Goal: Task Accomplishment & Management: Complete application form

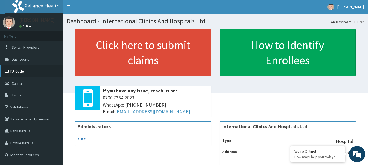
click at [35, 70] on link "PA Code" at bounding box center [31, 71] width 63 height 12
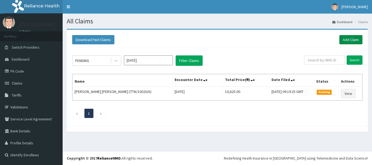
click at [347, 39] on link "Add Claim" at bounding box center [350, 39] width 23 height 9
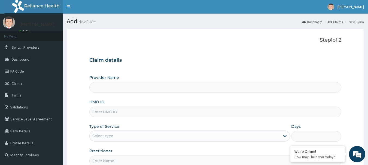
type input "International Clinics And Hospitals Ltd"
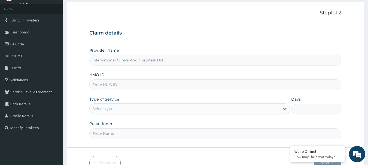
click at [166, 81] on input "HMO ID" at bounding box center [215, 85] width 252 height 11
type input "NPM/10236/C"
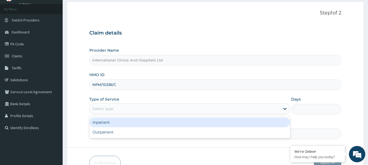
click at [126, 108] on div "Select type" at bounding box center [185, 109] width 190 height 9
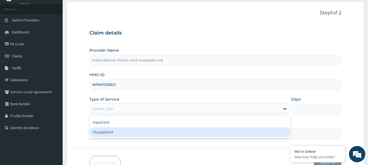
click at [135, 138] on div "Inpatient Outpatient" at bounding box center [189, 128] width 201 height 22
click at [166, 132] on div "Outpatient" at bounding box center [189, 132] width 201 height 10
type input "1"
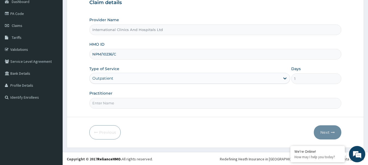
scroll to position [59, 0]
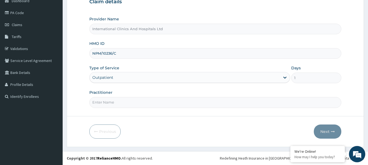
click at [166, 103] on input "Practitioner" at bounding box center [215, 102] width 252 height 11
type input "DR.EMMANUEL"
click at [321, 134] on button "Next" at bounding box center [328, 132] width 28 height 14
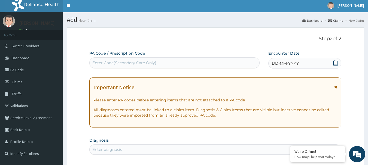
scroll to position [0, 0]
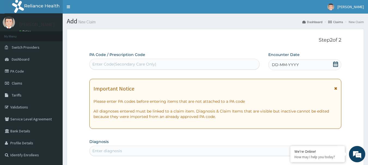
click at [287, 66] on span "DD-MM-YYYY" at bounding box center [285, 64] width 27 height 5
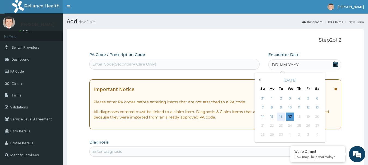
click at [280, 117] on div "16" at bounding box center [281, 117] width 8 height 8
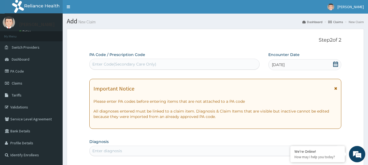
click at [161, 62] on div "Enter Code(Secondary Care Only)" at bounding box center [175, 64] width 170 height 9
paste input "PA/029384"
type input "PA/029384"
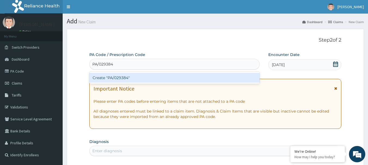
click at [118, 80] on div "Create "PA/029384"" at bounding box center [174, 78] width 170 height 10
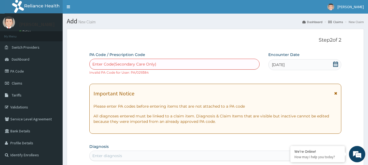
click at [194, 74] on div "Enter Code(Secondary Care Only) Invalid PA Code for User: PA/029384" at bounding box center [174, 67] width 170 height 16
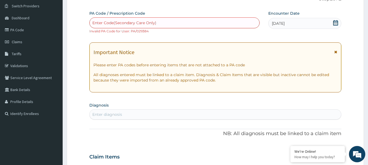
scroll to position [54, 0]
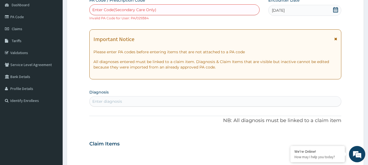
click at [132, 102] on div "Enter diagnosis" at bounding box center [216, 101] width 252 height 9
type input "[MEDICAL_DATA]"
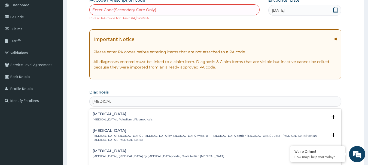
click at [100, 117] on div "Malaria Malaria , Paludism , Plasmodiosis" at bounding box center [123, 117] width 60 height 10
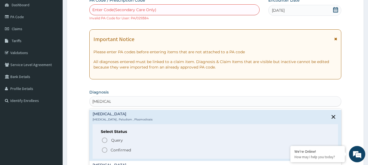
click at [105, 148] on icon "status option filled" at bounding box center [104, 150] width 7 height 7
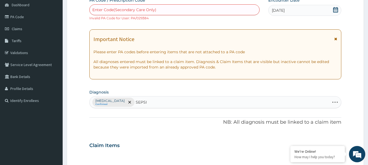
type input "SEPSIS"
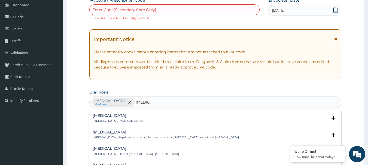
click at [98, 118] on div "Sepsis Systemic infection , Sepsis" at bounding box center [118, 119] width 50 height 10
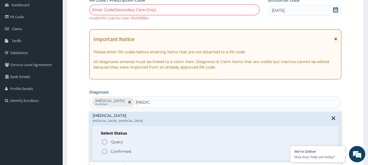
click at [104, 149] on circle "status option filled" at bounding box center [104, 151] width 5 height 5
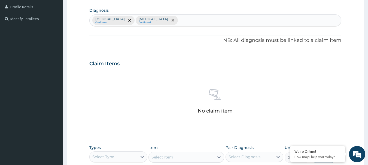
scroll to position [191, 0]
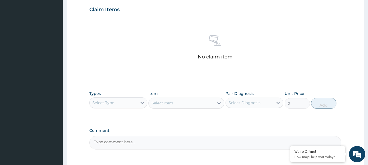
click at [110, 100] on div "Select Type" at bounding box center [103, 102] width 22 height 5
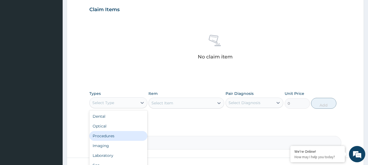
click at [115, 139] on div "Procedures" at bounding box center [118, 136] width 58 height 10
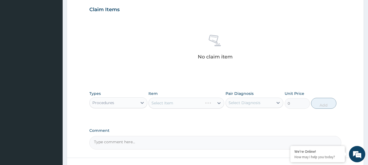
click at [175, 104] on div "Select Item" at bounding box center [186, 103] width 76 height 11
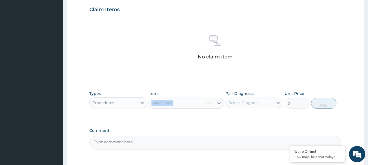
click at [175, 104] on div "Select Item" at bounding box center [186, 103] width 76 height 11
click at [181, 102] on div "Select Item" at bounding box center [181, 103] width 65 height 9
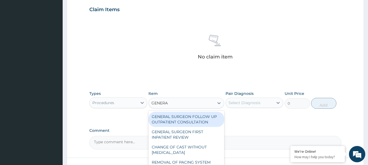
type input "GENERAL"
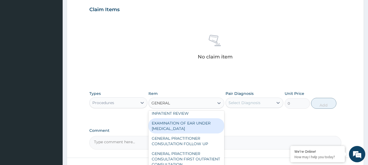
scroll to position [82, 0]
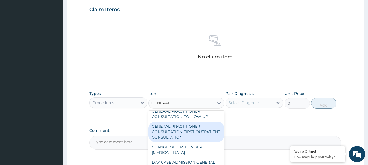
click at [201, 138] on div "GENERAL PRACTITIONER CONSULTATION FIRST OUTPATIENT CONSULTATION" at bounding box center [186, 132] width 76 height 21
type input "3000"
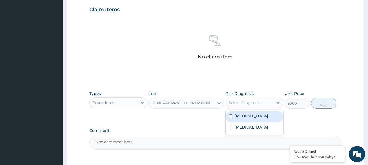
click at [249, 98] on div "Select Diagnosis" at bounding box center [254, 103] width 58 height 10
drag, startPoint x: 258, startPoint y: 114, endPoint x: 258, endPoint y: 123, distance: 9.3
click at [258, 115] on div "Malaria" at bounding box center [254, 116] width 58 height 11
checkbox input "true"
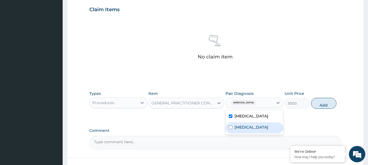
click at [258, 124] on div "Sepsis" at bounding box center [254, 128] width 58 height 11
checkbox input "true"
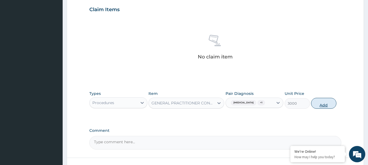
click at [321, 105] on button "Add" at bounding box center [323, 103] width 25 height 11
type input "0"
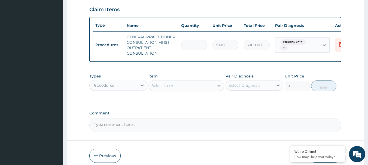
click at [110, 88] on div "Procedures" at bounding box center [103, 85] width 22 height 5
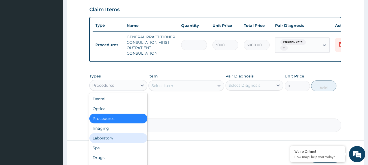
click at [116, 142] on div "Laboratory" at bounding box center [118, 138] width 58 height 10
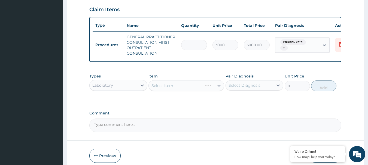
click at [175, 88] on div "Select Item" at bounding box center [186, 85] width 76 height 11
click at [175, 88] on div "Select Item" at bounding box center [181, 85] width 65 height 9
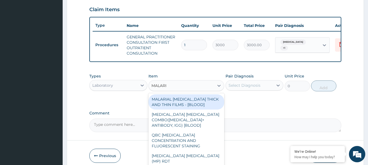
type input "MALARIA"
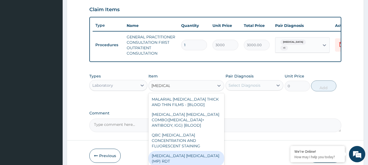
click at [182, 153] on div "MALARIA PARASITE (MP) RDT" at bounding box center [186, 158] width 76 height 15
type input "1500"
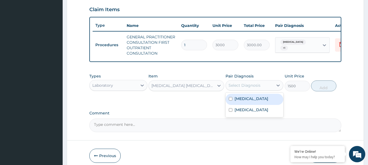
click at [256, 88] on div "Select Diagnosis" at bounding box center [244, 85] width 32 height 5
click at [256, 105] on div "[MEDICAL_DATA]" at bounding box center [254, 99] width 58 height 11
checkbox input "true"
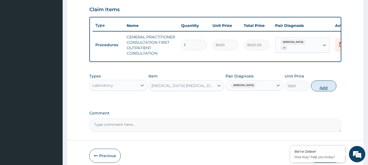
click at [322, 91] on button "Add" at bounding box center [323, 86] width 25 height 11
type input "0"
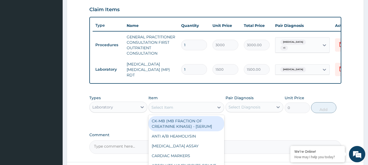
click at [180, 108] on div "Select Item" at bounding box center [181, 107] width 65 height 9
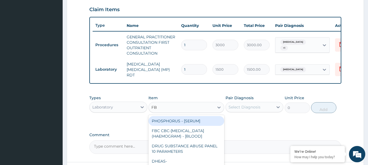
type input "FBC"
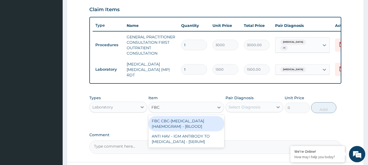
click at [188, 127] on div "FBC CBC-[MEDICAL_DATA] (HAEMOGRAM) - [BLOOD]" at bounding box center [186, 123] width 76 height 15
type input "3000"
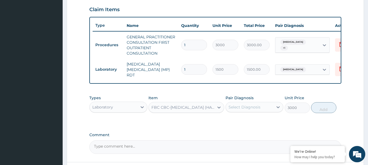
click at [255, 111] on div "Select Diagnosis" at bounding box center [250, 107] width 48 height 9
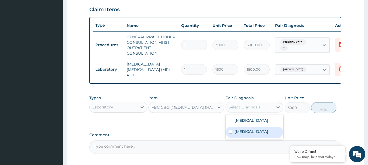
click at [256, 134] on div "Sepsis" at bounding box center [254, 132] width 58 height 11
checkbox input "true"
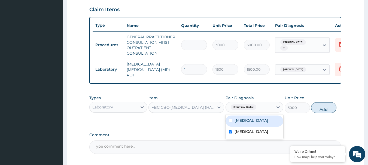
click at [258, 122] on div "[MEDICAL_DATA]" at bounding box center [254, 121] width 58 height 11
checkbox input "true"
click at [320, 109] on button "Add" at bounding box center [323, 107] width 25 height 11
type input "0"
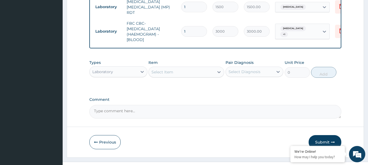
scroll to position [265, 0]
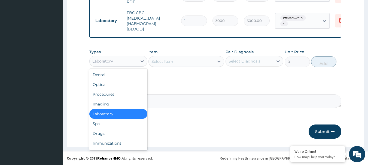
click at [115, 64] on div "Laboratory" at bounding box center [114, 61] width 48 height 9
click at [112, 135] on div "Drugs" at bounding box center [118, 134] width 58 height 10
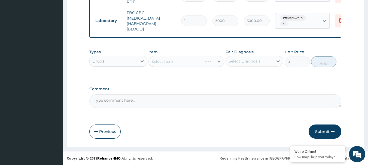
click at [169, 58] on div "Select Item" at bounding box center [186, 61] width 76 height 11
click at [169, 58] on div "Select Item" at bounding box center [181, 61] width 65 height 9
click at [164, 62] on div "Select Item" at bounding box center [162, 61] width 22 height 5
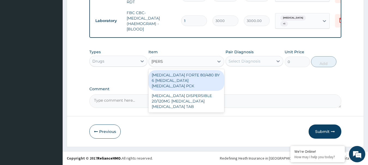
type input "COART"
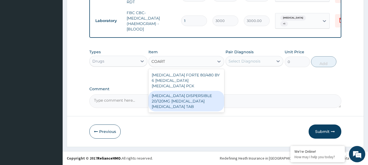
drag, startPoint x: 192, startPoint y: 93, endPoint x: 206, endPoint y: 88, distance: 15.1
click at [193, 93] on div "[MEDICAL_DATA] DISPERSIBLE 20/120MG [MEDICAL_DATA] [MEDICAL_DATA] TAB" at bounding box center [186, 101] width 76 height 21
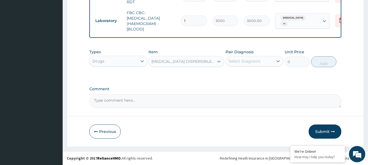
type input "450"
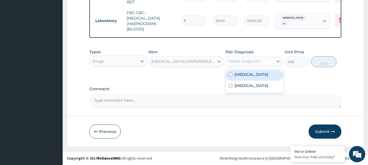
click at [251, 60] on div "Select Diagnosis" at bounding box center [244, 61] width 32 height 5
drag, startPoint x: 263, startPoint y: 76, endPoint x: 267, endPoint y: 74, distance: 3.5
click at [264, 76] on div "[MEDICAL_DATA]" at bounding box center [254, 75] width 58 height 11
checkbox input "true"
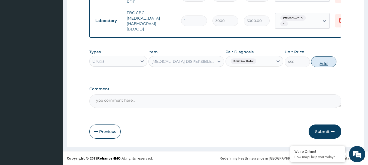
click at [320, 62] on button "Add" at bounding box center [323, 61] width 25 height 11
type input "0"
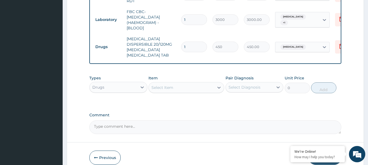
click at [181, 83] on div "Select Item" at bounding box center [181, 87] width 65 height 9
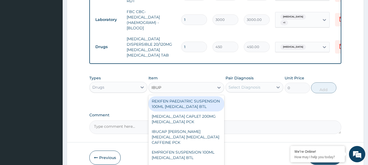
type input "IBUPR"
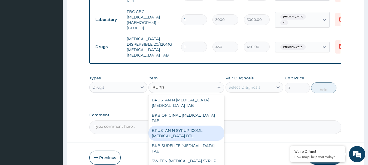
scroll to position [136, 0]
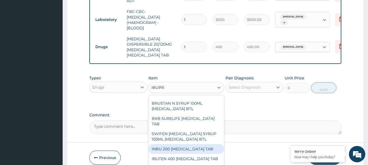
click at [195, 144] on div "INBU 200 [MEDICAL_DATA] TAB" at bounding box center [186, 149] width 76 height 10
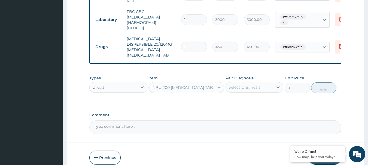
type input "50"
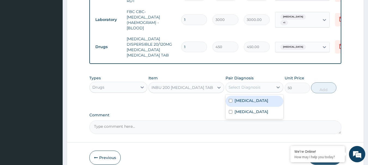
click at [251, 85] on div "Select Diagnosis" at bounding box center [244, 87] width 32 height 5
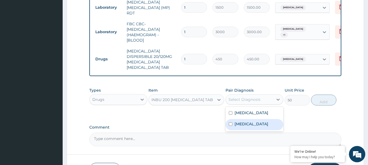
scroll to position [265, 0]
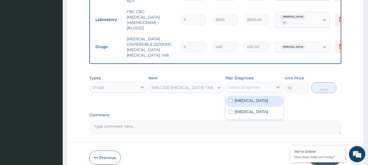
click at [253, 96] on div "[MEDICAL_DATA]" at bounding box center [254, 101] width 58 height 11
checkbox input "true"
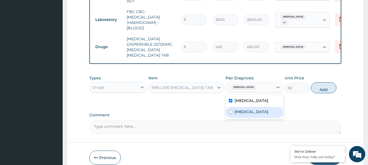
drag, startPoint x: 268, startPoint y: 106, endPoint x: 309, endPoint y: 91, distance: 43.5
click at [275, 107] on div "Sepsis" at bounding box center [254, 112] width 58 height 11
checkbox input "true"
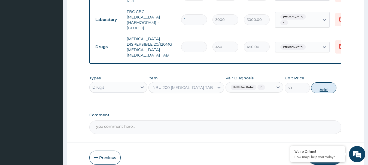
click at [320, 84] on button "Add" at bounding box center [323, 88] width 25 height 11
type input "0"
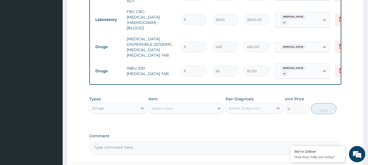
click at [189, 104] on div "Select Item" at bounding box center [181, 108] width 65 height 9
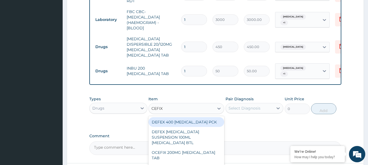
type input "CEFIXI"
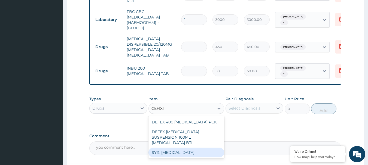
drag, startPoint x: 191, startPoint y: 142, endPoint x: 218, endPoint y: 130, distance: 30.1
click at [192, 148] on div "SYR. [MEDICAL_DATA]" at bounding box center [186, 153] width 76 height 10
type input "2000"
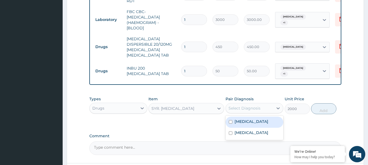
click at [252, 106] on div "Select Diagnosis" at bounding box center [244, 108] width 32 height 5
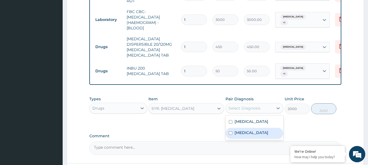
drag, startPoint x: 251, startPoint y: 126, endPoint x: 293, endPoint y: 122, distance: 42.5
click at [252, 128] on div "Sepsis" at bounding box center [254, 133] width 58 height 11
checkbox input "true"
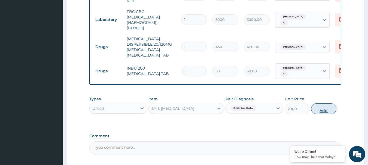
click at [326, 106] on button "Add" at bounding box center [323, 108] width 25 height 11
type input "0"
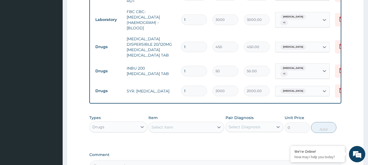
click at [175, 123] on div "Select Item" at bounding box center [181, 127] width 65 height 9
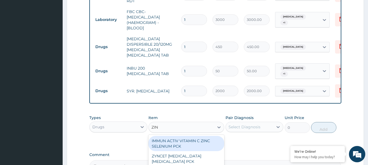
type input "ZINC"
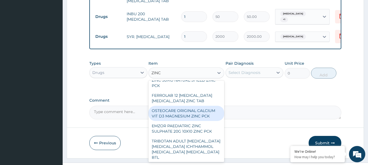
scroll to position [191, 0]
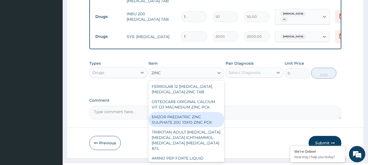
click at [197, 116] on div "EMZOR PAEDIATRIC ZINC SULPHATE 20G 10X10 ZINC PCK" at bounding box center [186, 119] width 76 height 15
type input "450"
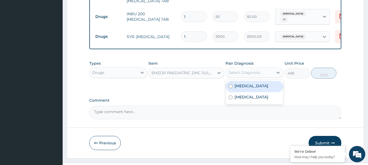
click at [250, 68] on div "Select Diagnosis" at bounding box center [250, 72] width 48 height 9
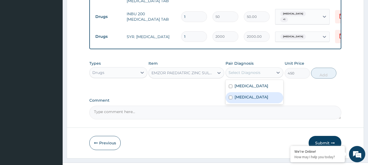
drag, startPoint x: 258, startPoint y: 80, endPoint x: 258, endPoint y: 88, distance: 8.2
click at [258, 88] on div "Malaria Sepsis" at bounding box center [254, 92] width 58 height 25
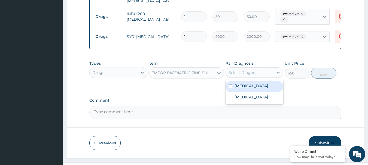
click at [258, 81] on div "[MEDICAL_DATA]" at bounding box center [254, 86] width 58 height 11
checkbox input "true"
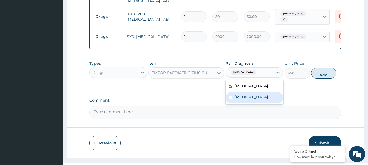
click at [256, 92] on div "Sepsis" at bounding box center [254, 97] width 58 height 11
checkbox input "true"
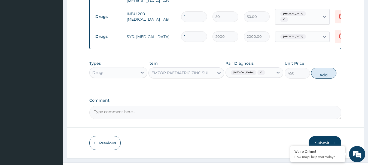
click at [316, 69] on button "Add" at bounding box center [323, 73] width 25 height 11
type input "0"
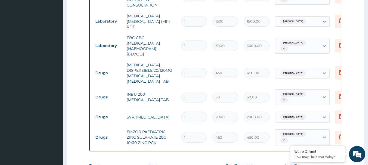
scroll to position [238, 0]
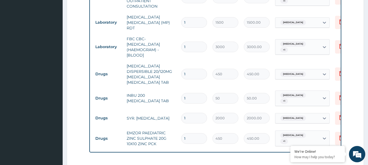
drag, startPoint x: 196, startPoint y: 74, endPoint x: 173, endPoint y: 73, distance: 22.6
click at [174, 73] on tr "Drugs COARTEM DISPERSIBLE 20/120MG ARTEMETHER LUMEFANTRINE TAB 1 450 450.00 Mal…" at bounding box center [226, 74] width 267 height 27
type input "6"
type input "2700.00"
type input "6"
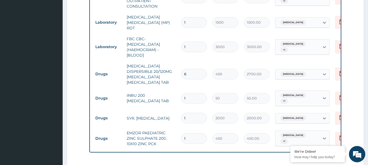
click at [191, 93] on input "1" at bounding box center [194, 98] width 26 height 11
type input "10"
type input "500.00"
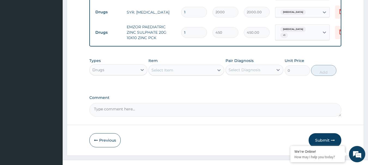
scroll to position [346, 0]
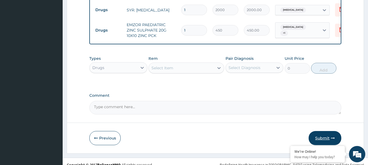
type input "10"
click at [320, 131] on button "Submit" at bounding box center [325, 138] width 33 height 14
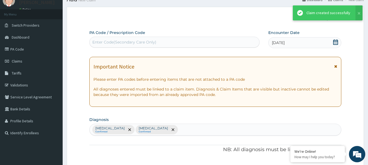
scroll to position [341, 0]
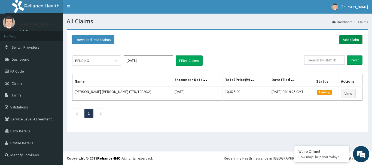
click at [347, 38] on link "Add Claim" at bounding box center [350, 39] width 23 height 9
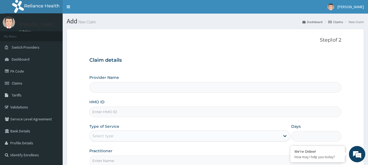
type input "International Clinics And Hospitals Ltd"
click at [124, 110] on input "HMO ID" at bounding box center [215, 112] width 252 height 11
paste input "PA/029384"
type input "P"
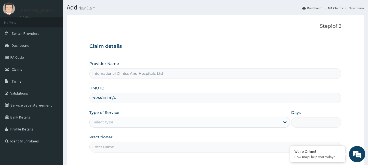
scroll to position [27, 0]
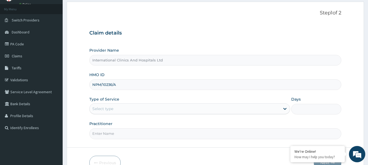
type input "NPM/10236/A"
click at [131, 111] on div "Select type" at bounding box center [185, 109] width 190 height 9
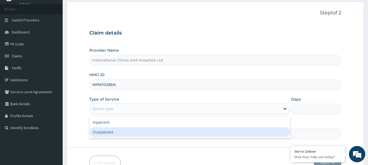
click at [132, 129] on div "Outpatient" at bounding box center [189, 132] width 201 height 10
type input "1"
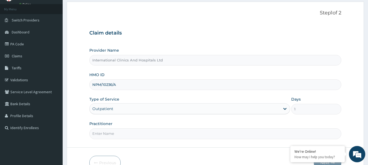
click at [198, 134] on input "Practitioner" at bounding box center [215, 134] width 252 height 11
type input "DR.EMMANUEL"
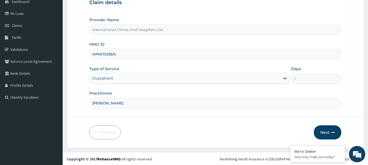
scroll to position [59, 0]
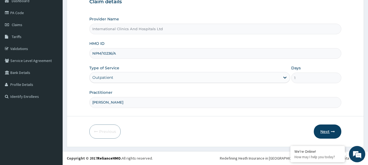
click at [327, 133] on button "Next" at bounding box center [328, 132] width 28 height 14
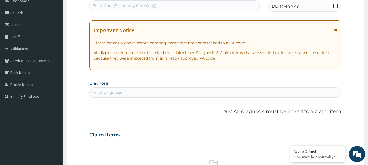
click at [139, 96] on div "Enter diagnosis" at bounding box center [216, 92] width 252 height 9
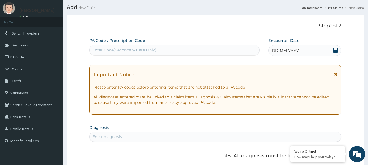
scroll to position [0, 0]
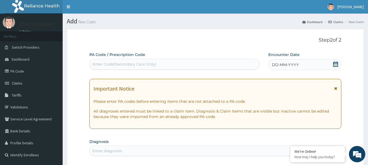
click at [147, 65] on div "Enter Code(Secondary Care Only)" at bounding box center [124, 64] width 64 height 5
paste input "PA/029384"
type input "PA/029384"
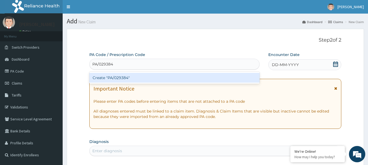
click at [120, 77] on div "Create "PA/029384"" at bounding box center [174, 78] width 170 height 10
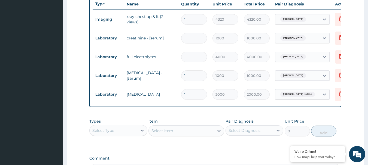
scroll to position [219, 0]
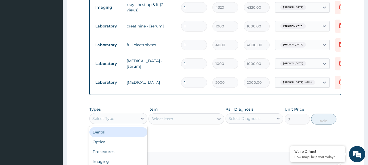
click at [117, 123] on div "Select Type" at bounding box center [114, 118] width 48 height 9
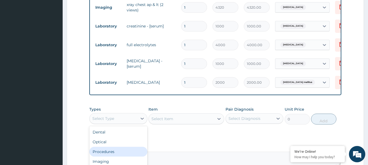
click at [132, 154] on div "Procedures" at bounding box center [118, 152] width 58 height 10
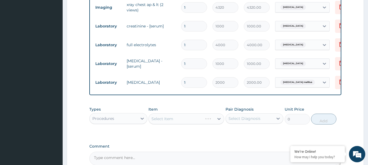
click at [184, 124] on div "Select Item" at bounding box center [186, 119] width 76 height 11
click at [184, 123] on div "Select Item" at bounding box center [181, 119] width 65 height 9
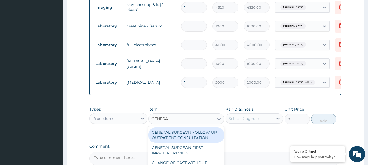
type input "GENERAL"
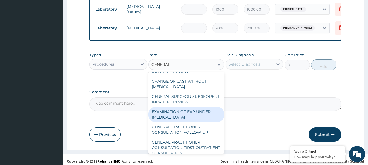
scroll to position [54, 0]
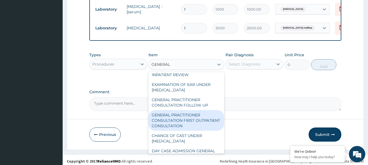
click at [195, 128] on div "GENERAL PRACTITIONER CONSULTATION FIRST OUTPATIENT CONSULTATION" at bounding box center [186, 120] width 76 height 21
type input "3000"
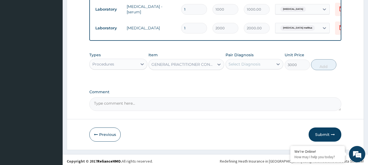
click at [256, 65] on div "Select Diagnosis" at bounding box center [250, 64] width 48 height 9
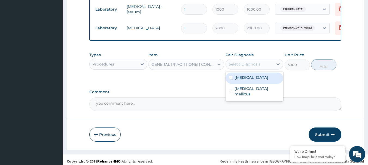
click at [256, 80] on label "Congestive heart failure" at bounding box center [251, 77] width 34 height 5
checkbox input "true"
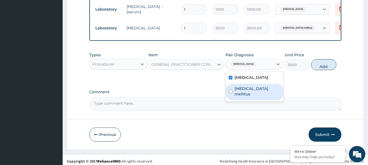
click at [252, 97] on label "Diabetes mellitus" at bounding box center [257, 91] width 46 height 11
checkbox input "true"
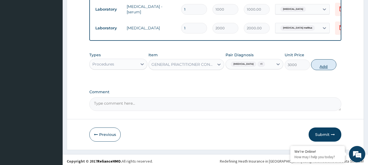
click at [327, 70] on button "Add" at bounding box center [323, 64] width 25 height 11
type input "0"
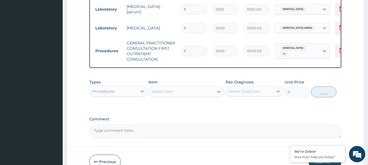
click at [111, 94] on div "Procedures" at bounding box center [103, 91] width 22 height 5
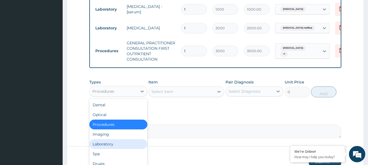
scroll to position [19, 0]
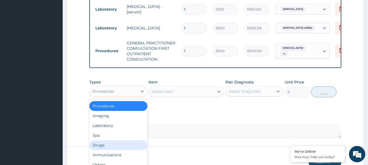
click at [113, 150] on div "Drugs" at bounding box center [118, 146] width 58 height 10
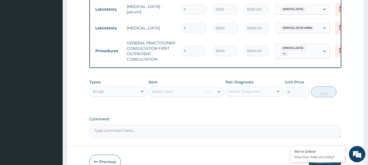
click at [178, 97] on div "Select Item" at bounding box center [186, 91] width 76 height 11
click at [178, 96] on div "Select Item" at bounding box center [181, 91] width 65 height 9
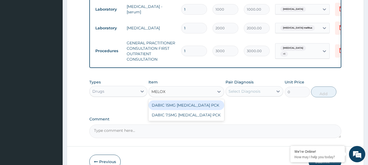
type input "MELOXI"
click at [181, 109] on div "DABIC 15MG [MEDICAL_DATA] PCK" at bounding box center [186, 105] width 76 height 10
type input "650"
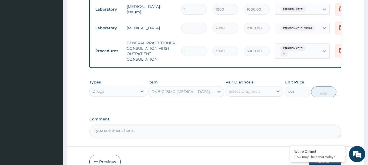
click at [253, 93] on div "Select Diagnosis" at bounding box center [244, 91] width 32 height 5
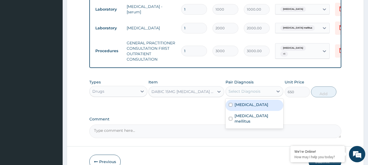
click at [267, 108] on label "Congestive heart failure" at bounding box center [251, 104] width 34 height 5
checkbox input "true"
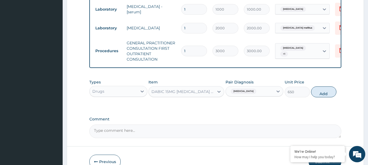
click at [326, 100] on div "Types Drugs Item DABIC 15MG MELOXICAM PCK Pair Diagnosis Congestive heart failu…" at bounding box center [215, 88] width 252 height 23
click at [324, 97] on button "Add" at bounding box center [323, 92] width 25 height 11
type input "0"
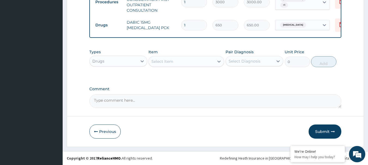
scroll to position [327, 0]
click at [323, 131] on button "Submit" at bounding box center [325, 132] width 33 height 14
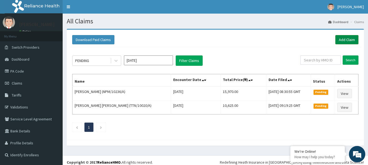
click at [344, 43] on link "Add Claim" at bounding box center [346, 39] width 23 height 9
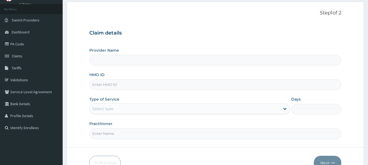
click at [127, 85] on input "HMO ID" at bounding box center [215, 85] width 252 height 11
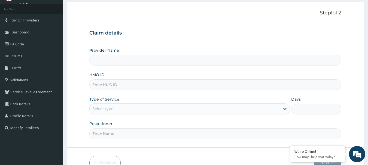
type input "International Clinics And Hospitals Ltd"
type input "NBL/10629/A"
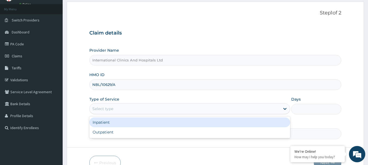
click at [130, 106] on div "Select type" at bounding box center [185, 109] width 190 height 9
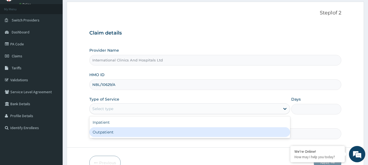
click at [134, 134] on div "Outpatient" at bounding box center [189, 132] width 201 height 10
type input "1"
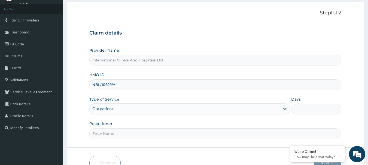
click at [125, 132] on input "Practitioner" at bounding box center [215, 134] width 252 height 11
type input "P"
type input "[PERSON_NAME]"
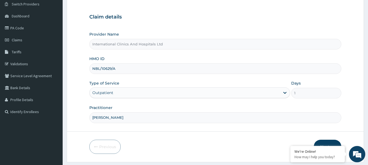
scroll to position [59, 0]
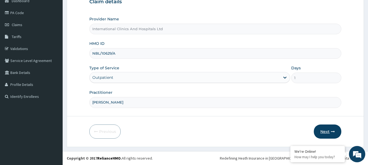
click at [324, 135] on button "Next" at bounding box center [328, 132] width 28 height 14
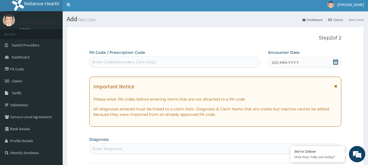
scroll to position [0, 0]
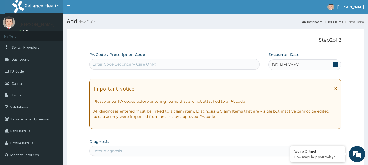
click at [298, 68] on span "DD-MM-YYYY" at bounding box center [285, 64] width 27 height 5
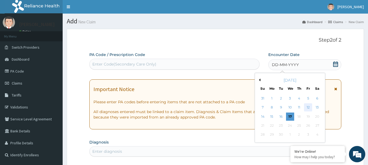
click at [305, 110] on div "12" at bounding box center [308, 108] width 8 height 8
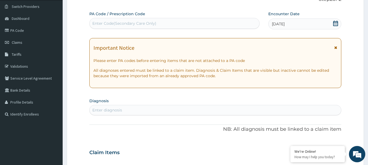
scroll to position [54, 0]
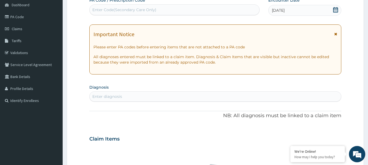
click at [136, 97] on div "Enter diagnosis" at bounding box center [216, 96] width 252 height 9
type input "MALARIA"
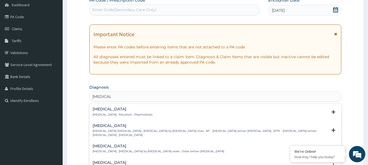
click at [93, 113] on p "Malaria , Paludism , Plasmodiosis" at bounding box center [123, 115] width 60 height 4
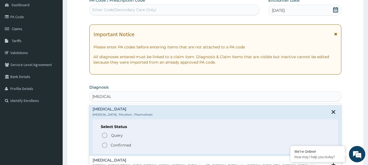
click at [103, 148] on icon "status option filled" at bounding box center [104, 145] width 7 height 7
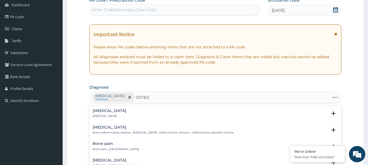
type input "OSTEOA"
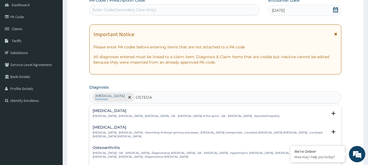
scroll to position [27, 0]
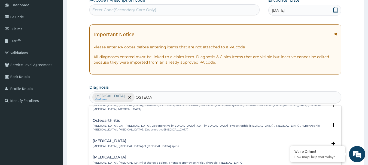
click at [112, 124] on p "Osteoarthritis , OA - Osteoarthritis , Degenerative arthritis , OA - Osteoarthr…" at bounding box center [210, 128] width 235 height 8
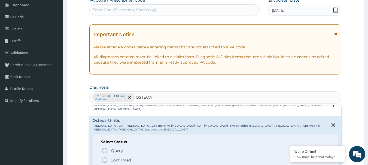
click at [105, 160] on icon "status option filled" at bounding box center [104, 160] width 7 height 7
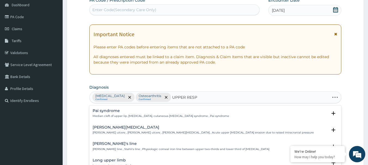
type input "UPPER RESPI"
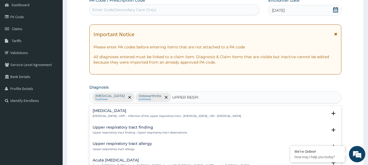
click at [105, 115] on p "Upper respiratory infection , URTI - Infection of the upper respiratory tract ,…" at bounding box center [167, 116] width 148 height 4
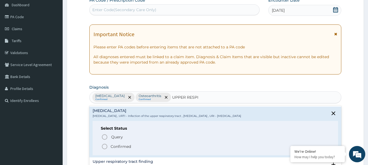
click at [105, 148] on icon "status option filled" at bounding box center [104, 146] width 7 height 7
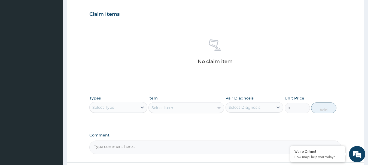
scroll to position [191, 0]
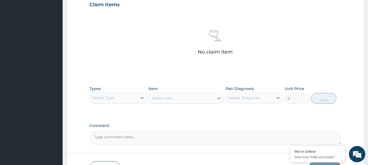
click at [116, 98] on div "Select Type" at bounding box center [114, 98] width 48 height 9
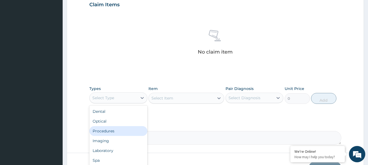
click at [121, 129] on div "Procedures" at bounding box center [118, 131] width 58 height 10
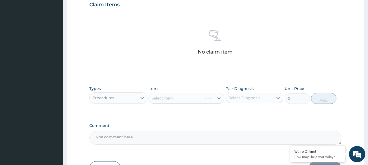
click at [173, 99] on div "Select Item" at bounding box center [186, 98] width 76 height 11
click at [182, 99] on div "Select Item" at bounding box center [186, 98] width 76 height 11
click at [178, 98] on div "Select Item" at bounding box center [186, 98] width 76 height 11
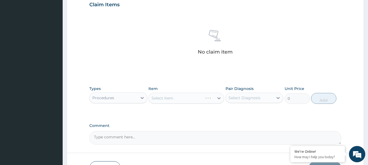
click at [178, 98] on div "Select Item" at bounding box center [186, 98] width 76 height 11
click at [178, 98] on div "Select Item" at bounding box center [181, 98] width 65 height 9
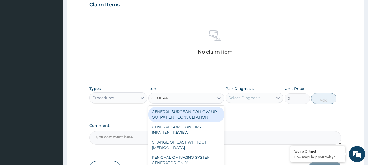
type input "GENERAL"
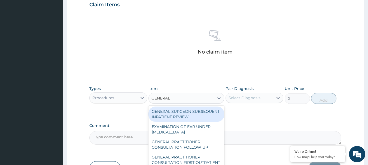
scroll to position [54, 0]
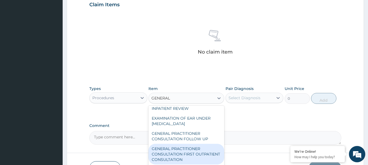
click at [194, 155] on div "GENERAL PRACTITIONER CONSULTATION FIRST OUTPATIENT CONSULTATION" at bounding box center [186, 154] width 76 height 21
type input "3000"
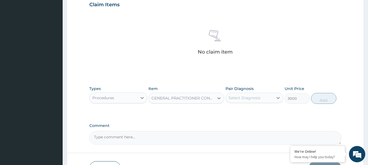
click at [255, 92] on div "Pair Diagnosis Select Diagnosis" at bounding box center [254, 95] width 58 height 18
click at [251, 101] on div "Select Diagnosis" at bounding box center [250, 98] width 48 height 9
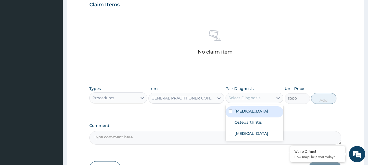
click at [247, 117] on div "[MEDICAL_DATA]" at bounding box center [254, 111] width 58 height 11
checkbox input "true"
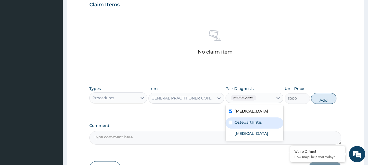
click at [239, 123] on label "Osteoarthritis" at bounding box center [247, 122] width 27 height 5
checkbox input "true"
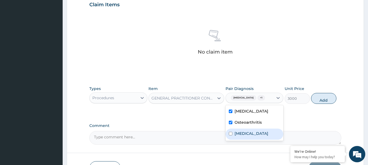
drag, startPoint x: 241, startPoint y: 134, endPoint x: 267, endPoint y: 129, distance: 26.3
click at [244, 134] on label "Upper respiratory infection" at bounding box center [251, 133] width 34 height 5
checkbox input "true"
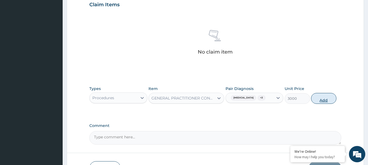
click at [314, 101] on button "Add" at bounding box center [323, 98] width 25 height 11
type input "0"
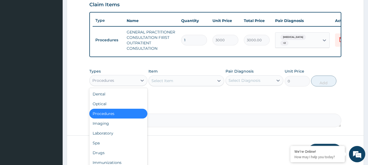
click at [120, 82] on div "Procedures" at bounding box center [114, 80] width 48 height 9
click at [124, 138] on div "Laboratory" at bounding box center [118, 134] width 58 height 10
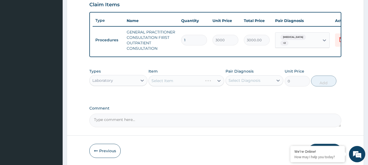
click at [176, 85] on div "Select Item" at bounding box center [186, 80] width 76 height 11
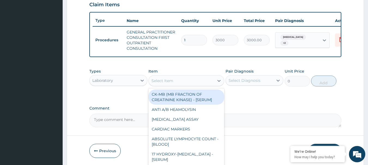
click at [176, 85] on div "Select Item" at bounding box center [181, 81] width 65 height 9
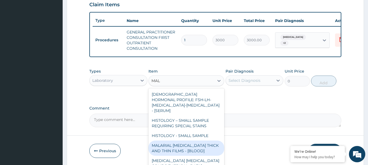
type input "MALA"
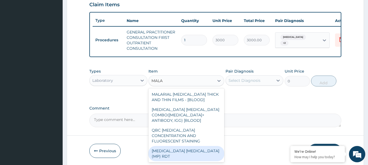
click at [175, 147] on div "[MEDICAL_DATA] [MEDICAL_DATA] (MP) RDT" at bounding box center [186, 153] width 76 height 15
type input "1500"
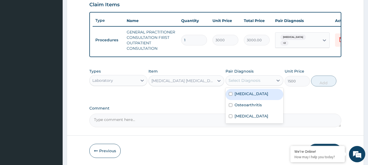
click at [251, 82] on div "Select Diagnosis" at bounding box center [244, 80] width 32 height 5
click at [249, 100] on div "[MEDICAL_DATA]" at bounding box center [254, 94] width 58 height 11
checkbox input "true"
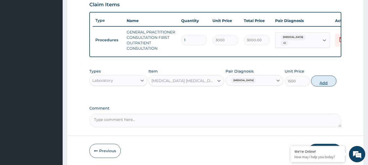
click at [328, 87] on button "Add" at bounding box center [323, 81] width 25 height 11
type input "0"
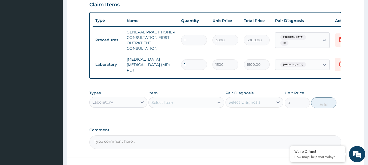
click at [110, 101] on div "Laboratory" at bounding box center [102, 102] width 21 height 5
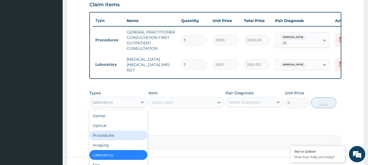
scroll to position [19, 0]
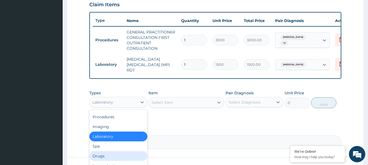
click at [131, 152] on div "Drugs" at bounding box center [118, 156] width 58 height 10
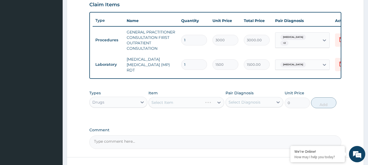
click at [184, 102] on div "Select Item" at bounding box center [186, 102] width 76 height 11
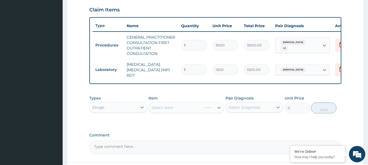
scroll to position [191, 0]
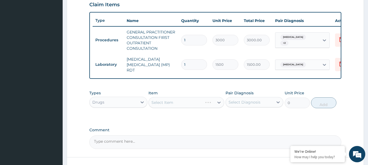
click at [179, 102] on div "Select Item" at bounding box center [186, 102] width 76 height 11
click at [181, 102] on div "Select Item" at bounding box center [186, 102] width 76 height 11
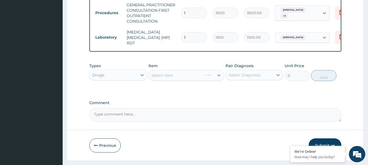
click at [180, 79] on div "Select Item" at bounding box center [186, 75] width 76 height 11
click at [180, 79] on div "Select Item" at bounding box center [181, 75] width 65 height 9
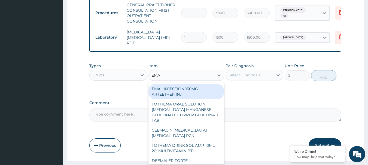
type input "EMAL"
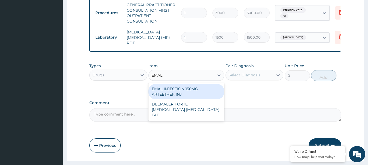
click at [181, 91] on div "EMAL INJECTION 150MG ARTEETHER INJ" at bounding box center [186, 91] width 76 height 15
type input "730"
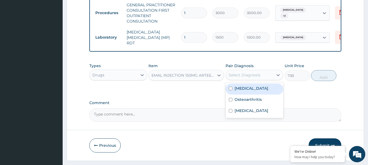
click at [249, 80] on div "Select Diagnosis" at bounding box center [250, 75] width 48 height 9
click at [248, 94] on div "[MEDICAL_DATA]" at bounding box center [254, 89] width 58 height 11
checkbox input "true"
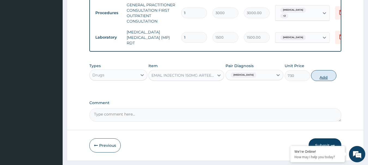
drag, startPoint x: 328, startPoint y: 79, endPoint x: 203, endPoint y: 85, distance: 124.6
click at [327, 79] on button "Add" at bounding box center [323, 75] width 25 height 11
type input "0"
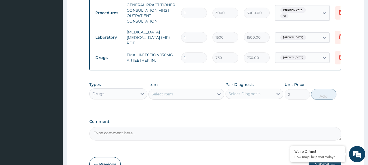
click at [167, 96] on div "Select Item" at bounding box center [162, 93] width 22 height 5
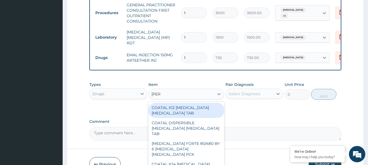
type input "COART"
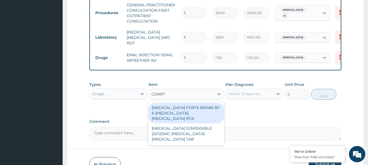
click at [177, 118] on div "[MEDICAL_DATA] FORTE 80/480 BY 6 [MEDICAL_DATA] [MEDICAL_DATA] PCK" at bounding box center [186, 113] width 76 height 21
type input "2800"
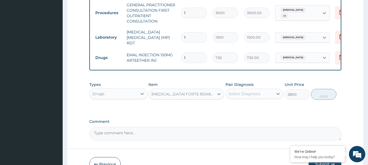
click at [245, 101] on div "Types Drugs Item COARTEM FORTE 80/480 BY 6 ARTEMETHER LUMEFANTRINE PCK Pair Dia…" at bounding box center [215, 90] width 252 height 23
click at [250, 90] on div "Select Diagnosis" at bounding box center [250, 94] width 48 height 9
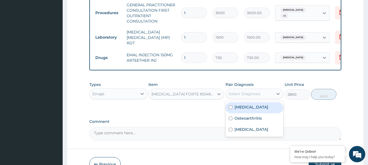
click at [263, 114] on div "Malaria" at bounding box center [254, 107] width 58 height 11
checkbox input "true"
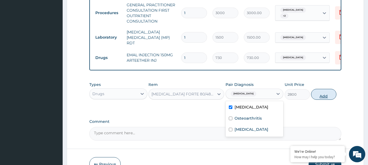
click at [327, 95] on button "Add" at bounding box center [323, 94] width 25 height 11
type input "0"
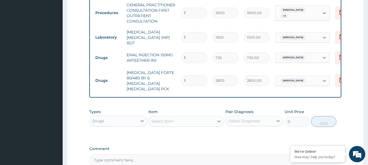
click at [193, 117] on div "Select Item" at bounding box center [181, 121] width 65 height 9
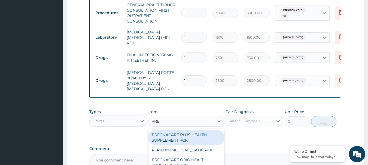
type input "PRED"
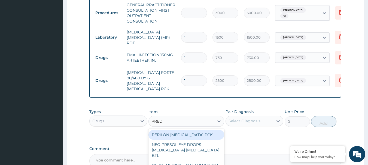
click at [193, 130] on div "PERILON PREDNISOLONE PCK" at bounding box center [186, 135] width 76 height 10
type input "2100"
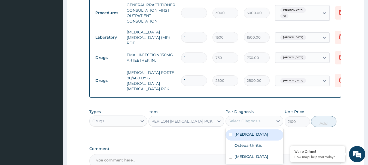
click at [251, 120] on div "Select Diagnosis" at bounding box center [250, 121] width 48 height 9
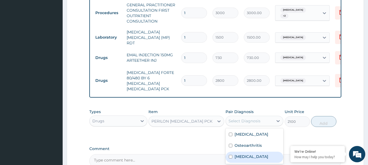
drag, startPoint x: 264, startPoint y: 157, endPoint x: 267, endPoint y: 153, distance: 5.0
click at [264, 157] on label "Upper respiratory infection" at bounding box center [251, 156] width 34 height 5
checkbox input "true"
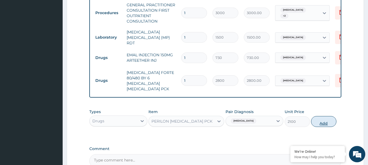
click at [327, 120] on button "Add" at bounding box center [323, 121] width 25 height 11
type input "0"
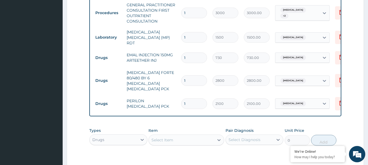
click at [185, 138] on div "Select Item" at bounding box center [181, 140] width 65 height 9
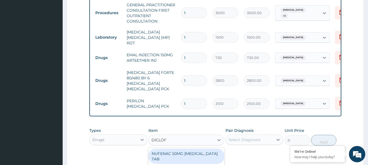
type input "DICLOFE"
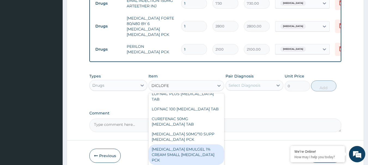
scroll to position [272, 0]
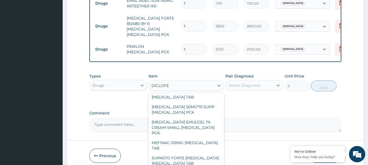
type input "70"
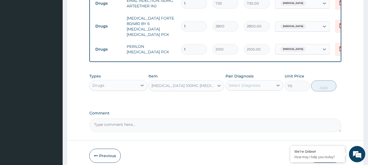
click at [243, 75] on div "Pair Diagnosis Select Diagnosis" at bounding box center [254, 83] width 58 height 18
click at [249, 83] on div "Select Diagnosis" at bounding box center [244, 85] width 32 height 5
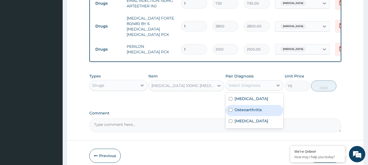
click at [265, 109] on div "Osteoarthritis" at bounding box center [254, 110] width 58 height 11
checkbox input "true"
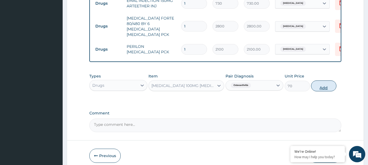
click at [317, 86] on button "Add" at bounding box center [323, 86] width 25 height 11
type input "0"
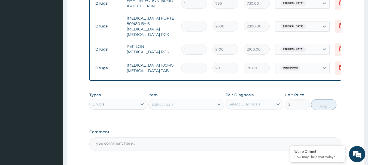
click at [184, 102] on div "Select Item" at bounding box center [181, 104] width 65 height 9
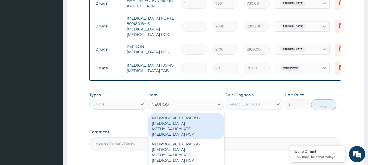
type input "NEUROGE"
click at [189, 119] on div "NEUROGESIC EXTRA 85G DICLOFENAC METHYLSALICYLATE MENTHOL PCK" at bounding box center [186, 126] width 76 height 26
type input "1300"
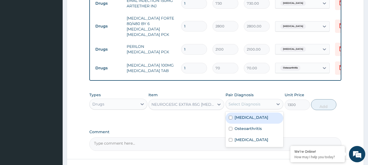
click at [243, 102] on div "Select Diagnosis" at bounding box center [244, 104] width 32 height 5
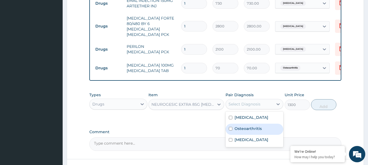
click at [261, 126] on label "Osteoarthritis" at bounding box center [247, 128] width 27 height 5
checkbox input "true"
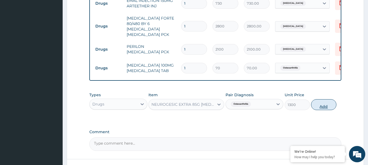
click at [323, 104] on button "Add" at bounding box center [323, 104] width 25 height 11
type input "0"
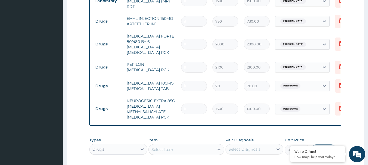
scroll to position [245, 0]
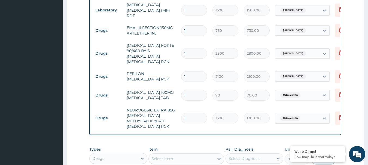
drag, startPoint x: 186, startPoint y: 31, endPoint x: 179, endPoint y: 31, distance: 6.5
click at [179, 31] on td "1" at bounding box center [193, 31] width 31 height 16
type input "3"
type input "2190.00"
type input "3"
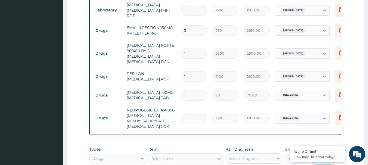
click at [171, 32] on td "EMAL INJECTION 150MG ARTEETHER INJ" at bounding box center [151, 30] width 54 height 16
click at [195, 90] on input "1" at bounding box center [194, 95] width 26 height 11
type input "10"
type input "700.00"
type input "10"
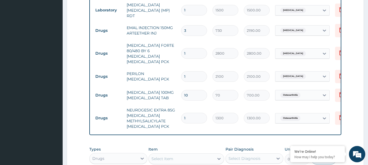
click at [174, 105] on td "NEUROGESIC EXTRA 85G DICLOFENAC METHYLSALICYLATE MENTHOL PCK" at bounding box center [151, 118] width 54 height 27
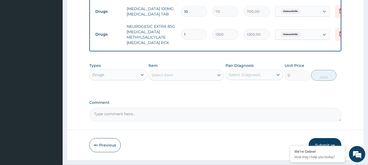
scroll to position [338, 0]
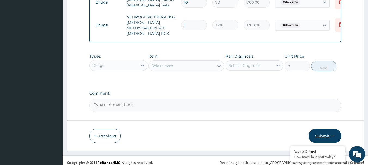
click at [320, 133] on button "Submit" at bounding box center [325, 136] width 33 height 14
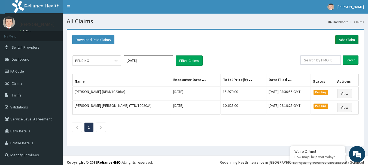
click at [348, 40] on link "Add Claim" at bounding box center [346, 39] width 23 height 9
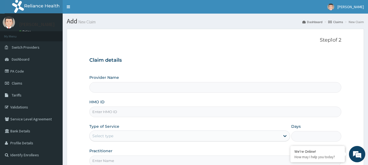
type input "International Clinics And Hospitals Ltd"
click at [133, 109] on input "HMO ID" at bounding box center [215, 112] width 252 height 11
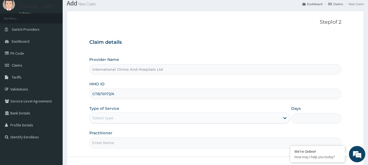
scroll to position [27, 0]
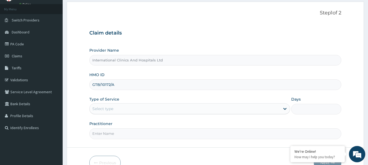
type input "GTB/10172/A"
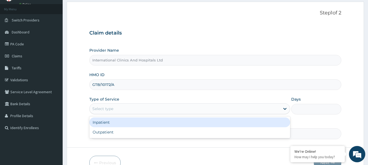
click at [120, 111] on div "Select type" at bounding box center [185, 109] width 190 height 9
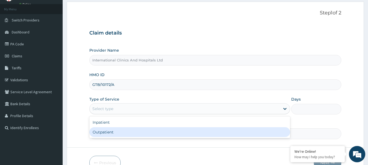
click at [130, 134] on div "Outpatient" at bounding box center [189, 132] width 201 height 10
type input "1"
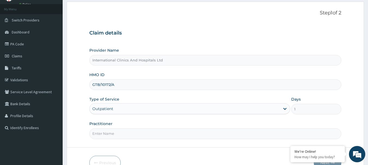
click at [130, 134] on input "Practitioner" at bounding box center [215, 134] width 252 height 11
type input "DR.VICTOR"
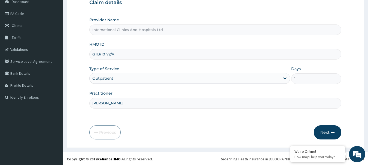
scroll to position [59, 0]
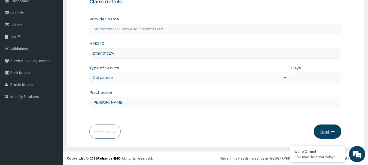
click at [321, 130] on button "Next" at bounding box center [328, 132] width 28 height 14
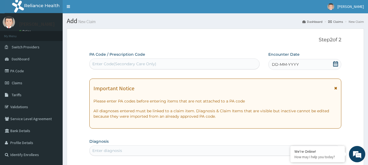
scroll to position [0, 0]
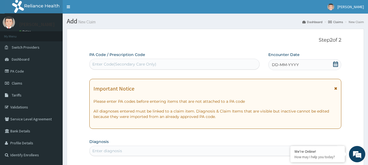
click at [285, 65] on span "DD-MM-YYYY" at bounding box center [285, 64] width 27 height 5
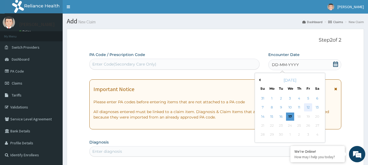
click at [306, 108] on div "12" at bounding box center [308, 108] width 8 height 8
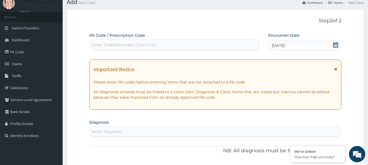
scroll to position [27, 0]
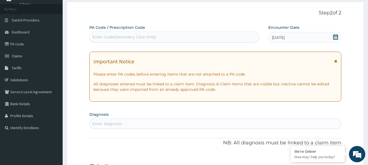
click at [169, 126] on div "Enter diagnosis" at bounding box center [216, 124] width 252 height 9
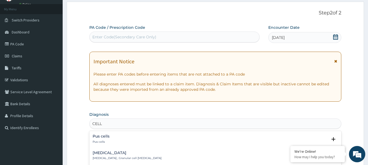
type input "CELLU"
click at [97, 139] on div "Cellulitis Cellulitis" at bounding box center [110, 140] width 34 height 10
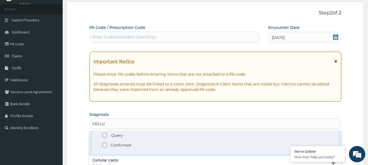
click at [104, 147] on icon "status option filled" at bounding box center [104, 145] width 7 height 7
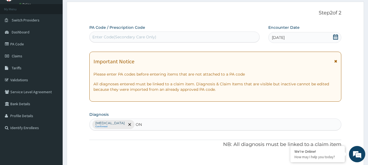
type input "ONY"
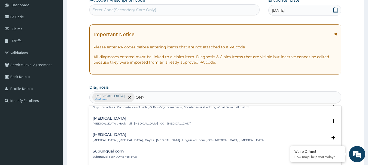
scroll to position [163, 0]
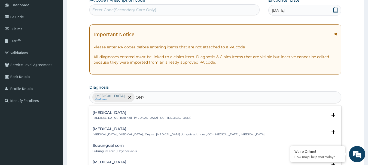
click at [111, 131] on h4 "Ingrowing nail" at bounding box center [179, 129] width 172 height 4
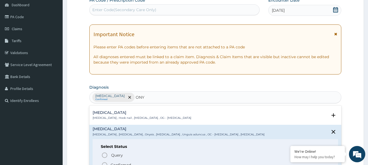
scroll to position [191, 0]
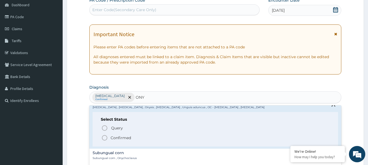
click at [104, 139] on icon "status option filled" at bounding box center [104, 138] width 7 height 7
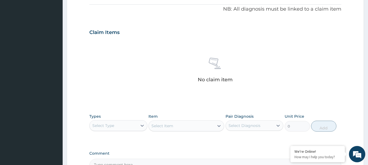
scroll to position [163, 0]
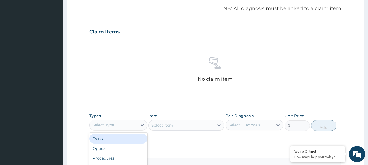
click at [125, 127] on div "Select Type" at bounding box center [114, 125] width 48 height 9
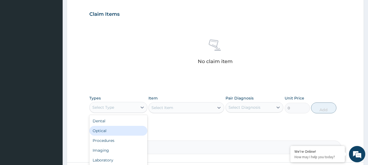
scroll to position [191, 0]
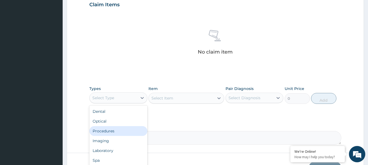
click at [123, 133] on div "Procedures" at bounding box center [118, 131] width 58 height 10
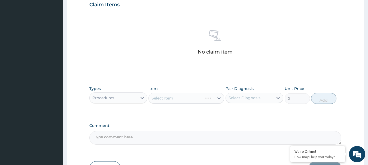
click at [181, 98] on div "Select Item" at bounding box center [186, 98] width 76 height 11
click at [181, 98] on div "Select Item" at bounding box center [181, 98] width 65 height 9
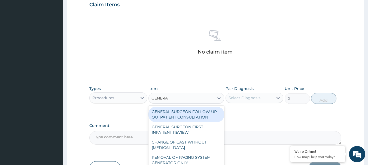
type input "GENERAL"
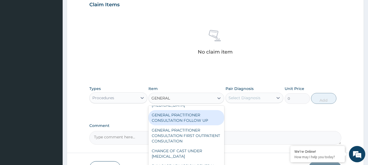
scroll to position [82, 0]
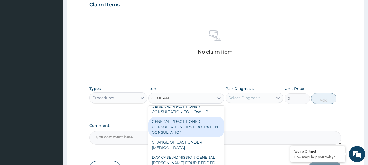
click at [193, 138] on div "GENERAL PRACTITIONER CONSULTATION FIRST OUTPATIENT CONSULTATION" at bounding box center [186, 127] width 76 height 21
type input "3000"
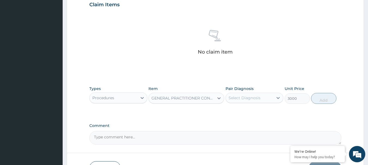
click at [252, 99] on div "Select Diagnosis" at bounding box center [244, 97] width 32 height 5
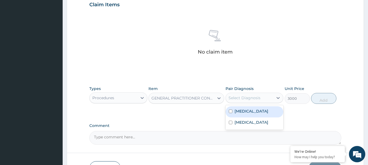
click at [257, 112] on div "Cellulitis" at bounding box center [254, 111] width 58 height 11
checkbox input "true"
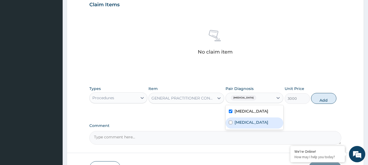
click at [257, 118] on div "Ingrowing nail" at bounding box center [254, 123] width 58 height 11
checkbox input "true"
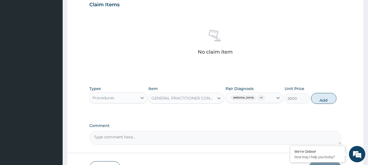
click at [319, 104] on div "Types Procedures Item GENERAL PRACTITIONER CONSULTATION FIRST OUTPATIENT CONSUL…" at bounding box center [215, 94] width 252 height 23
click at [318, 95] on button "Add" at bounding box center [323, 98] width 25 height 11
type input "0"
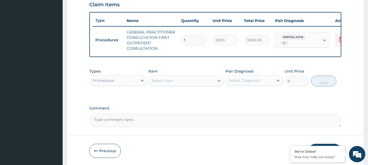
click at [112, 83] on div "Procedures" at bounding box center [103, 80] width 22 height 5
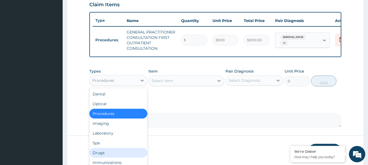
click at [112, 156] on div "Drugs" at bounding box center [118, 153] width 58 height 10
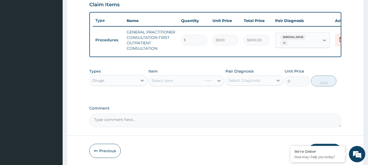
click at [184, 84] on div "Select Item" at bounding box center [186, 80] width 76 height 11
click at [184, 84] on div "Select Item" at bounding box center [181, 81] width 65 height 9
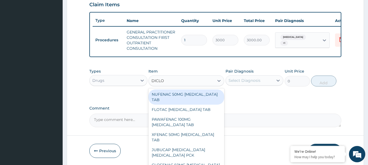
type input "DICLOF"
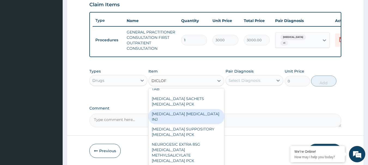
click at [188, 113] on div "[MEDICAL_DATA] [MEDICAL_DATA] INJ" at bounding box center [186, 116] width 76 height 15
type input "240"
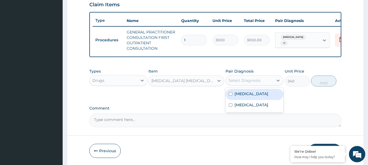
click at [249, 83] on div "Select Diagnosis" at bounding box center [244, 80] width 32 height 5
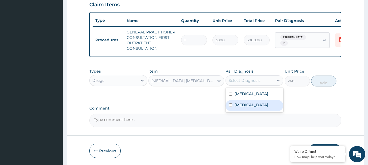
click at [267, 106] on div "Ingrowing nail" at bounding box center [254, 105] width 58 height 11
checkbox input "true"
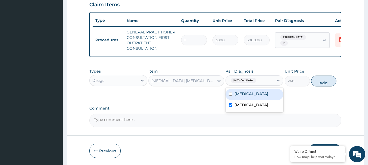
click at [265, 100] on div "Cellulitis" at bounding box center [254, 94] width 58 height 11
checkbox input "true"
click at [327, 84] on button "Add" at bounding box center [323, 81] width 25 height 11
type input "0"
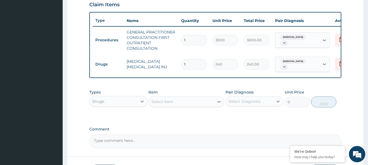
click at [171, 105] on div "Select Item" at bounding box center [162, 101] width 22 height 5
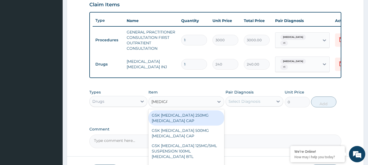
type input "[MEDICAL_DATA]"
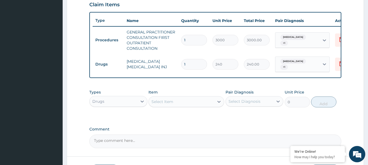
click at [174, 102] on div "Select Item" at bounding box center [181, 101] width 65 height 9
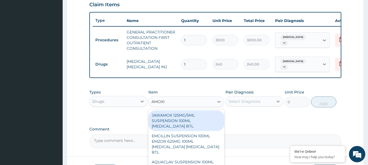
type input "[MEDICAL_DATA]"
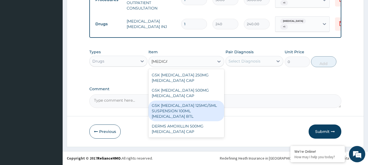
scroll to position [233, 0]
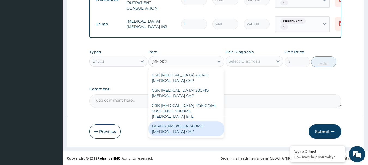
click at [187, 131] on div "DERMS AMOXILLIN 500MG [MEDICAL_DATA] CAP" at bounding box center [186, 128] width 76 height 15
type input "70"
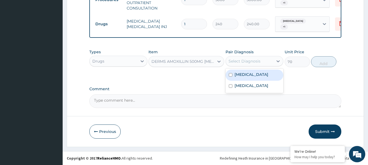
click at [240, 62] on div "Select Diagnosis" at bounding box center [244, 61] width 32 height 5
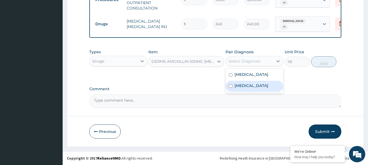
click at [259, 86] on label "Ingrowing nail" at bounding box center [251, 85] width 34 height 5
checkbox input "true"
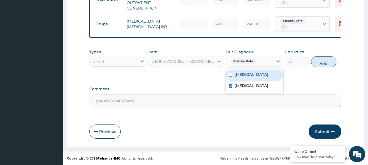
click at [259, 80] on div "Cellulitis" at bounding box center [254, 75] width 58 height 11
checkbox input "true"
click at [317, 61] on button "Add" at bounding box center [323, 61] width 25 height 11
type input "0"
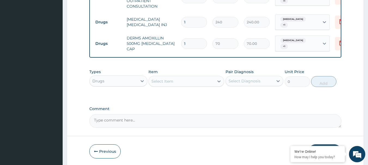
click at [164, 83] on div "Select Item" at bounding box center [162, 81] width 22 height 5
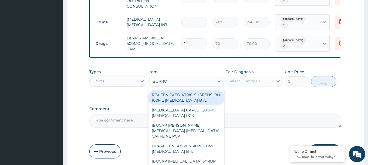
type input "IBUPROF"
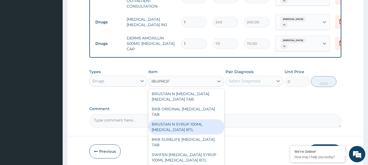
scroll to position [136, 0]
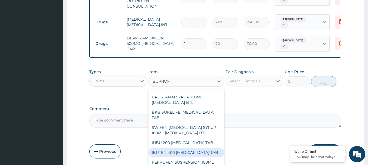
click at [194, 148] on div "IBUTEN 400 IBUPROFEN TAB" at bounding box center [186, 153] width 76 height 10
type input "55"
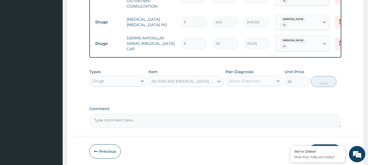
click at [256, 79] on div "Select Diagnosis" at bounding box center [250, 81] width 48 height 9
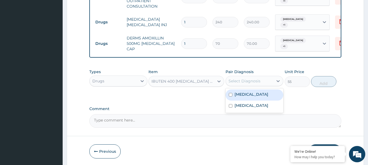
click at [256, 97] on div "Cellulitis" at bounding box center [254, 95] width 58 height 11
checkbox input "true"
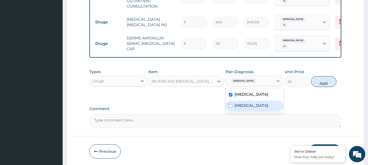
click at [256, 104] on div "Ingrowing nail" at bounding box center [254, 106] width 58 height 11
checkbox input "true"
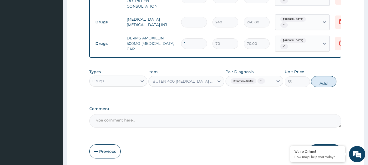
click at [314, 87] on button "Add" at bounding box center [323, 81] width 25 height 11
type input "0"
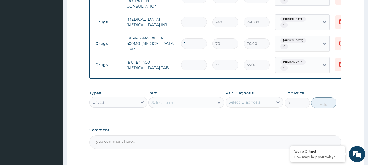
click at [195, 60] on input "1" at bounding box center [194, 65] width 26 height 11
type input "10"
type input "550.00"
type input "10"
click at [195, 40] on input "1" at bounding box center [194, 43] width 26 height 11
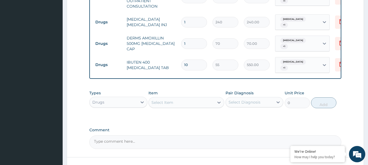
type input "15"
type input "1050.00"
type input "15"
click at [171, 28] on td "[MEDICAL_DATA] [MEDICAL_DATA] INJ" at bounding box center [151, 22] width 54 height 16
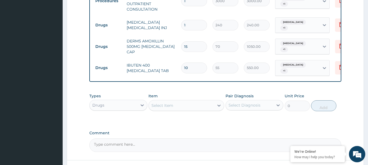
scroll to position [273, 0]
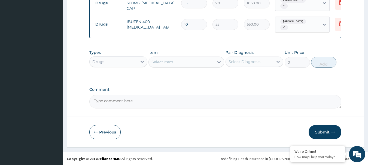
click at [319, 132] on button "Submit" at bounding box center [325, 132] width 33 height 14
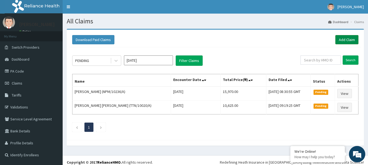
click at [340, 39] on link "Add Claim" at bounding box center [346, 39] width 23 height 9
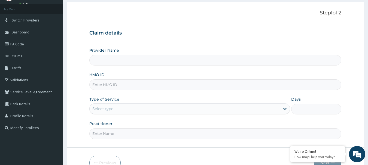
click at [123, 87] on input "HMO ID" at bounding box center [215, 85] width 252 height 11
paste input "PA/029384"
type input "PA/029384"
type input "International Clinics And Hospitals Ltd"
type input "P"
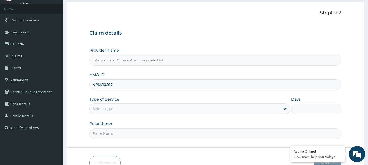
type input "NPM/10507/A"
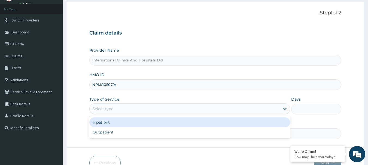
click at [123, 108] on div "Select type" at bounding box center [185, 109] width 190 height 9
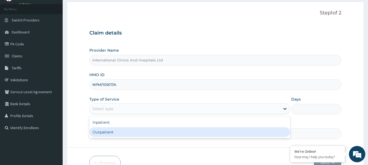
click at [120, 132] on div "Outpatient" at bounding box center [189, 132] width 201 height 10
type input "1"
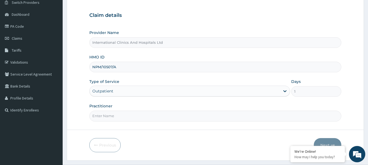
scroll to position [54, 0]
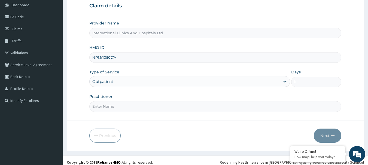
click at [126, 109] on input "Practitioner" at bounding box center [215, 106] width 252 height 11
type input "[PERSON_NAME]"
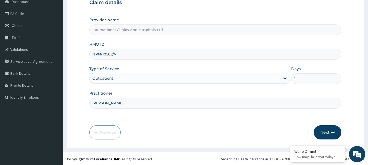
scroll to position [59, 0]
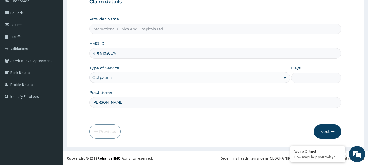
click at [322, 131] on button "Next" at bounding box center [328, 132] width 28 height 14
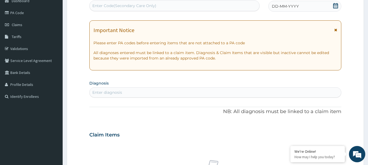
scroll to position [0, 0]
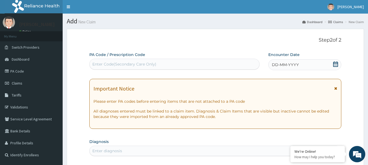
click at [294, 66] on span "DD-MM-YYYY" at bounding box center [285, 64] width 27 height 5
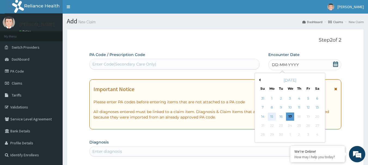
click at [271, 118] on div "15" at bounding box center [272, 117] width 8 height 8
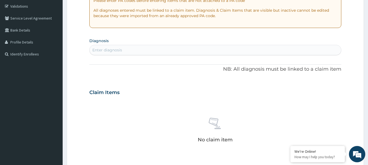
scroll to position [109, 0]
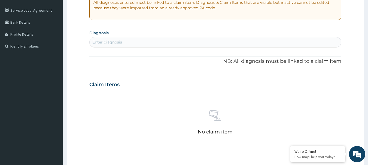
click at [165, 46] on div "Enter diagnosis" at bounding box center [216, 42] width 252 height 9
type input "[MEDICAL_DATA]"
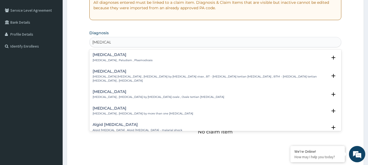
click at [105, 56] on h4 "[MEDICAL_DATA]" at bounding box center [123, 55] width 60 height 4
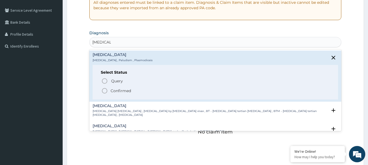
click at [103, 90] on circle "status option filled" at bounding box center [104, 90] width 5 height 5
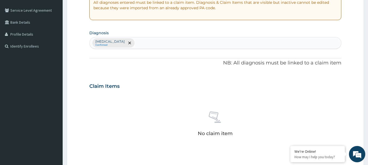
click at [130, 45] on div "[MEDICAL_DATA] Confirmed" at bounding box center [216, 42] width 252 height 11
type input "PEPTIC"
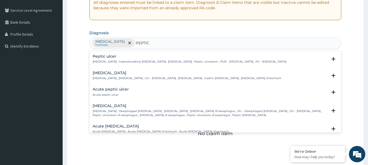
click at [103, 60] on div "[MEDICAL_DATA] [MEDICAL_DATA] , Gastroduodenal [MEDICAL_DATA] , [MEDICAL_DATA] …" at bounding box center [190, 59] width 194 height 10
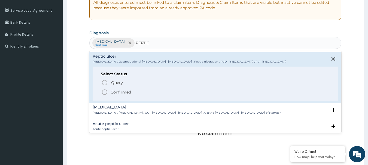
click at [105, 93] on icon "status option filled" at bounding box center [104, 92] width 7 height 7
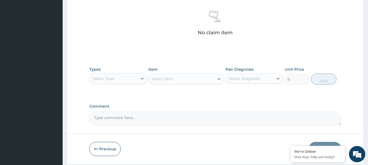
scroll to position [227, 0]
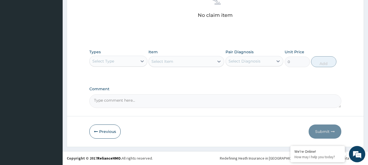
click at [115, 63] on div "Select Type" at bounding box center [114, 61] width 48 height 9
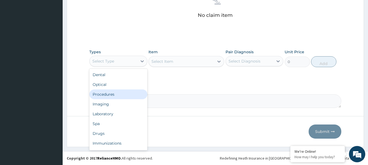
click at [122, 96] on div "Procedures" at bounding box center [118, 95] width 58 height 10
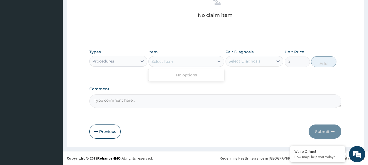
click at [166, 62] on div "Select Item" at bounding box center [162, 61] width 22 height 5
click at [175, 60] on div "Select Item" at bounding box center [181, 61] width 65 height 9
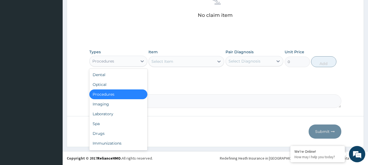
click at [105, 60] on div "Procedures" at bounding box center [103, 61] width 22 height 5
click at [112, 76] on div "Dental" at bounding box center [118, 75] width 58 height 10
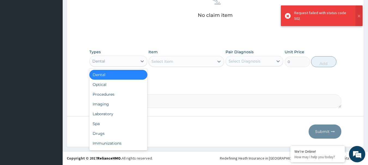
click at [111, 59] on div "Dental" at bounding box center [114, 61] width 48 height 9
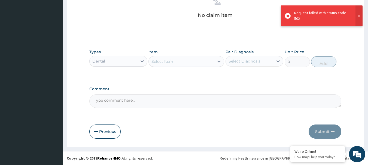
click at [163, 34] on div "No claim item" at bounding box center [215, 6] width 252 height 63
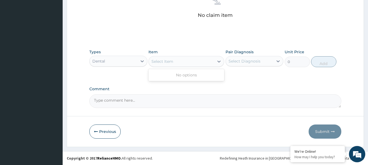
click at [178, 57] on div "Select Item" at bounding box center [181, 61] width 65 height 9
click at [179, 62] on div "Select Item" at bounding box center [181, 61] width 65 height 9
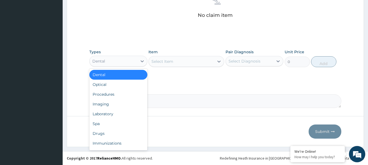
click at [117, 62] on div "Dental" at bounding box center [114, 61] width 48 height 9
click at [113, 96] on div "Procedures" at bounding box center [118, 95] width 58 height 10
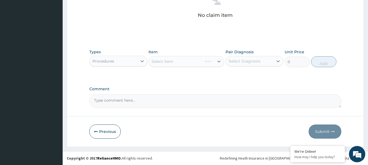
click at [180, 61] on div "Select Item" at bounding box center [186, 61] width 76 height 11
click at [179, 61] on div "Select Item" at bounding box center [186, 61] width 76 height 11
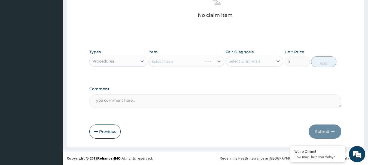
click at [179, 61] on div "Select Item" at bounding box center [186, 61] width 76 height 11
click at [183, 60] on div "Select Item" at bounding box center [186, 61] width 76 height 11
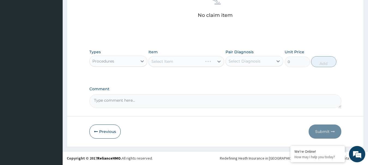
click at [183, 60] on div "Select Item" at bounding box center [186, 61] width 76 height 11
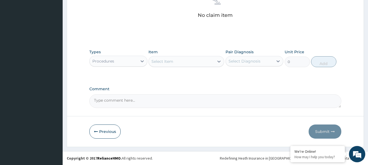
click at [182, 60] on div "Select Item" at bounding box center [181, 61] width 65 height 9
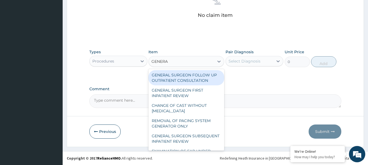
type input "GENERAL"
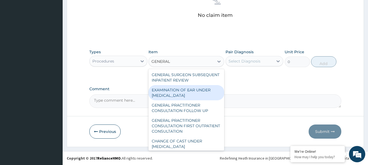
scroll to position [54, 0]
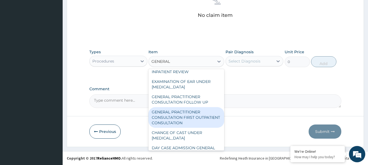
click at [188, 121] on div "GENERAL PRACTITIONER CONSULTATION FIRST OUTPATIENT CONSULTATION" at bounding box center [186, 117] width 76 height 21
type input "3000"
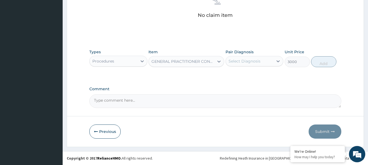
click at [249, 58] on div "Select Diagnosis" at bounding box center [250, 61] width 48 height 9
click at [249, 76] on div "[MEDICAL_DATA]" at bounding box center [254, 75] width 58 height 11
checkbox input "true"
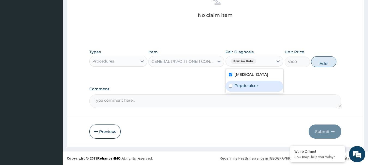
click at [249, 81] on div "Peptic ulcer" at bounding box center [254, 86] width 58 height 11
checkbox input "true"
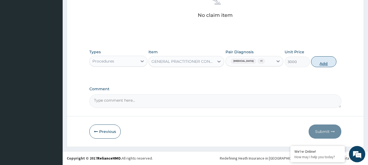
click at [323, 65] on button "Add" at bounding box center [323, 61] width 25 height 11
type input "0"
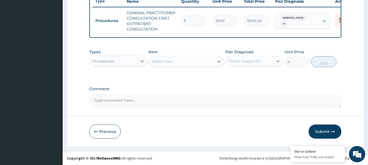
scroll to position [214, 0]
click at [111, 62] on div "Procedures" at bounding box center [103, 61] width 22 height 5
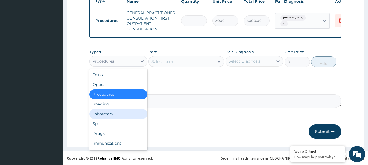
click at [108, 114] on div "Laboratory" at bounding box center [118, 114] width 58 height 10
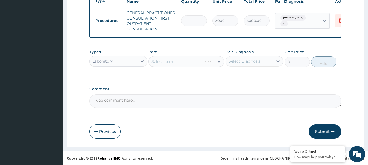
click at [177, 59] on div "Select Item" at bounding box center [186, 61] width 76 height 11
click at [177, 61] on div "Select Item" at bounding box center [186, 61] width 76 height 11
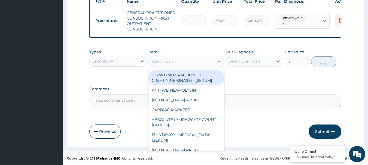
click at [177, 61] on div "Select Item" at bounding box center [181, 61] width 65 height 9
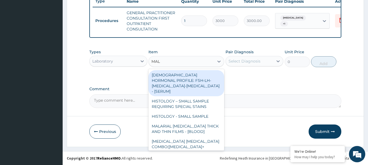
type input "MALA"
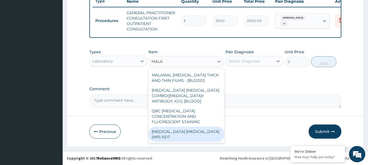
click at [177, 127] on div "[MEDICAL_DATA] [MEDICAL_DATA] (MP) RDT" at bounding box center [186, 134] width 76 height 15
type input "1500"
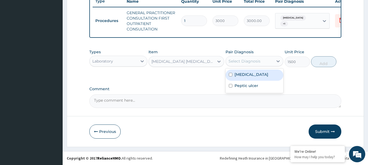
click at [261, 61] on div "Select Diagnosis" at bounding box center [250, 61] width 48 height 9
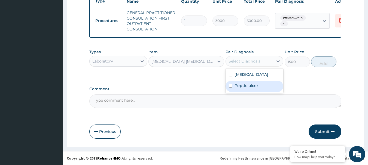
click at [252, 82] on div "Peptic ulcer" at bounding box center [254, 86] width 58 height 11
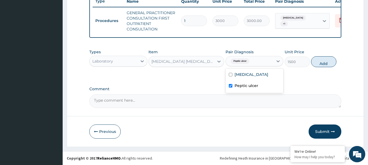
click at [252, 82] on div "Peptic ulcer" at bounding box center [254, 86] width 58 height 11
checkbox input "false"
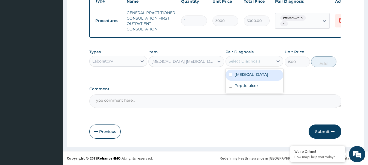
click at [257, 75] on div "[MEDICAL_DATA]" at bounding box center [254, 75] width 58 height 11
checkbox input "true"
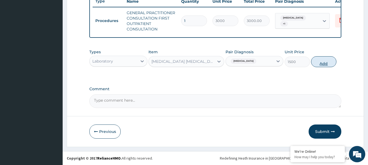
click at [327, 61] on button "Add" at bounding box center [323, 61] width 25 height 11
type input "0"
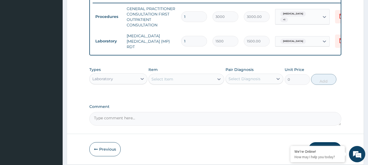
click at [118, 80] on div "Laboratory" at bounding box center [114, 79] width 48 height 9
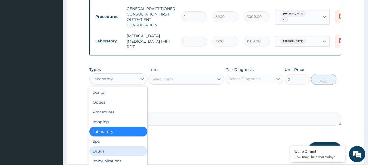
click at [110, 151] on div "Drugs" at bounding box center [118, 151] width 58 height 10
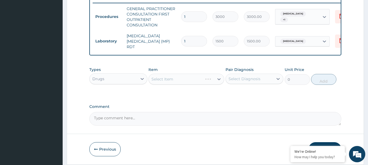
click at [167, 77] on div "Select Item" at bounding box center [186, 79] width 76 height 11
click at [172, 77] on div "Select Item" at bounding box center [186, 79] width 76 height 11
click at [180, 80] on div "Select Item" at bounding box center [181, 79] width 65 height 9
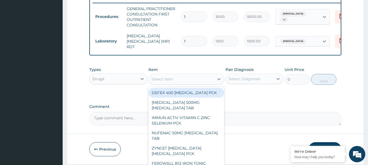
click at [180, 80] on div "Select Item" at bounding box center [181, 79] width 65 height 9
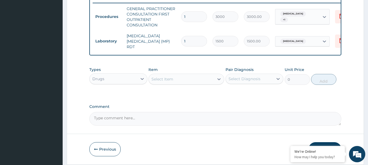
click at [181, 77] on div "Select Item" at bounding box center [181, 79] width 65 height 9
click at [183, 80] on div "Select Item" at bounding box center [181, 79] width 65 height 9
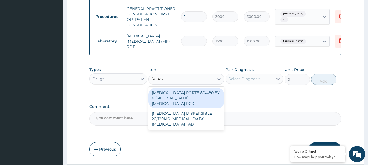
type input "COART"
click at [181, 99] on div "[MEDICAL_DATA] FORTE 80/480 BY 6 [MEDICAL_DATA] [MEDICAL_DATA] PCK" at bounding box center [186, 98] width 76 height 21
type input "2800"
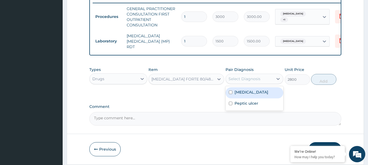
click at [259, 75] on div "Select Diagnosis" at bounding box center [250, 79] width 48 height 9
click at [258, 93] on div "[MEDICAL_DATA]" at bounding box center [254, 92] width 58 height 11
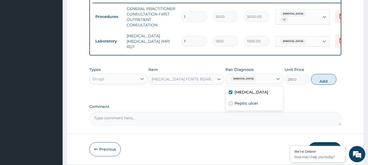
checkbox input "true"
click at [328, 80] on button "Add" at bounding box center [323, 79] width 25 height 11
type input "0"
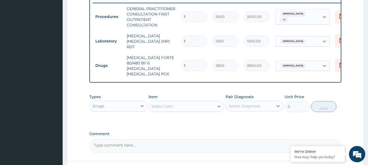
click at [167, 106] on div "Select Item" at bounding box center [181, 106] width 65 height 9
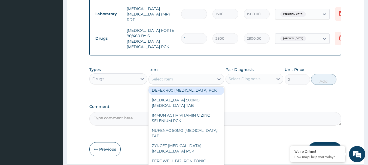
scroll to position [0, 0]
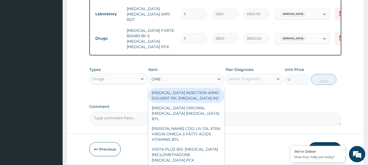
type input "OMEP"
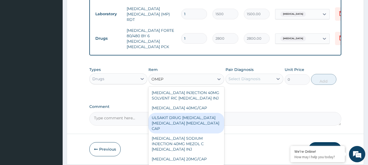
click at [182, 122] on div "ULSAKIT DRUG [MEDICAL_DATA] [MEDICAL_DATA] [MEDICAL_DATA] CAP" at bounding box center [186, 123] width 76 height 21
type input "6200"
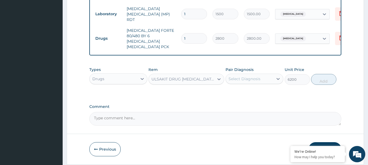
click at [246, 76] on div "Select Diagnosis" at bounding box center [244, 78] width 32 height 5
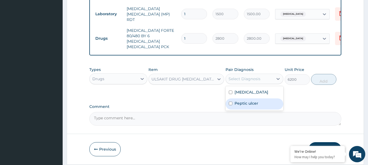
drag, startPoint x: 256, startPoint y: 101, endPoint x: 295, endPoint y: 86, distance: 42.1
click at [257, 101] on label "Peptic ulcer" at bounding box center [246, 103] width 24 height 5
checkbox input "true"
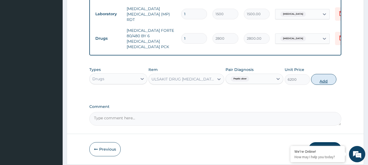
click at [324, 74] on button "Add" at bounding box center [323, 79] width 25 height 11
type input "0"
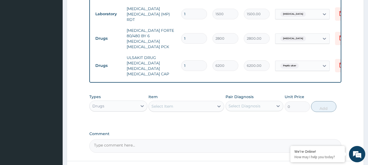
click at [173, 104] on div "Select Item" at bounding box center [162, 106] width 22 height 5
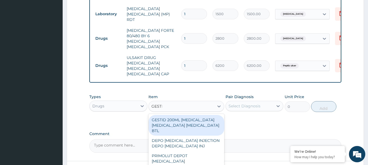
type input "GESTID"
click at [184, 121] on div "GESTID 200ML ALUMINUM HYDROXIDE MAGNESIUM HYDROXIDE SIMETHICONE BTL" at bounding box center [186, 125] width 76 height 21
type input "800"
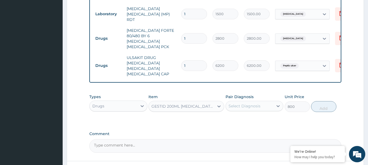
click at [244, 103] on div "Select Diagnosis" at bounding box center [244, 105] width 32 height 5
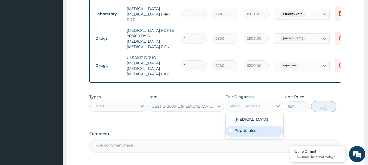
click at [259, 126] on div "Peptic ulcer" at bounding box center [254, 131] width 58 height 11
checkbox input "true"
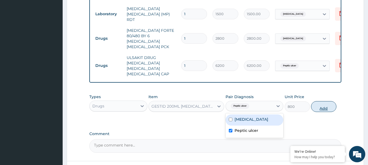
click at [325, 107] on button "Add" at bounding box center [323, 106] width 25 height 11
type input "0"
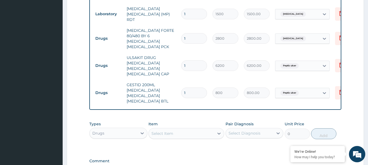
click at [166, 130] on div "Select Item" at bounding box center [181, 133] width 65 height 9
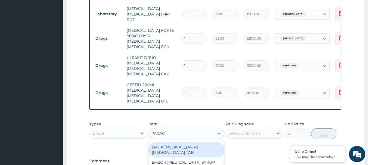
type input "PARACE"
click at [187, 151] on div "DAGA PARACETAMOL ACETAMINOPHEN TAB" at bounding box center [186, 149] width 76 height 15
type input "20"
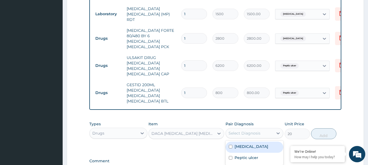
click at [243, 136] on div "Select Diagnosis" at bounding box center [244, 133] width 32 height 5
click at [253, 148] on div "Malaria" at bounding box center [254, 147] width 58 height 11
checkbox input "true"
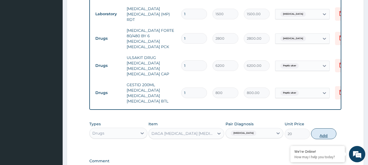
click at [315, 137] on button "Add" at bounding box center [323, 134] width 25 height 11
type input "0"
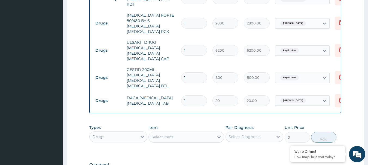
scroll to position [268, 0]
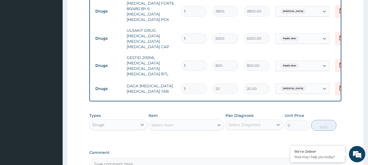
click at [172, 126] on div "Select Item" at bounding box center [162, 125] width 22 height 5
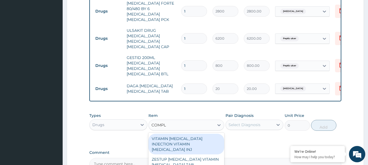
type input "COMPLE"
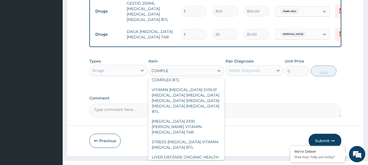
scroll to position [54, 0]
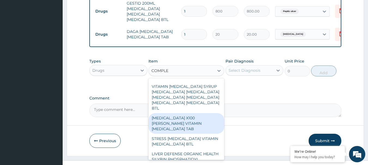
click at [194, 113] on div "B COMPLEX X100 DR MAYER VITAMIN B COMPLEX TAB" at bounding box center [186, 123] width 76 height 21
type input "250"
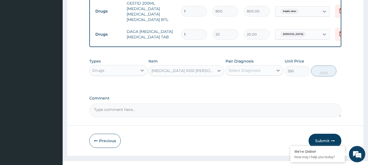
click at [247, 75] on div "Select Diagnosis" at bounding box center [250, 70] width 48 height 9
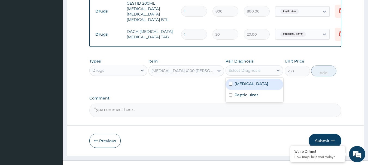
drag, startPoint x: 240, startPoint y: 86, endPoint x: 301, endPoint y: 84, distance: 61.0
click at [245, 86] on label "[MEDICAL_DATA]" at bounding box center [251, 83] width 34 height 5
checkbox input "true"
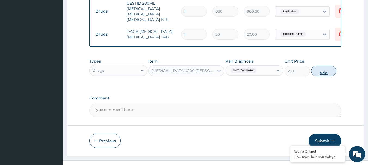
click at [325, 76] on button "Add" at bounding box center [323, 71] width 25 height 11
type input "0"
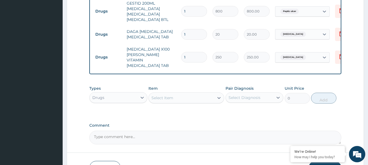
drag, startPoint x: 198, startPoint y: 35, endPoint x: 175, endPoint y: 35, distance: 23.2
click at [175, 35] on tr "Drugs DAGA [MEDICAL_DATA] [MEDICAL_DATA] TAB 1 20 20.00 [MEDICAL_DATA] Delete" at bounding box center [226, 34] width 267 height 19
type input "2"
type input "40.00"
type input "24"
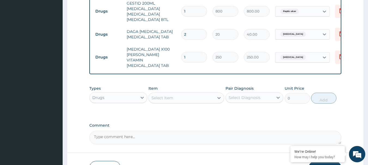
type input "480.00"
type input "24"
click at [162, 45] on td "[MEDICAL_DATA] X100 [PERSON_NAME] VITAMIN [MEDICAL_DATA] TAB" at bounding box center [151, 57] width 54 height 27
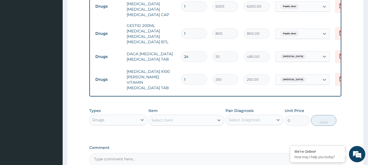
scroll to position [355, 0]
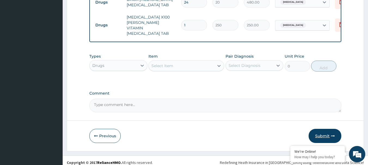
click at [323, 129] on button "Submit" at bounding box center [325, 136] width 33 height 14
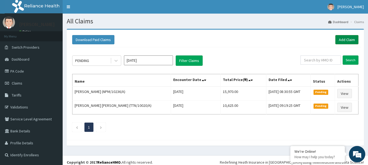
click at [343, 38] on link "Add Claim" at bounding box center [346, 39] width 23 height 9
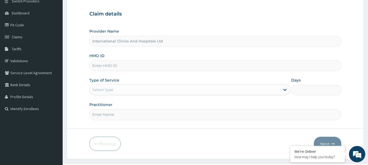
scroll to position [59, 0]
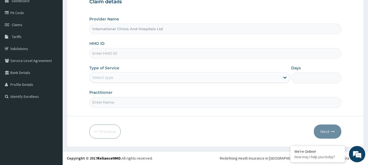
click at [133, 58] on input "HMO ID" at bounding box center [215, 53] width 252 height 11
type input "NBL/10604/A"
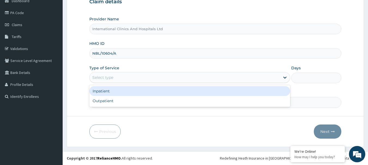
click at [127, 81] on div "Select type" at bounding box center [185, 77] width 190 height 9
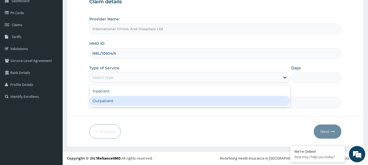
click at [129, 100] on div "Outpatient" at bounding box center [189, 101] width 201 height 10
type input "1"
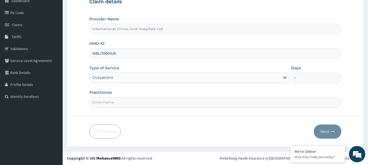
click at [128, 105] on input "Practitioner" at bounding box center [215, 102] width 252 height 11
type input "[PERSON_NAME]"
click at [323, 130] on button "Next" at bounding box center [328, 132] width 28 height 14
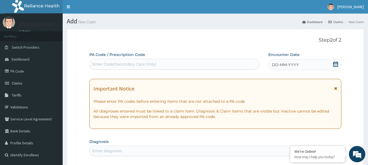
click at [186, 58] on div "PA Code / Prescription Code Enter Code(Secondary Care Only)" at bounding box center [174, 61] width 170 height 18
click at [295, 68] on div "DD-MM-YYYY" at bounding box center [304, 64] width 73 height 11
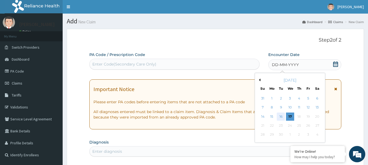
click at [280, 117] on div "16" at bounding box center [281, 117] width 8 height 8
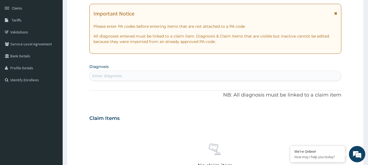
scroll to position [82, 0]
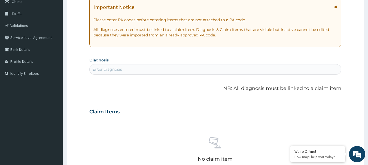
click at [138, 71] on div "Enter diagnosis" at bounding box center [216, 69] width 252 height 9
type input "MALARIA"
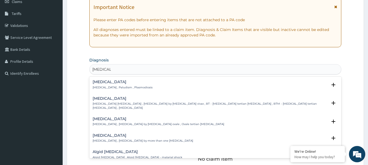
click at [98, 84] on h4 "Malaria" at bounding box center [123, 82] width 60 height 4
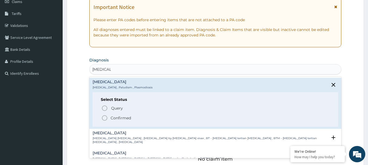
click at [103, 117] on icon "status option filled" at bounding box center [104, 118] width 7 height 7
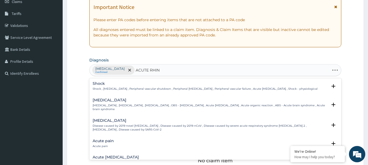
type input "ACUTE RHINI"
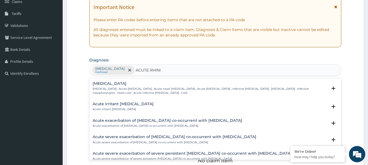
click at [109, 103] on h4 "Acute irritant rhinitis" at bounding box center [123, 104] width 61 height 4
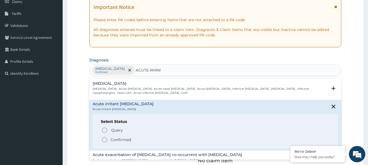
click at [101, 142] on div "Query Query covers suspected (?), Keep in view (kiv), Ruled out (r/o) Confirmed" at bounding box center [215, 135] width 229 height 17
click at [104, 141] on icon "status option filled" at bounding box center [104, 140] width 7 height 7
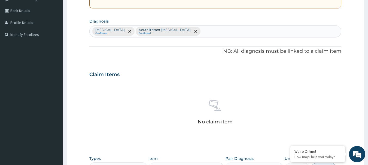
scroll to position [218, 0]
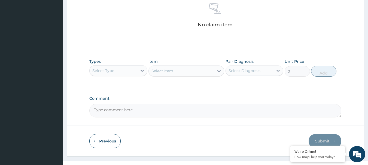
click at [111, 75] on div "Select Type" at bounding box center [114, 70] width 48 height 9
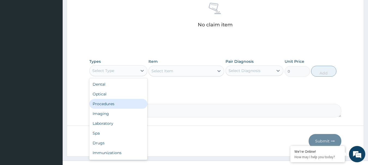
click at [120, 105] on div "Procedures" at bounding box center [118, 104] width 58 height 10
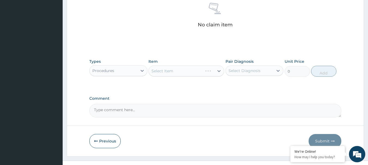
click at [181, 70] on div "Select Item" at bounding box center [186, 71] width 76 height 11
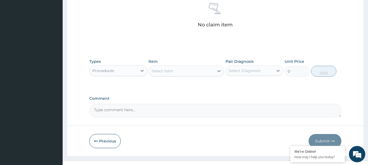
click at [181, 70] on div "Select Item" at bounding box center [181, 71] width 65 height 9
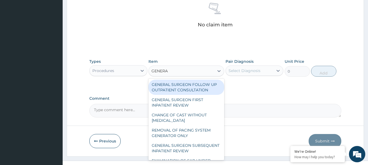
type input "GENERAL"
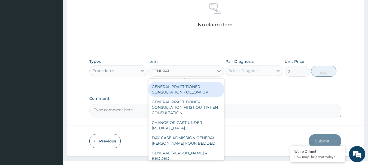
scroll to position [82, 0]
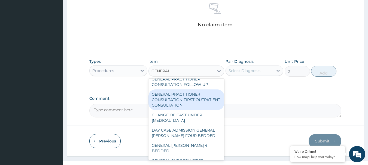
click at [203, 107] on div "GENERAL PRACTITIONER CONSULTATION FIRST OUTPATIENT CONSULTATION" at bounding box center [186, 100] width 76 height 21
type input "3000"
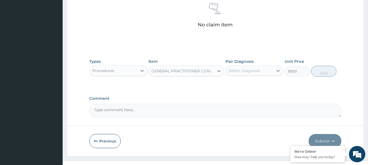
click at [252, 74] on div "Select Diagnosis" at bounding box center [250, 70] width 48 height 9
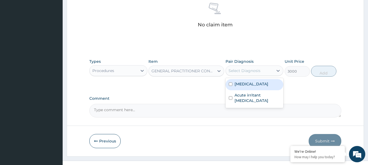
click at [250, 87] on div "Malaria" at bounding box center [254, 84] width 58 height 11
checkbox input "true"
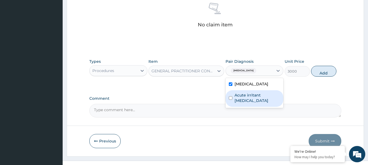
click at [262, 93] on label "Acute irritant rhinitis" at bounding box center [257, 98] width 46 height 11
checkbox input "true"
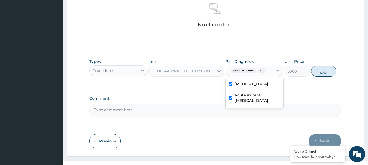
click at [318, 74] on button "Add" at bounding box center [323, 71] width 25 height 11
type input "0"
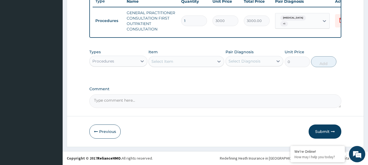
scroll to position [214, 0]
click at [109, 65] on div "Procedures" at bounding box center [114, 61] width 48 height 9
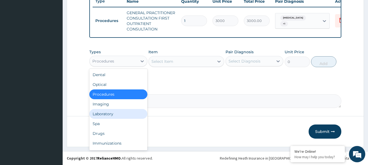
drag, startPoint x: 116, startPoint y: 118, endPoint x: 160, endPoint y: 85, distance: 55.3
click at [116, 118] on div "Laboratory" at bounding box center [118, 114] width 58 height 10
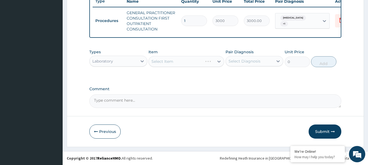
click at [173, 62] on div "Select Item" at bounding box center [186, 61] width 76 height 11
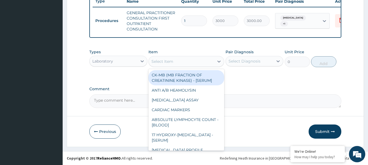
click at [173, 62] on div "Select Item" at bounding box center [181, 61] width 65 height 9
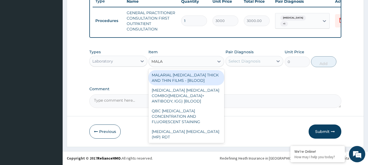
type input "MALAR"
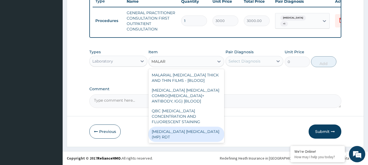
click at [184, 128] on div "MALARIA PARASITE (MP) RDT" at bounding box center [186, 134] width 76 height 15
type input "1500"
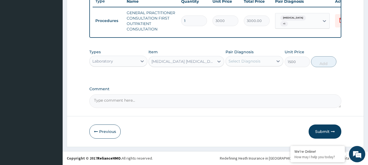
click at [251, 64] on div "Select Diagnosis" at bounding box center [250, 61] width 48 height 9
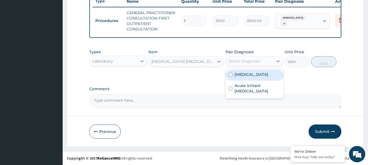
click at [257, 75] on div "Malaria" at bounding box center [254, 75] width 58 height 11
checkbox input "true"
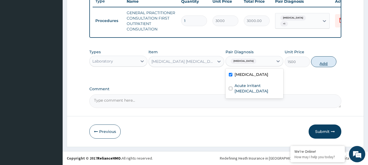
click at [317, 65] on button "Add" at bounding box center [323, 61] width 25 height 11
type input "0"
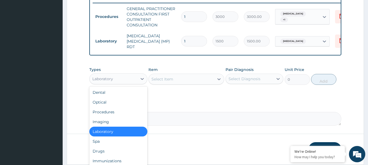
click at [120, 81] on div "Laboratory" at bounding box center [114, 79] width 48 height 9
click at [118, 151] on div "Drugs" at bounding box center [118, 151] width 58 height 10
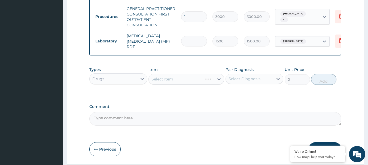
click at [185, 80] on div "Select Item" at bounding box center [186, 79] width 76 height 11
click at [185, 80] on div "Select Item" at bounding box center [181, 79] width 65 height 9
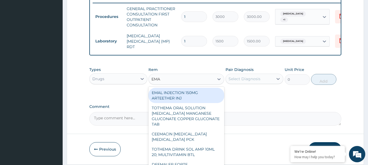
type input "EMAL"
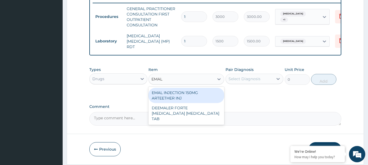
click at [184, 95] on div "EMAL INJECTION 150MG ARTEETHER INJ" at bounding box center [186, 95] width 76 height 15
type input "730"
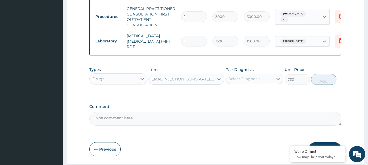
click at [250, 80] on div "Select Diagnosis" at bounding box center [244, 78] width 32 height 5
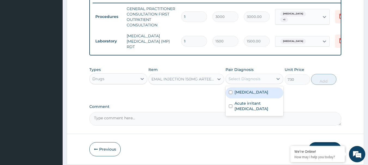
click at [251, 96] on div "Malaria" at bounding box center [254, 92] width 58 height 11
checkbox input "true"
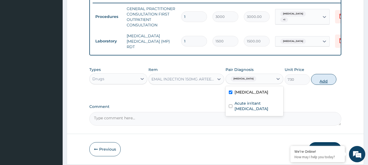
click at [326, 85] on button "Add" at bounding box center [323, 79] width 25 height 11
type input "0"
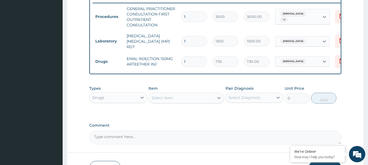
click at [182, 97] on div "Select Item" at bounding box center [181, 98] width 65 height 9
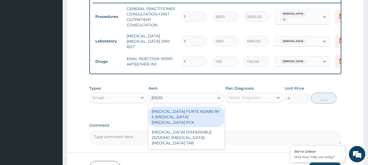
type input "COART"
click at [188, 111] on div "COARTEM FORTE 80/480 BY 6 ARTEMETHER LUMEFANTRINE PCK" at bounding box center [186, 117] width 76 height 21
type input "2800"
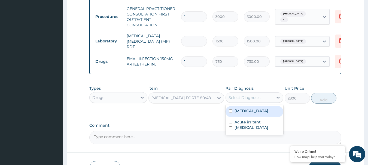
click at [251, 95] on div "Select Diagnosis" at bounding box center [250, 97] width 48 height 9
drag, startPoint x: 246, startPoint y: 114, endPoint x: 288, endPoint y: 106, distance: 42.6
click at [247, 114] on label "Malaria" at bounding box center [251, 110] width 34 height 5
checkbox input "true"
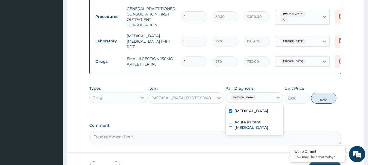
click at [323, 104] on button "Add" at bounding box center [323, 98] width 25 height 11
type input "0"
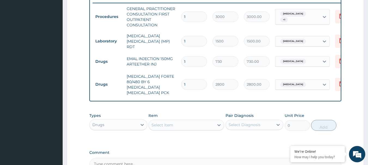
click at [178, 121] on div "Select Item" at bounding box center [181, 125] width 65 height 9
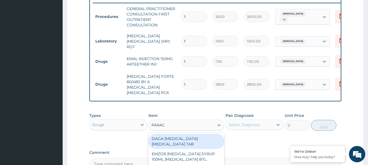
type input "PARACE"
click at [191, 139] on div "DAGA PARACETAMOL ACETAMINOPHEN TAB" at bounding box center [186, 141] width 76 height 15
type input "20"
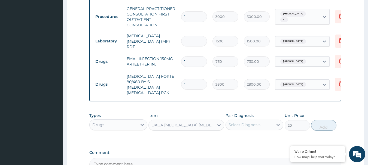
click at [257, 122] on div "Select Diagnosis" at bounding box center [244, 124] width 32 height 5
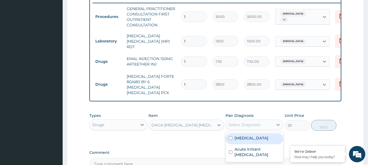
click at [257, 139] on div "Malaria" at bounding box center [254, 138] width 58 height 11
checkbox input "true"
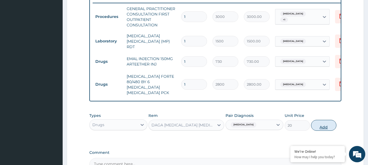
click at [313, 122] on button "Add" at bounding box center [323, 125] width 25 height 11
type input "0"
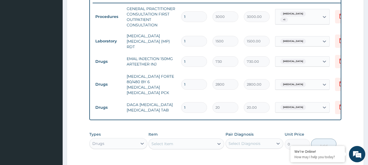
click at [181, 141] on div "Select Item" at bounding box center [181, 144] width 65 height 9
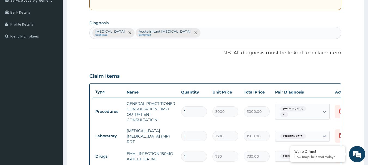
scroll to position [51, 0]
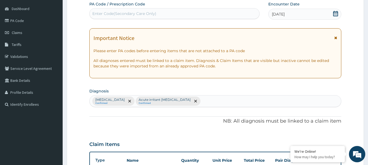
type input "IBUP"
click at [180, 99] on div "Malaria Confirmed Acute irritant rhinitis Confirmed" at bounding box center [216, 101] width 252 height 11
type input "D"
type input "MYAL"
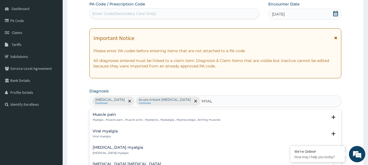
click at [112, 115] on h4 "Muscle pain" at bounding box center [157, 115] width 128 height 4
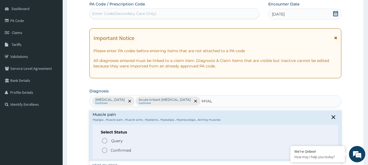
click at [105, 151] on icon "status option filled" at bounding box center [104, 150] width 7 height 7
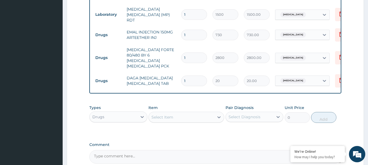
scroll to position [241, 0]
click at [175, 114] on div "Select Item" at bounding box center [181, 116] width 65 height 9
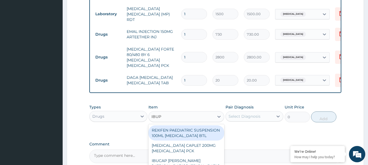
type input "IBUPR"
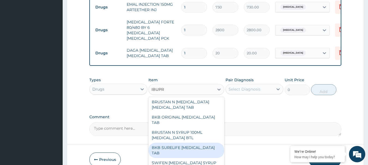
scroll to position [136, 0]
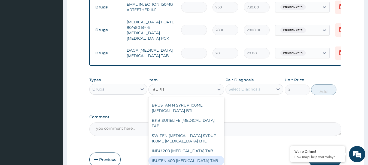
click at [194, 156] on div "IBUTEN 400 IBUPROFEN TAB" at bounding box center [186, 161] width 76 height 10
type input "55"
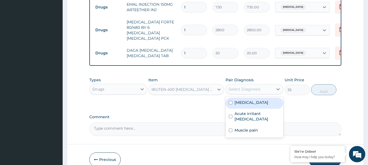
click at [247, 87] on div "Select Diagnosis" at bounding box center [244, 89] width 32 height 5
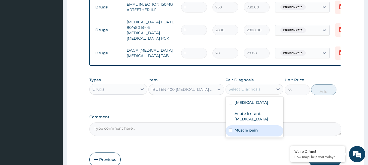
click at [258, 126] on div "Muscle pain" at bounding box center [254, 131] width 58 height 11
checkbox input "true"
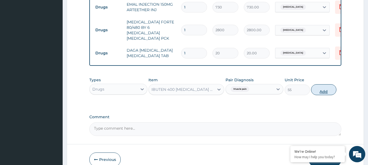
click at [323, 85] on button "Add" at bounding box center [323, 89] width 25 height 11
type input "0"
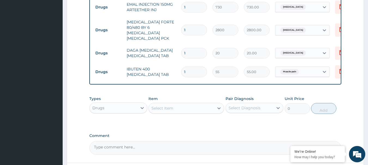
click at [168, 106] on div "Select Item" at bounding box center [162, 108] width 22 height 5
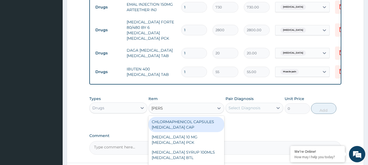
type input "LORAT"
click at [182, 121] on div "LORATADINE 10 MG LORATADINE PCK" at bounding box center [186, 124] width 76 height 15
type input "700"
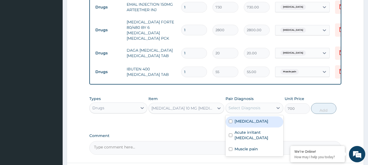
click at [259, 106] on div "Select Diagnosis" at bounding box center [244, 107] width 32 height 5
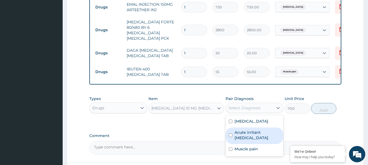
click at [265, 130] on label "Acute irritant rhinitis" at bounding box center [257, 135] width 46 height 11
checkbox input "true"
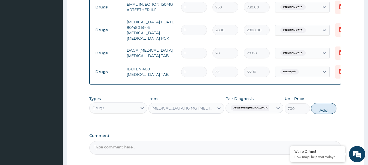
click at [320, 107] on button "Add" at bounding box center [323, 108] width 25 height 11
type input "0"
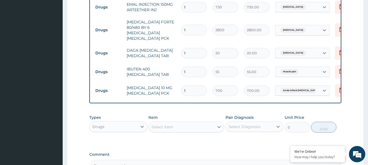
click at [182, 123] on div "Select Item" at bounding box center [181, 127] width 65 height 9
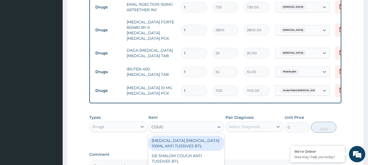
type input "COUGH"
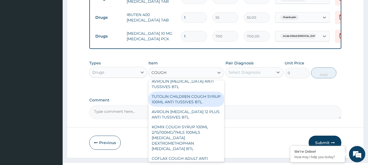
scroll to position [354, 0]
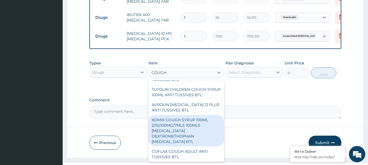
click at [198, 124] on div "KOMIX COUGH SYRUP 100ML 2/15/100MG/7MLS 100MLS CHLORPHENIRAMINE DEXTROMETHOPHAN…" at bounding box center [186, 131] width 76 height 32
type input "300"
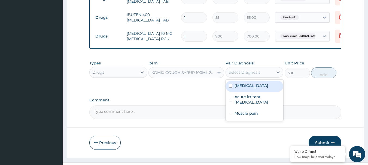
click at [250, 70] on div "Select Diagnosis" at bounding box center [244, 72] width 32 height 5
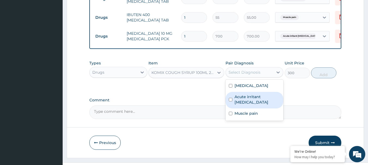
click at [260, 94] on label "Acute irritant rhinitis" at bounding box center [257, 99] width 46 height 11
checkbox input "true"
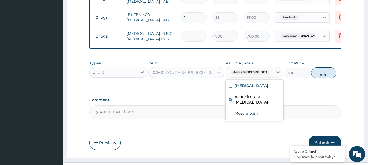
click at [173, 106] on textarea "Comment" at bounding box center [215, 113] width 252 height 14
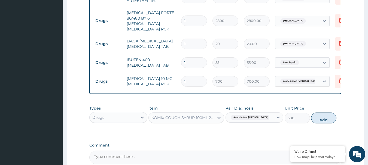
scroll to position [268, 0]
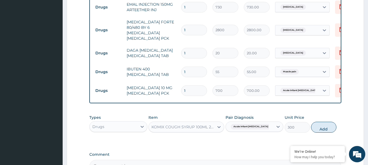
click at [197, 67] on input "1" at bounding box center [194, 72] width 26 height 11
type input "10"
type input "550.00"
type input "10"
drag, startPoint x: 200, startPoint y: 44, endPoint x: 191, endPoint y: 45, distance: 9.6
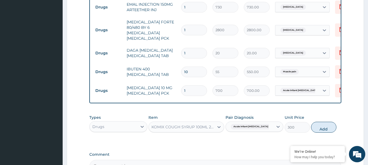
click at [191, 48] on input "1" at bounding box center [194, 53] width 26 height 11
drag, startPoint x: 190, startPoint y: 45, endPoint x: 187, endPoint y: 46, distance: 3.4
click at [187, 48] on input "1" at bounding box center [194, 53] width 26 height 11
drag, startPoint x: 187, startPoint y: 46, endPoint x: 167, endPoint y: 47, distance: 19.6
click at [167, 47] on tr "Drugs DAGA PARACETAMOL ACETAMINOPHEN TAB 1 20 20.00 Malaria Delete" at bounding box center [226, 53] width 267 height 19
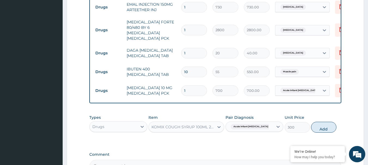
type input "2"
type input "40.00"
type input "24"
type input "480.00"
type input "24"
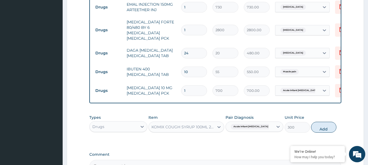
click at [160, 34] on td "COARTEM FORTE 80/480 BY 6 ARTEMETHER LUMEFANTRINE PCK" at bounding box center [151, 30] width 54 height 27
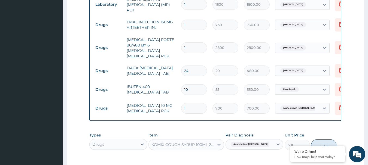
scroll to position [241, 0]
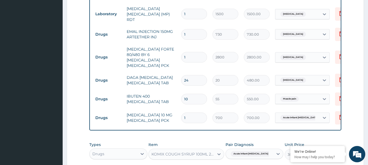
drag, startPoint x: 187, startPoint y: 30, endPoint x: 163, endPoint y: 32, distance: 24.1
click at [163, 32] on tr "Drugs EMAL INJECTION 150MG ARTEETHER INJ 1 730 730.00 Malaria Delete" at bounding box center [226, 34] width 267 height 19
type input "3"
type input "2190.00"
type input "3"
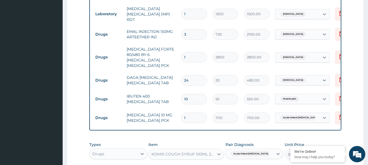
click at [161, 44] on td "COARTEM FORTE 80/480 BY 6 ARTEMETHER LUMEFANTRINE PCK" at bounding box center [151, 57] width 54 height 27
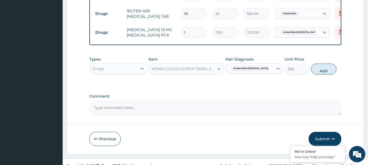
scroll to position [330, 0]
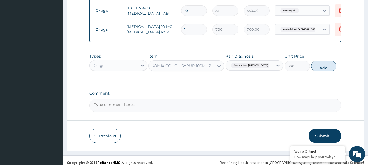
click at [321, 135] on button "Submit" at bounding box center [325, 136] width 33 height 14
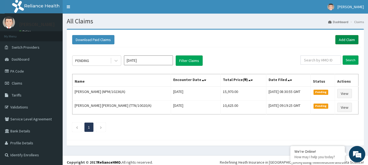
click at [344, 39] on link "Add Claim" at bounding box center [346, 39] width 23 height 9
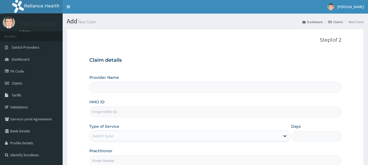
type input "International Clinics And Hospitals Ltd"
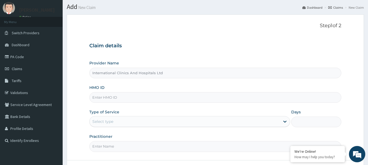
scroll to position [54, 0]
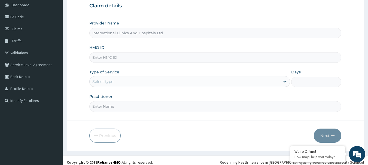
click at [135, 59] on input "HMO ID" at bounding box center [215, 57] width 252 height 11
type input "FMC/10106/B"
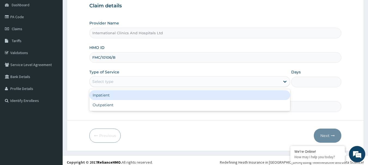
click at [134, 83] on div "Select type" at bounding box center [185, 81] width 190 height 9
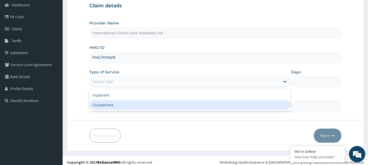
click at [132, 106] on div "Outpatient" at bounding box center [189, 105] width 201 height 10
type input "1"
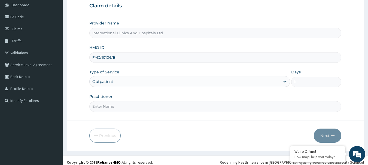
click at [132, 106] on input "Practitioner" at bounding box center [215, 106] width 252 height 11
type input "[PERSON_NAME]"
click at [317, 135] on button "Next" at bounding box center [328, 136] width 28 height 14
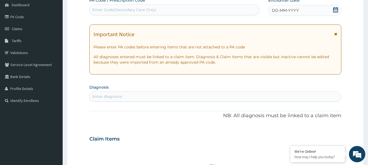
scroll to position [0, 0]
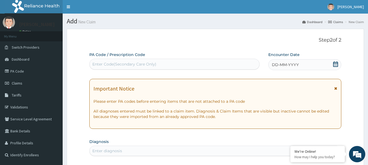
click at [163, 64] on div "Enter Code(Secondary Care Only)" at bounding box center [175, 64] width 170 height 9
type input "PA/C0B155"
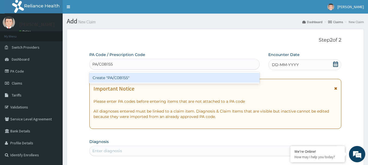
click at [119, 78] on div "Create "PA/C0B155"" at bounding box center [174, 78] width 170 height 10
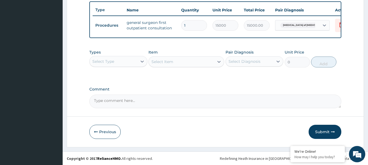
scroll to position [206, 0]
click at [318, 131] on button "Submit" at bounding box center [325, 132] width 33 height 14
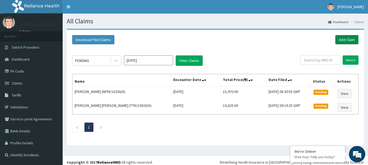
click at [342, 42] on link "Add Claim" at bounding box center [346, 39] width 23 height 9
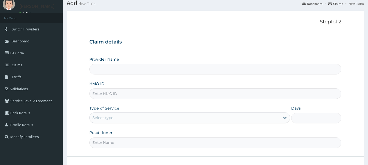
scroll to position [27, 0]
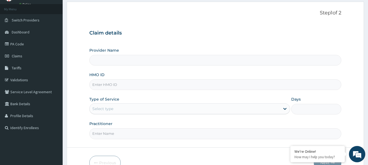
click at [135, 83] on input "HMO ID" at bounding box center [215, 85] width 252 height 11
type input "International Clinics And Hospitals Ltd"
type input "FMC/10106/B"
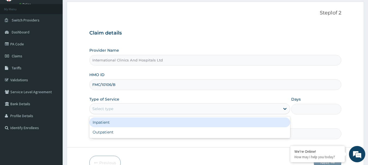
click at [107, 106] on div "Select type" at bounding box center [185, 109] width 190 height 9
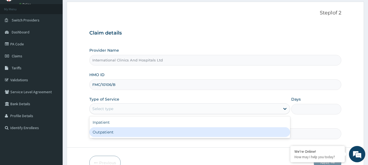
click at [115, 133] on div "Outpatient" at bounding box center [189, 132] width 201 height 10
type input "1"
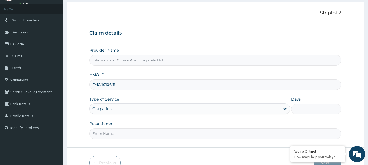
scroll to position [54, 0]
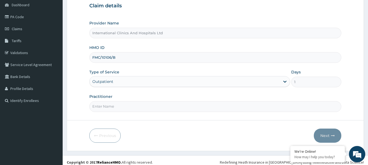
click at [139, 109] on input "Practitioner" at bounding box center [215, 106] width 252 height 11
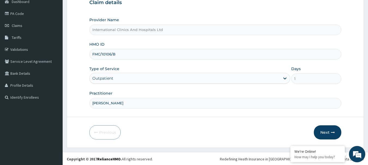
scroll to position [59, 0]
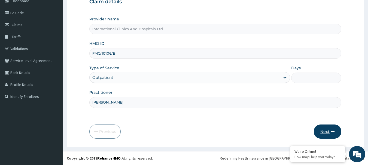
type input "DR.EZE"
click at [322, 129] on button "Next" at bounding box center [328, 132] width 28 height 14
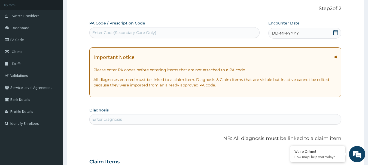
scroll to position [0, 0]
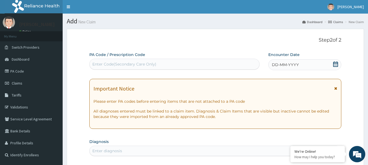
click at [287, 62] on span "DD-MM-YYYY" at bounding box center [285, 64] width 27 height 5
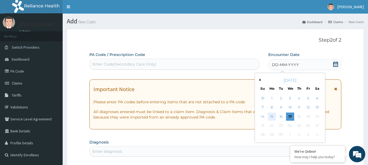
click at [274, 116] on div "15" at bounding box center [272, 117] width 8 height 8
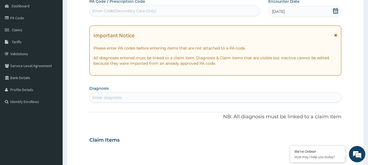
scroll to position [54, 0]
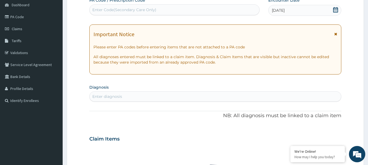
click at [234, 93] on div "Enter diagnosis" at bounding box center [216, 96] width 252 height 9
click at [129, 96] on div "Enter diagnosis" at bounding box center [216, 96] width 252 height 9
type input "GING"
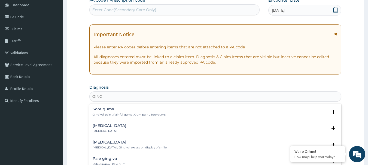
click at [104, 128] on h4 "Gingivitis" at bounding box center [110, 126] width 34 height 4
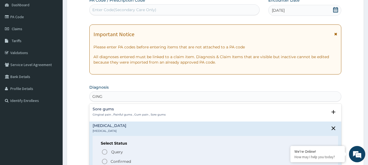
click at [103, 161] on icon "status option filled" at bounding box center [104, 161] width 7 height 7
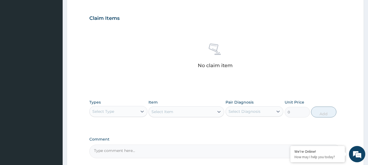
scroll to position [191, 0]
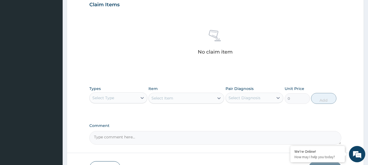
click at [113, 95] on div "Select Type" at bounding box center [103, 97] width 22 height 5
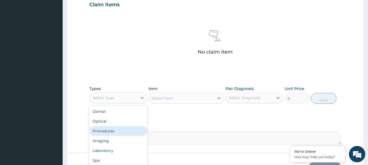
click at [120, 132] on div "Procedures" at bounding box center [118, 131] width 58 height 10
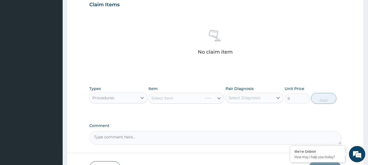
click at [169, 100] on div "Select Item" at bounding box center [186, 98] width 76 height 11
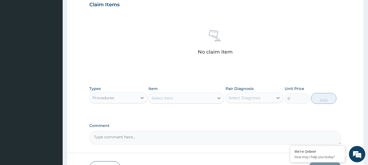
click at [169, 100] on div "Select Item" at bounding box center [162, 98] width 22 height 5
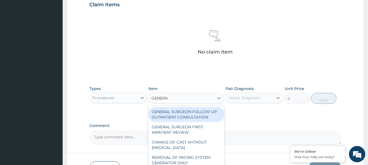
type input "GENERAL"
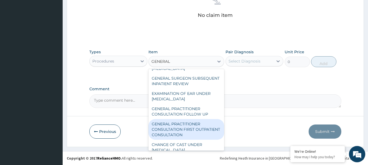
scroll to position [54, 0]
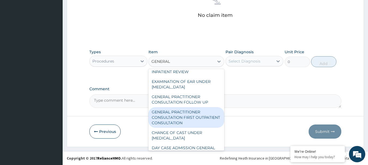
click at [191, 121] on div "GENERAL PRACTITIONER CONSULTATION FIRST OUTPATIENT CONSULTATION" at bounding box center [186, 117] width 76 height 21
type input "3000"
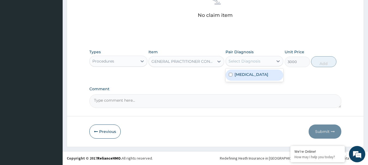
click at [245, 63] on div "Select Diagnosis" at bounding box center [244, 61] width 32 height 5
click at [252, 80] on div "Gingivitis" at bounding box center [254, 75] width 58 height 11
checkbox input "true"
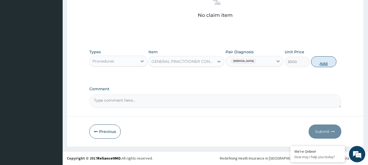
click at [323, 65] on button "Add" at bounding box center [323, 61] width 25 height 11
type input "0"
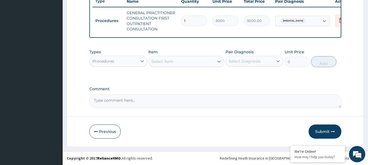
scroll to position [214, 0]
click at [117, 66] on div "Procedures" at bounding box center [118, 61] width 58 height 11
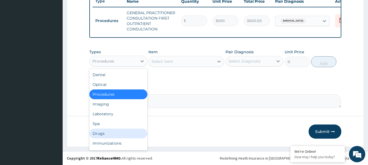
click at [112, 133] on div "Drugs" at bounding box center [118, 134] width 58 height 10
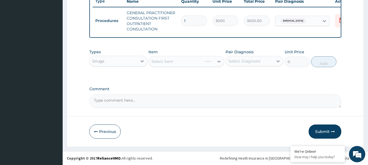
click at [174, 61] on div "Select Item" at bounding box center [186, 61] width 76 height 11
click at [179, 61] on div "Select Item" at bounding box center [186, 61] width 76 height 11
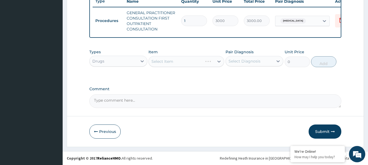
click at [179, 61] on div "Select Item" at bounding box center [186, 61] width 76 height 11
click at [180, 62] on div "Select Item" at bounding box center [186, 61] width 76 height 11
click at [180, 62] on div "Select Item" at bounding box center [181, 61] width 65 height 9
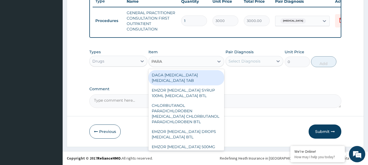
type input "PARAC"
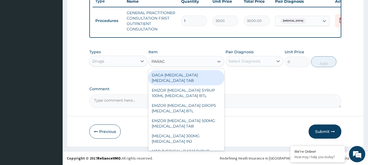
click at [174, 77] on div "DAGA [MEDICAL_DATA] [MEDICAL_DATA] TAB" at bounding box center [186, 77] width 76 height 15
type input "20"
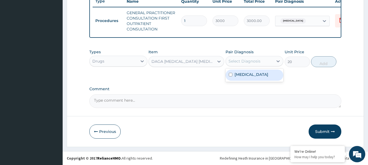
click at [247, 60] on div "Select Diagnosis" at bounding box center [244, 61] width 32 height 5
click at [249, 79] on div "Gingivitis" at bounding box center [254, 75] width 58 height 11
checkbox input "true"
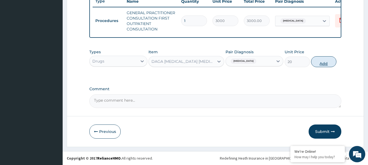
click at [319, 64] on button "Add" at bounding box center [323, 61] width 25 height 11
type input "0"
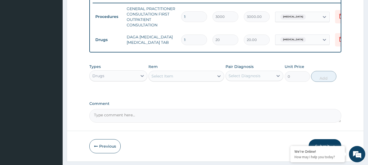
click at [158, 81] on div "Select Item" at bounding box center [181, 76] width 65 height 9
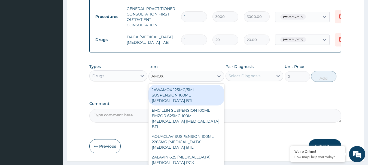
type input "AMOXIL"
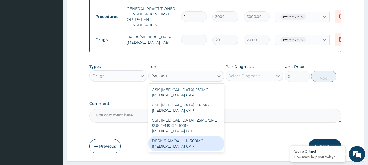
click at [201, 146] on div "DERMS AMOXILLIN 500MG [MEDICAL_DATA] CAP" at bounding box center [186, 143] width 76 height 15
type input "70"
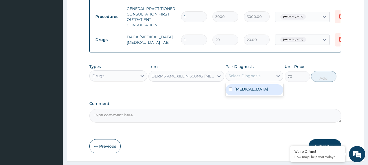
click at [253, 76] on div "Select Diagnosis" at bounding box center [250, 76] width 48 height 9
click at [253, 94] on div "Gingivitis" at bounding box center [254, 89] width 58 height 11
checkbox input "true"
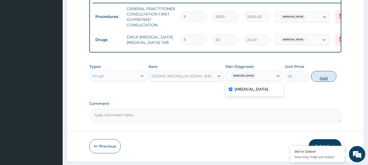
click at [314, 82] on button "Add" at bounding box center [323, 76] width 25 height 11
type input "0"
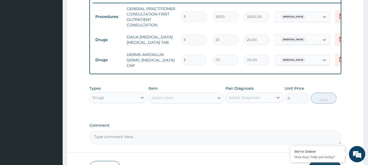
click at [180, 99] on div "Select Item" at bounding box center [181, 98] width 65 height 9
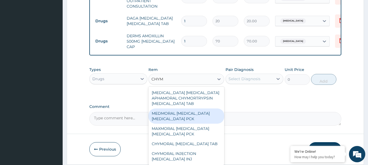
scroll to position [241, 0]
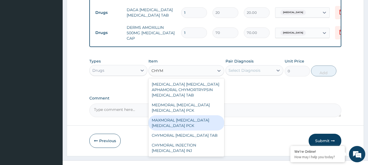
type input "CHYMO"
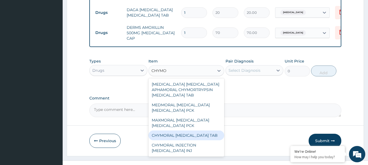
click at [196, 136] on div "CHYMORAL [MEDICAL_DATA] TAB" at bounding box center [186, 136] width 76 height 10
type input "406"
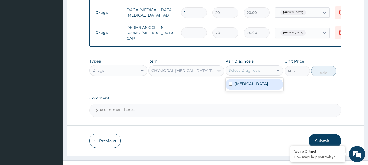
click at [244, 75] on div "Select Diagnosis" at bounding box center [250, 70] width 48 height 9
click at [245, 87] on label "Gingivitis" at bounding box center [251, 83] width 34 height 5
checkbox input "true"
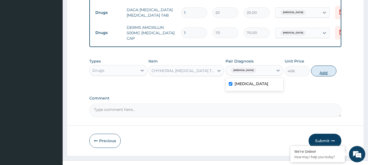
click at [323, 76] on button "Add" at bounding box center [323, 71] width 25 height 11
type input "0"
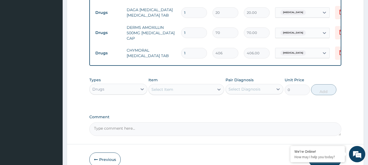
type input "10"
type input "4060.00"
type input "10"
click at [196, 36] on input "1" at bounding box center [194, 33] width 26 height 11
type input "15"
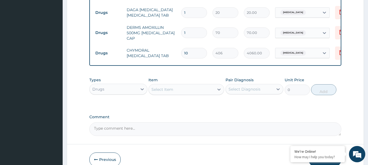
type input "1050.00"
type input "15"
drag, startPoint x: 192, startPoint y: 10, endPoint x: 167, endPoint y: 18, distance: 25.4
click at [167, 18] on tr "Drugs DAGA PARACETAMOL ACETAMINOPHEN TAB 1 20 20.00 Gingivitis Delete" at bounding box center [226, 12] width 267 height 19
type input "2"
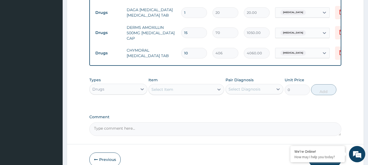
type input "40.00"
type input "24"
type input "480.00"
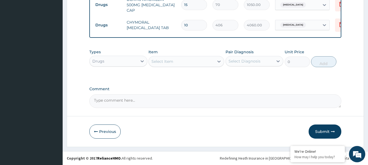
scroll to position [273, 0]
type input "24"
click at [320, 131] on button "Submit" at bounding box center [325, 132] width 33 height 14
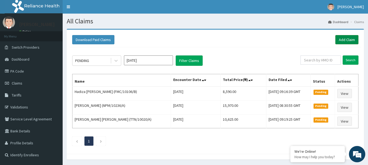
click at [343, 41] on link "Add Claim" at bounding box center [346, 39] width 23 height 9
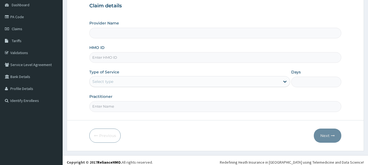
scroll to position [54, 0]
click at [136, 62] on input "HMO ID" at bounding box center [215, 57] width 252 height 11
type input "International Clinics And Hospitals Ltd"
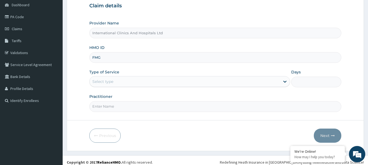
scroll to position [0, 0]
type input "FMG/10052/A"
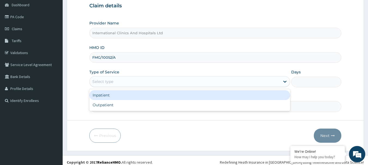
click at [123, 82] on div "Select type" at bounding box center [185, 81] width 190 height 9
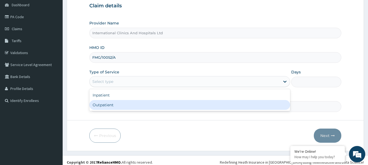
click at [121, 102] on div "Outpatient" at bounding box center [189, 105] width 201 height 10
type input "1"
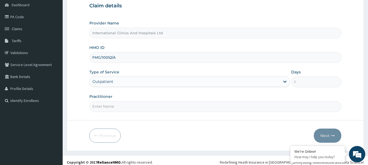
click at [121, 105] on input "Practitioner" at bounding box center [215, 106] width 252 height 11
type input "DR.PATRICK"
click at [320, 135] on button "Next" at bounding box center [328, 136] width 28 height 14
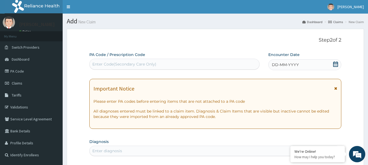
click at [148, 65] on div "Enter Code(Secondary Care Only)" at bounding box center [124, 64] width 64 height 5
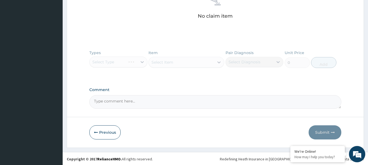
scroll to position [226, 0]
click at [101, 134] on button "Previous" at bounding box center [104, 132] width 31 height 14
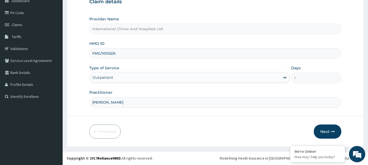
scroll to position [31, 0]
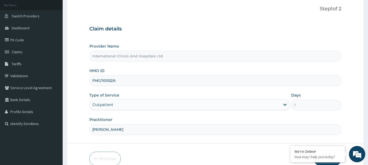
drag, startPoint x: 91, startPoint y: 79, endPoint x: 120, endPoint y: 85, distance: 29.5
click at [120, 85] on input "FMG/10052/A" at bounding box center [215, 80] width 252 height 11
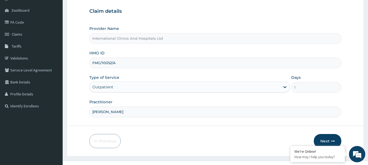
scroll to position [59, 0]
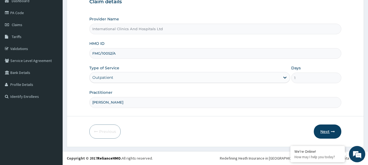
click at [328, 132] on button "Next" at bounding box center [328, 132] width 28 height 14
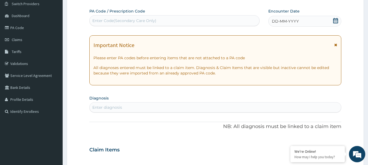
scroll to position [31, 0]
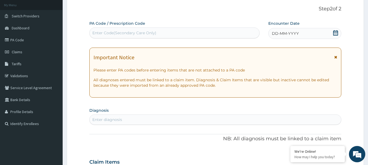
click at [158, 34] on div "Enter Code(Secondary Care Only)" at bounding box center [175, 33] width 170 height 9
paste input "PA/D7B9CE"
type input "PA/D7B9CE"
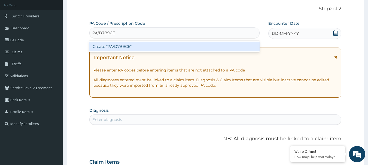
click at [124, 45] on div "Create "PA/D7B9CE"" at bounding box center [174, 47] width 170 height 10
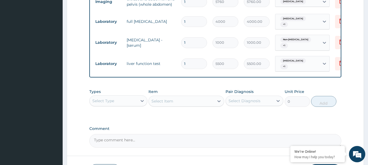
scroll to position [305, 0]
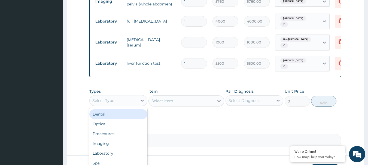
click at [109, 98] on div "Select Type" at bounding box center [103, 100] width 22 height 5
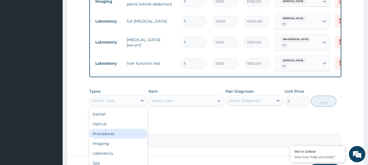
click at [112, 129] on div "Procedures" at bounding box center [118, 134] width 58 height 10
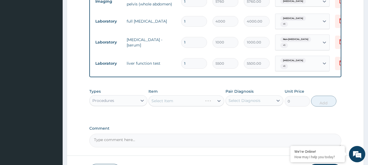
click at [176, 97] on div "Select Item" at bounding box center [186, 101] width 76 height 11
click at [176, 96] on div "Select Item" at bounding box center [186, 101] width 76 height 11
click at [175, 97] on div "Select Item" at bounding box center [181, 101] width 65 height 9
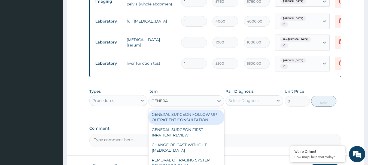
type input "GENERAL"
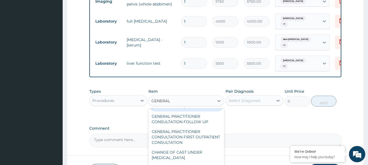
scroll to position [82, 0]
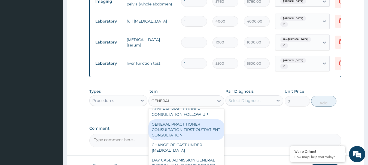
click at [190, 130] on div "GENERAL PRACTITIONER CONSULTATION FIRST OUTPATIENT CONSULTATION" at bounding box center [186, 130] width 76 height 21
type input "3000"
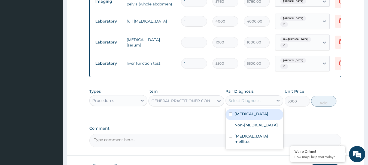
click at [250, 98] on div "Select Diagnosis" at bounding box center [244, 100] width 32 height 5
click at [255, 111] on label "Pyelonephritis" at bounding box center [251, 113] width 34 height 5
checkbox input "true"
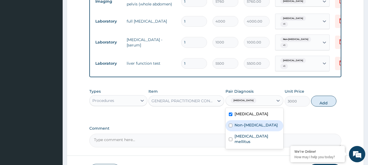
click at [251, 123] on label "Non-alcoholic fatty liver" at bounding box center [255, 125] width 43 height 5
checkbox input "true"
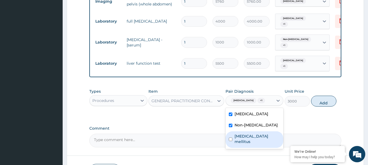
click at [251, 134] on label "Diabetes mellitus" at bounding box center [257, 139] width 46 height 11
checkbox input "true"
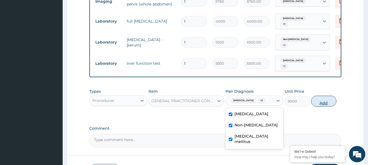
click at [323, 101] on button "Add" at bounding box center [323, 101] width 25 height 11
type input "0"
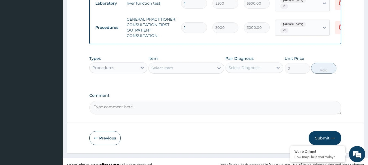
scroll to position [366, 0]
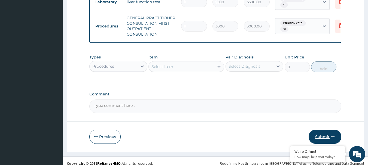
click at [320, 136] on button "Submit" at bounding box center [325, 137] width 33 height 14
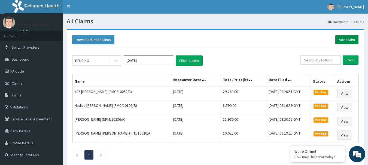
click at [341, 37] on link "Add Claim" at bounding box center [346, 39] width 23 height 9
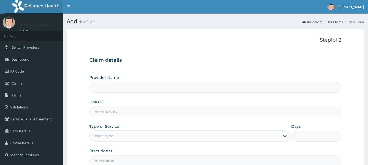
type input "International Clinics And Hospitals Ltd"
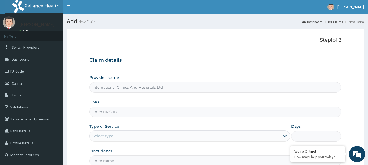
click at [130, 111] on input "HMO ID" at bounding box center [215, 112] width 252 height 11
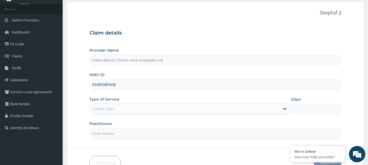
type input "ENP/10876/B"
click at [127, 111] on div "Select type" at bounding box center [185, 109] width 190 height 9
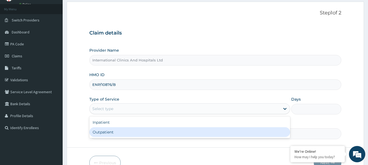
click at [118, 133] on div "Outpatient" at bounding box center [189, 132] width 201 height 10
type input "1"
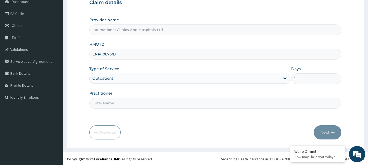
scroll to position [59, 0]
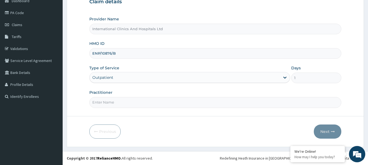
click at [118, 105] on input "Practitioner" at bounding box center [215, 102] width 252 height 11
type input "[PERSON_NAME]"
click at [323, 130] on button "Next" at bounding box center [328, 132] width 28 height 14
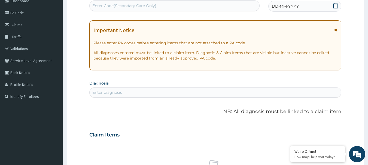
scroll to position [0, 0]
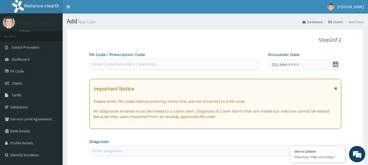
click at [170, 60] on div "Enter Code(Secondary Care Only)" at bounding box center [175, 64] width 170 height 9
paste input "PA/F1A587"
type input "PA/F1A587"
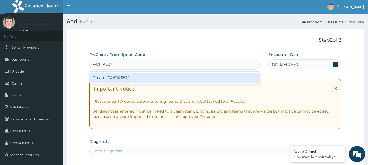
click at [119, 80] on div "Create "PA/F1A587"" at bounding box center [174, 78] width 170 height 10
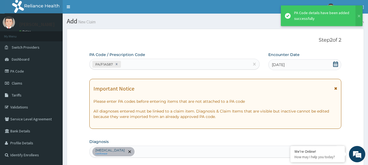
scroll to position [144, 0]
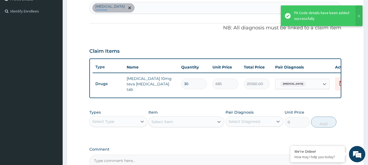
click at [171, 11] on div "[MEDICAL_DATA] confirmed" at bounding box center [216, 7] width 252 height 11
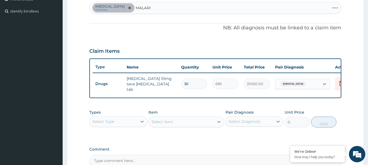
type input "[MEDICAL_DATA]"
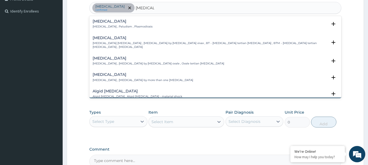
click at [100, 25] on p "[MEDICAL_DATA] , Paludism , Plasmodiosis" at bounding box center [123, 27] width 60 height 4
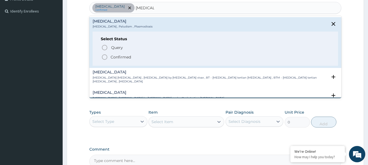
click at [105, 55] on icon "status option filled" at bounding box center [104, 57] width 7 height 7
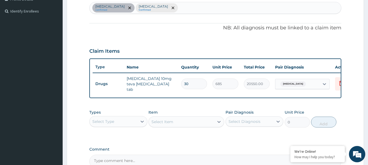
click at [186, 9] on div "[MEDICAL_DATA] confirmed [MEDICAL_DATA] Confirmed" at bounding box center [216, 7] width 252 height 11
type input "PEPTIC"
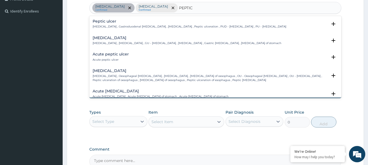
click at [110, 26] on p "[MEDICAL_DATA] , Gastroduodenal [MEDICAL_DATA] , [MEDICAL_DATA] , Peptic ulcera…" at bounding box center [190, 27] width 194 height 4
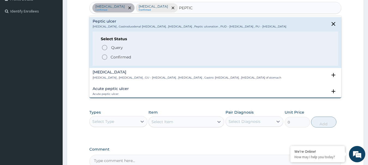
click at [105, 56] on icon "status option filled" at bounding box center [104, 57] width 7 height 7
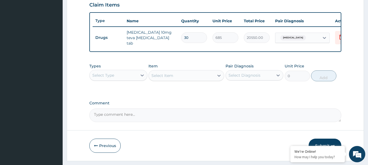
scroll to position [178, 0]
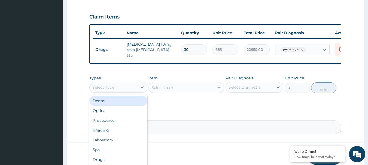
click at [117, 90] on div "Select Type" at bounding box center [114, 87] width 48 height 9
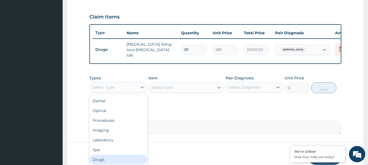
click at [103, 162] on div "Drugs" at bounding box center [118, 160] width 58 height 10
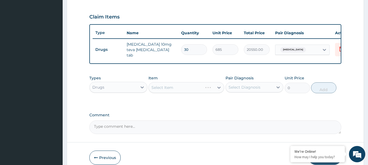
click at [170, 88] on div "Select Item" at bounding box center [186, 87] width 76 height 11
click at [171, 88] on div "Select Item" at bounding box center [162, 87] width 22 height 5
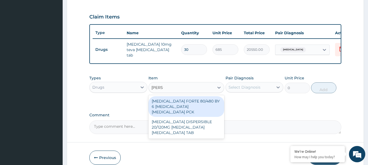
type input "COART"
click at [185, 104] on div "[MEDICAL_DATA] FORTE 80/480 BY 6 [MEDICAL_DATA] [MEDICAL_DATA] PCK" at bounding box center [186, 106] width 76 height 21
type input "2800"
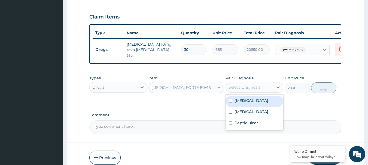
click at [255, 90] on div "Select Diagnosis" at bounding box center [244, 87] width 32 height 5
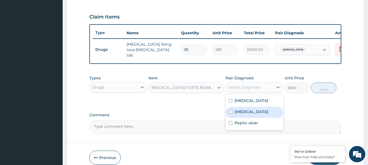
click at [257, 116] on div "[MEDICAL_DATA]" at bounding box center [254, 112] width 58 height 11
checkbox input "true"
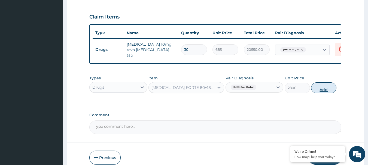
click at [324, 91] on button "Add" at bounding box center [323, 88] width 25 height 11
type input "0"
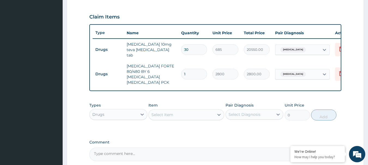
click at [180, 114] on div "Select Item" at bounding box center [181, 115] width 65 height 9
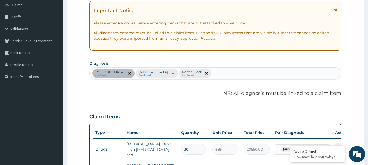
scroll to position [69, 0]
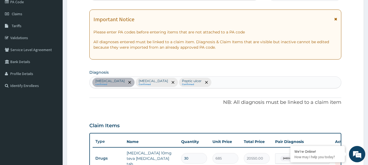
click at [211, 83] on div "[MEDICAL_DATA] confirmed [MEDICAL_DATA] Confirmed [MEDICAL_DATA] Confirmed" at bounding box center [216, 82] width 252 height 11
type input "RASH"
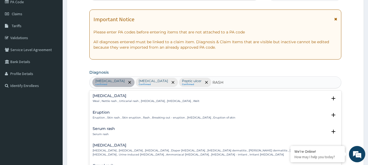
click at [100, 112] on h4 "Eruption" at bounding box center [164, 113] width 143 height 4
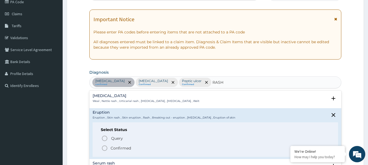
click at [103, 145] on icon "status option filled" at bounding box center [104, 148] width 7 height 7
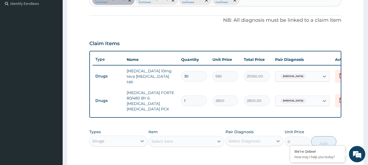
scroll to position [178, 0]
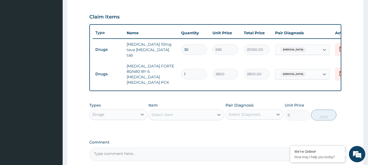
click at [179, 111] on div "Select Item" at bounding box center [181, 115] width 65 height 9
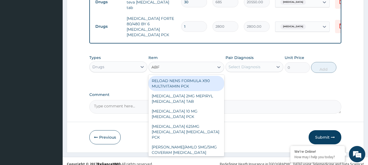
scroll to position [227, 0]
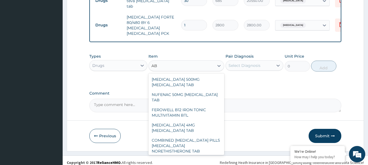
type input "A"
type input "ABF"
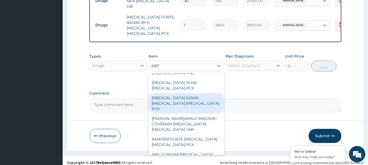
scroll to position [54, 0]
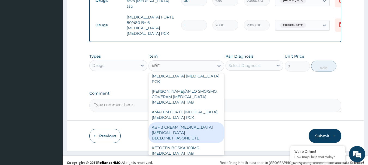
click at [192, 132] on div "ABF 3 CREAM CLOTRIMAZOLE GENTAMICIN BECLOMETHASONE BTL" at bounding box center [186, 133] width 76 height 21
type input "340"
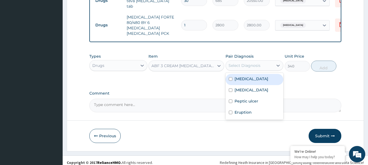
click at [248, 63] on div "Select Diagnosis" at bounding box center [244, 65] width 32 height 5
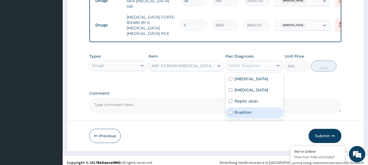
click at [260, 112] on div "Eruption" at bounding box center [254, 113] width 58 height 11
checkbox input "true"
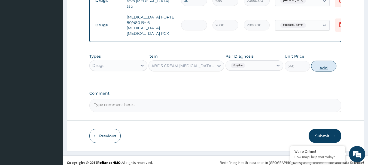
click at [319, 64] on button "Add" at bounding box center [323, 66] width 25 height 11
type input "0"
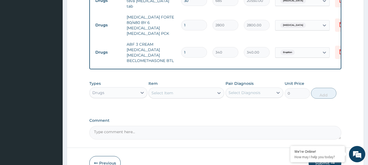
click at [169, 90] on div "Select Item" at bounding box center [162, 92] width 22 height 5
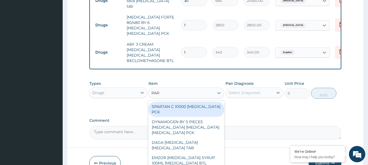
type input "PARA"
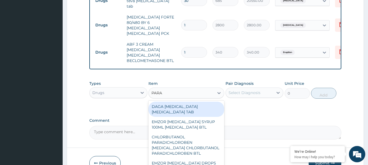
click at [182, 103] on div "DAGA PARACETAMOL ACETAMINOPHEN TAB" at bounding box center [186, 109] width 76 height 15
type input "20"
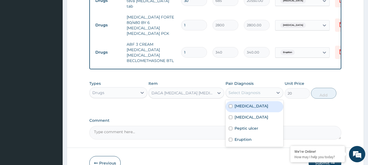
click at [251, 90] on div "Select Diagnosis" at bounding box center [244, 92] width 32 height 5
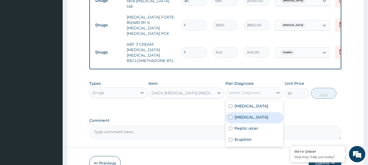
drag, startPoint x: 258, startPoint y: 116, endPoint x: 287, endPoint y: 109, distance: 29.9
click at [261, 115] on div "Malaria" at bounding box center [254, 117] width 58 height 11
checkbox input "true"
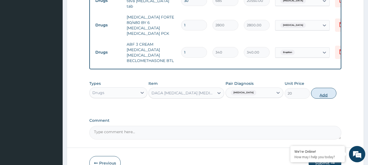
click at [322, 93] on button "Add" at bounding box center [323, 93] width 25 height 11
type input "0"
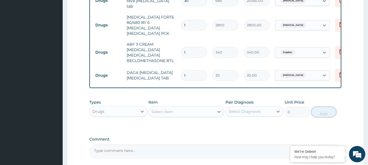
click at [187, 109] on div "Select Item" at bounding box center [181, 112] width 65 height 9
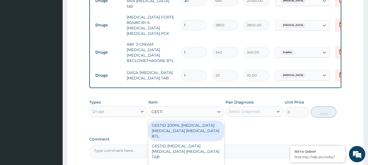
type input "GESTID"
click at [197, 128] on div "GESTID 200ML ALUMINUM HYDROXIDE MAGNESIUM HYDROXIDE SIMETHICONE BTL" at bounding box center [186, 131] width 76 height 21
type input "800"
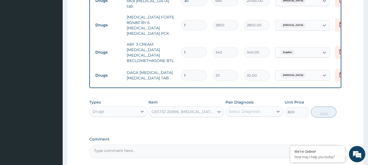
click at [248, 110] on div "Select Diagnosis" at bounding box center [250, 111] width 48 height 9
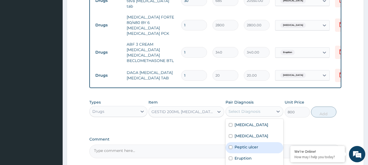
click at [268, 143] on div "Peptic ulcer" at bounding box center [254, 147] width 58 height 11
checkbox input "true"
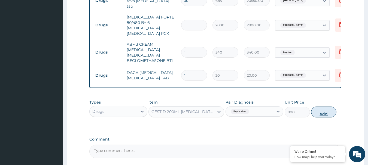
click at [320, 112] on button "Add" at bounding box center [323, 112] width 25 height 11
type input "0"
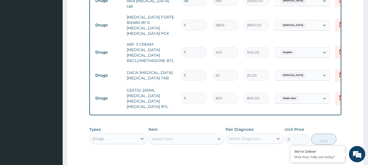
click at [165, 142] on div "Select Item" at bounding box center [162, 138] width 22 height 5
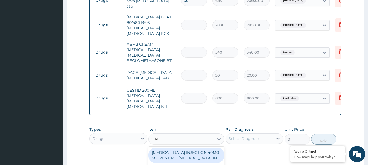
type input "OMEP"
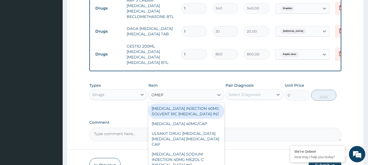
scroll to position [282, 0]
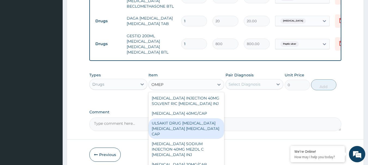
click at [191, 128] on div "ULSAKIT DRUG [MEDICAL_DATA] [MEDICAL_DATA] [MEDICAL_DATA] CAP" at bounding box center [186, 128] width 76 height 21
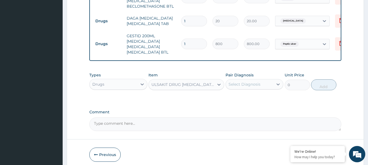
type input "6200"
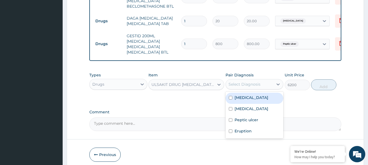
click at [246, 86] on div "Select Diagnosis" at bounding box center [244, 84] width 32 height 5
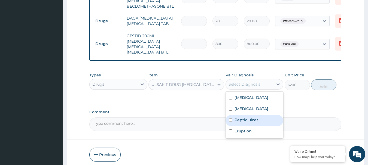
click at [265, 122] on div "Peptic ulcer" at bounding box center [254, 120] width 58 height 11
checkbox input "true"
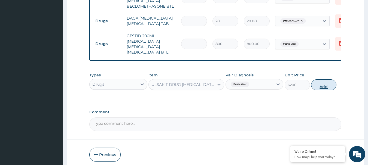
click at [324, 88] on button "Add" at bounding box center [323, 85] width 25 height 11
type input "0"
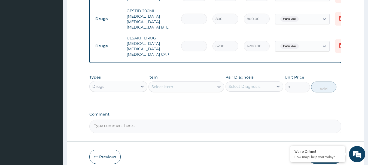
scroll to position [309, 0]
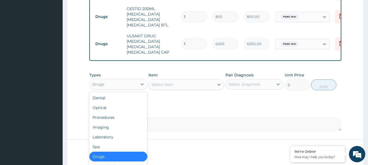
click at [108, 89] on div "Drugs" at bounding box center [114, 84] width 48 height 9
click at [120, 122] on div "Procedures" at bounding box center [118, 118] width 58 height 10
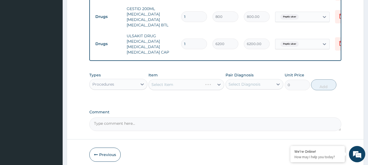
click at [176, 82] on div "Select Item" at bounding box center [186, 84] width 76 height 11
click at [177, 82] on div "Select Item" at bounding box center [186, 84] width 76 height 11
click at [178, 85] on div "Select Item" at bounding box center [181, 84] width 65 height 9
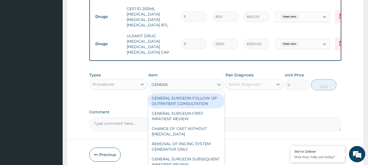
type input "GENERAL"
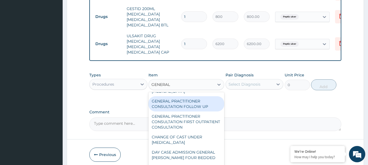
scroll to position [82, 0]
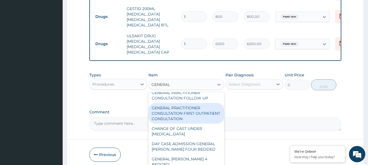
click at [192, 123] on div "GENERAL PRACTITIONER CONSULTATION FIRST OUTPATIENT CONSULTATION" at bounding box center [186, 113] width 76 height 21
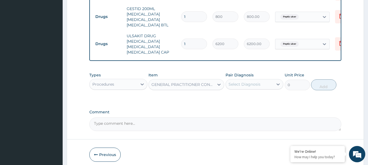
type input "3000"
click at [261, 85] on div "Select Diagnosis" at bounding box center [250, 84] width 48 height 9
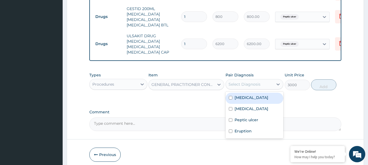
click at [258, 96] on label "[MEDICAL_DATA]" at bounding box center [251, 97] width 34 height 5
checkbox input "true"
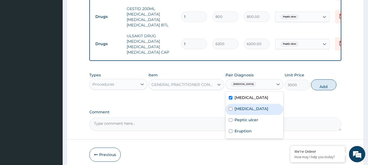
click at [256, 107] on div "[MEDICAL_DATA]" at bounding box center [254, 109] width 58 height 11
checkbox input "true"
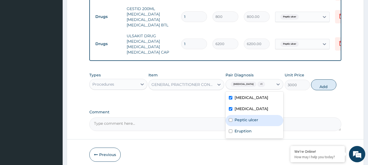
click at [258, 124] on div "Peptic ulcer" at bounding box center [254, 120] width 58 height 11
checkbox input "true"
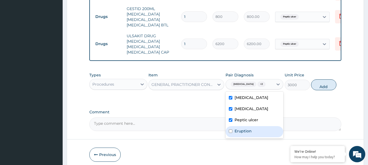
click at [257, 138] on div "Eruption" at bounding box center [254, 131] width 58 height 11
checkbox input "true"
click at [324, 90] on button "Add" at bounding box center [323, 85] width 25 height 11
type input "0"
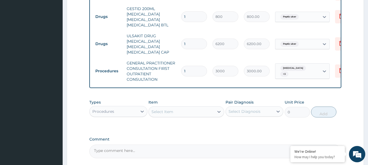
click at [115, 109] on div "Procedures" at bounding box center [114, 111] width 48 height 9
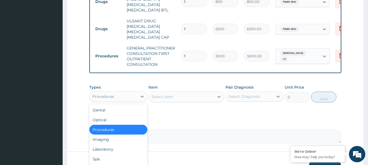
scroll to position [336, 0]
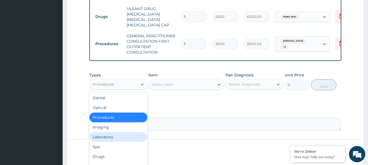
click at [118, 140] on div "Laboratory" at bounding box center [118, 137] width 58 height 10
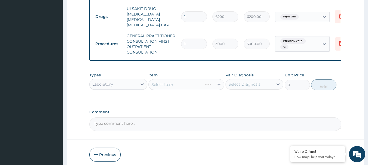
click at [173, 84] on div "Select Item" at bounding box center [186, 84] width 76 height 11
click at [173, 84] on div "Select Item" at bounding box center [176, 84] width 54 height 9
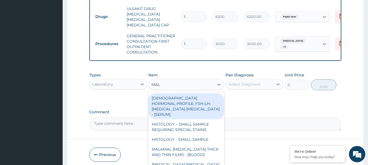
type input "MALA"
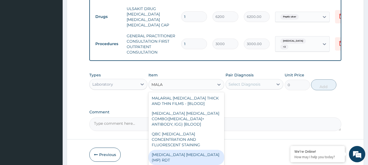
click at [180, 151] on div "[MEDICAL_DATA] [MEDICAL_DATA] (MP) RDT" at bounding box center [186, 157] width 76 height 15
type input "1500"
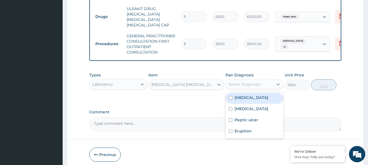
click at [239, 85] on div "Select Diagnosis" at bounding box center [244, 84] width 32 height 5
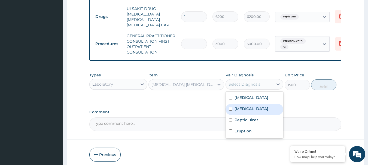
click at [246, 109] on label "[MEDICAL_DATA]" at bounding box center [251, 108] width 34 height 5
checkbox input "true"
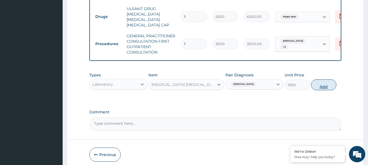
click at [319, 87] on button "Add" at bounding box center [323, 85] width 25 height 11
type input "0"
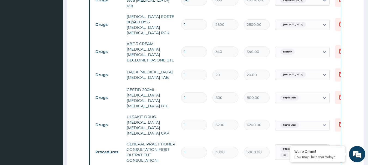
scroll to position [227, 0]
drag, startPoint x: 193, startPoint y: 62, endPoint x: 164, endPoint y: 71, distance: 29.2
click at [167, 69] on tr "Drugs DAGA [MEDICAL_DATA] [MEDICAL_DATA] TAB 1 20 20.00 [MEDICAL_DATA] Delete" at bounding box center [226, 75] width 267 height 19
type input "2"
type input "40.00"
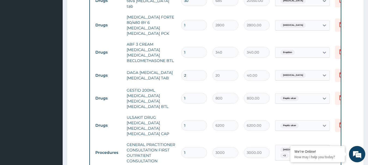
type input "24"
type input "480.00"
type input "24"
click at [174, 51] on td "ABF 3 CREAM [MEDICAL_DATA] [MEDICAL_DATA] BECLOMETHASONE BTL" at bounding box center [151, 52] width 54 height 27
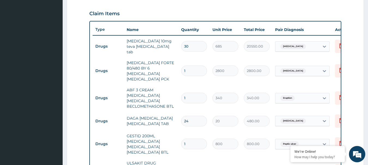
scroll to position [173, 0]
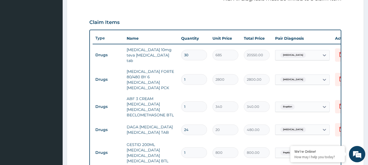
drag, startPoint x: 195, startPoint y: 53, endPoint x: 164, endPoint y: 58, distance: 31.7
click at [166, 58] on tr "Drugs [MEDICAL_DATA] 10mg teva [MEDICAL_DATA] tab 30 685 20550.00 [MEDICAL_DATA…" at bounding box center [226, 55] width 267 height 22
type input "1"
type input "685.00"
type input "10"
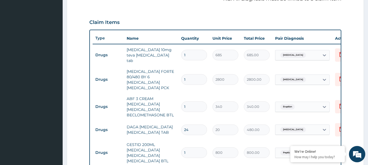
type input "6850.00"
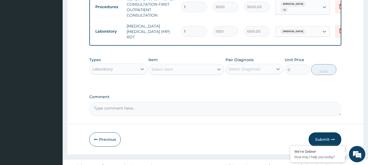
scroll to position [379, 0]
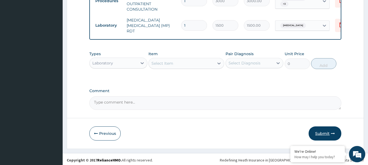
type input "10"
click at [320, 133] on button "Submit" at bounding box center [325, 134] width 33 height 14
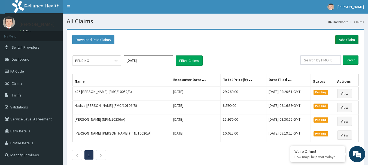
click at [339, 40] on link "Add Claim" at bounding box center [346, 39] width 23 height 9
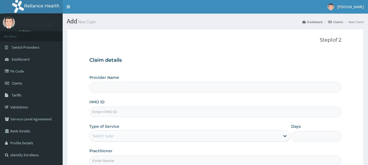
click at [123, 107] on input "HMO ID" at bounding box center [215, 112] width 252 height 11
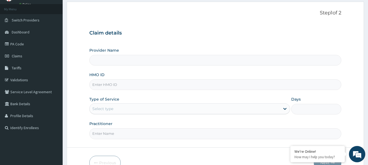
type input "International Clinics And Hospitals Ltd"
type input "GSV/11555/A"
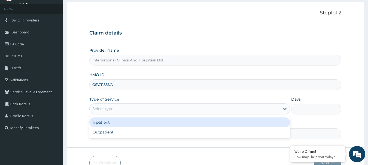
click at [123, 109] on div "Select type" at bounding box center [185, 109] width 190 height 9
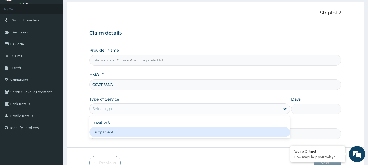
drag, startPoint x: 120, startPoint y: 133, endPoint x: 124, endPoint y: 133, distance: 3.8
click at [120, 133] on div "Outpatient" at bounding box center [189, 132] width 201 height 10
type input "1"
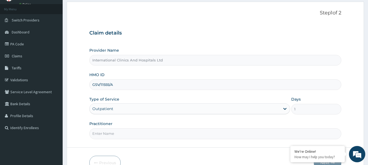
click at [124, 133] on input "Practitioner" at bounding box center [215, 134] width 252 height 11
type input "[PERSON_NAME]"
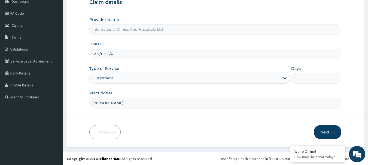
scroll to position [59, 0]
click at [321, 129] on button "Next" at bounding box center [328, 132] width 28 height 14
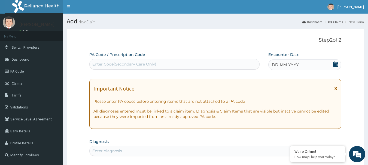
scroll to position [0, 0]
click at [137, 62] on div "Enter Code(Secondary Care Only)" at bounding box center [124, 64] width 64 height 5
drag, startPoint x: 137, startPoint y: 62, endPoint x: 127, endPoint y: 62, distance: 10.1
click at [127, 62] on div "Enter Code(Secondary Care Only)" at bounding box center [124, 64] width 64 height 5
paste input "PA/1F55BD"
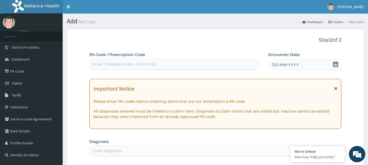
type input "PA/1F55BD"
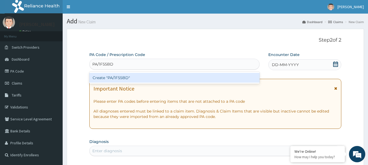
click at [120, 80] on div "Create "PA/1F55BD"" at bounding box center [174, 78] width 170 height 10
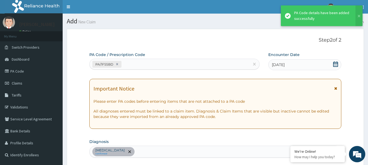
scroll to position [144, 0]
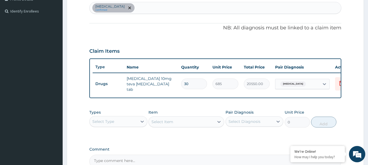
click at [149, 7] on div "Essential hypertension confirmed" at bounding box center [216, 7] width 252 height 11
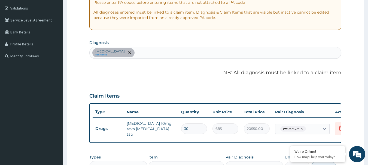
scroll to position [90, 0]
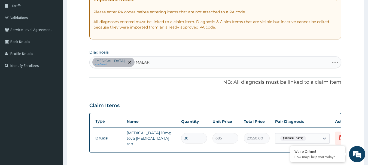
type input "[MEDICAL_DATA]"
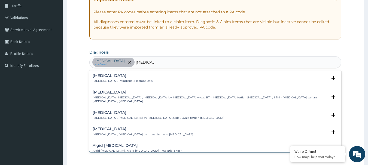
click at [106, 77] on h4 "[MEDICAL_DATA]" at bounding box center [123, 76] width 60 height 4
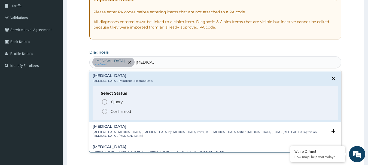
click at [105, 110] on icon "status option filled" at bounding box center [104, 111] width 7 height 7
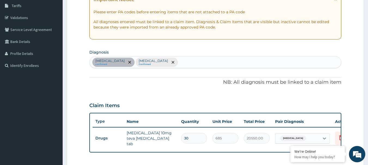
click at [193, 66] on div "Essential hypertension confirmed Malaria Confirmed" at bounding box center [216, 62] width 252 height 11
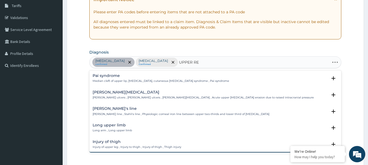
type input "UPPER RES"
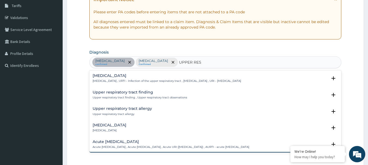
click at [107, 80] on p "Upper respiratory infection , URTI - Infection of the upper respiratory tract ,…" at bounding box center [167, 81] width 148 height 4
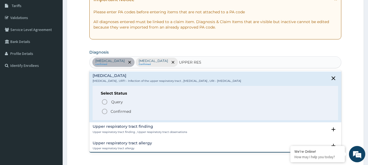
click at [106, 113] on icon "status option filled" at bounding box center [104, 111] width 7 height 7
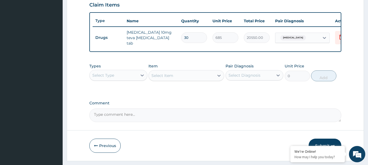
scroll to position [198, 0]
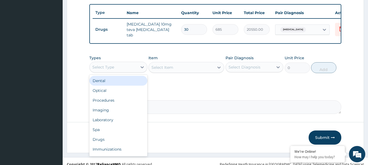
click at [123, 71] on div "Select Type" at bounding box center [114, 67] width 48 height 9
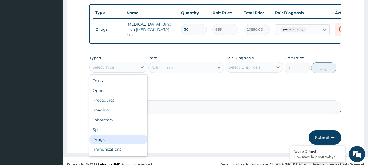
drag, startPoint x: 113, startPoint y: 141, endPoint x: 182, endPoint y: 114, distance: 73.7
click at [115, 140] on div "Drugs" at bounding box center [118, 140] width 58 height 10
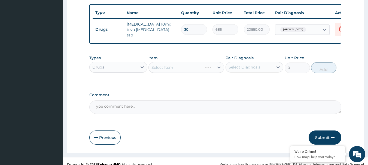
click at [184, 71] on div "Select Item" at bounding box center [186, 67] width 76 height 11
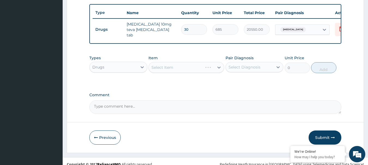
click at [184, 71] on div "Select Item" at bounding box center [186, 67] width 76 height 11
click at [177, 71] on div "Select Item" at bounding box center [181, 67] width 65 height 9
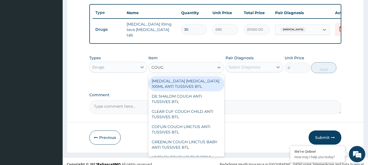
type input "COUGH"
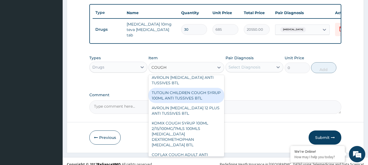
scroll to position [354, 0]
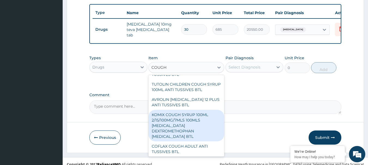
click at [181, 121] on div "KOMIX COUGH SYRUP 100ML 2/15/100MG/7MLS 100MLS [MEDICAL_DATA] DEXTROMETHOPHAN […" at bounding box center [186, 126] width 76 height 32
type input "300"
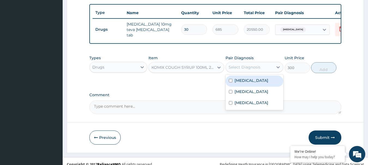
click at [251, 70] on div "Select Diagnosis" at bounding box center [244, 67] width 32 height 5
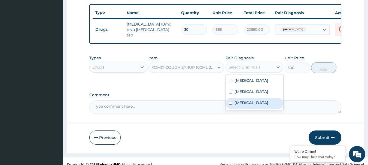
drag, startPoint x: 256, startPoint y: 106, endPoint x: 311, endPoint y: 87, distance: 57.3
click at [257, 106] on label "Upper respiratory infection" at bounding box center [251, 102] width 34 height 5
checkbox input "true"
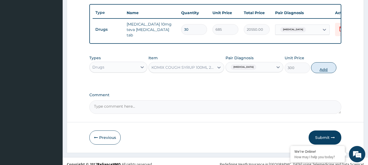
click at [326, 73] on button "Add" at bounding box center [323, 67] width 25 height 11
type input "0"
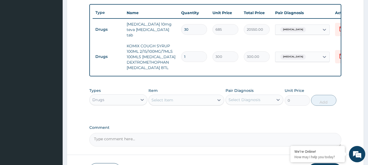
click at [166, 105] on div "Select Item" at bounding box center [181, 100] width 65 height 9
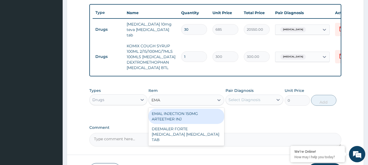
type input "EMAL"
click at [201, 120] on div "EMAL INJECTION 150MG ARTEETHER INJ" at bounding box center [186, 116] width 76 height 15
type input "730"
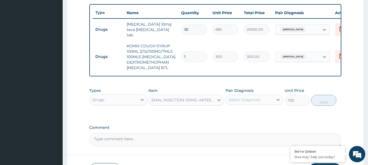
click at [256, 103] on div "Select Diagnosis" at bounding box center [244, 99] width 32 height 5
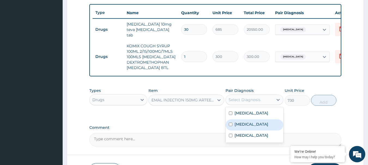
click at [253, 131] on div "[MEDICAL_DATA]" at bounding box center [254, 125] width 58 height 11
checkbox input "true"
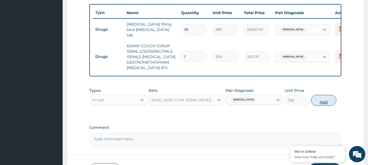
click at [318, 106] on button "Add" at bounding box center [323, 100] width 25 height 11
type input "0"
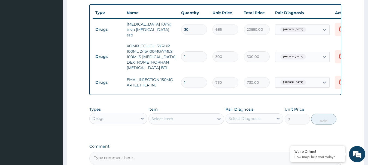
click at [169, 122] on div "Select Item" at bounding box center [162, 118] width 22 height 5
click at [175, 123] on div "Select Item" at bounding box center [181, 119] width 65 height 9
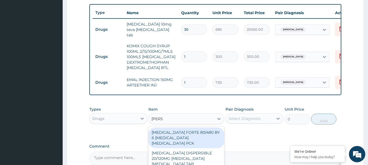
type input "COART"
click at [200, 140] on div "[MEDICAL_DATA] FORTE 80/480 BY 6 [MEDICAL_DATA] [MEDICAL_DATA] PCK" at bounding box center [186, 138] width 76 height 21
type input "2800"
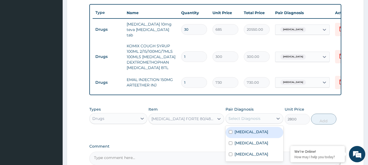
click at [248, 121] on div "Select Diagnosis" at bounding box center [244, 118] width 32 height 5
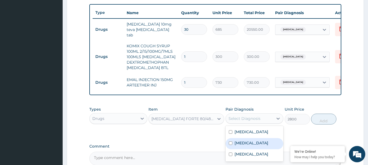
click at [261, 148] on div "Malaria" at bounding box center [254, 143] width 58 height 11
checkbox input "true"
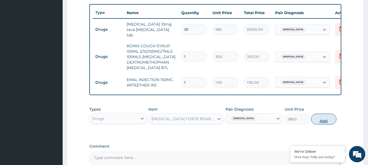
click at [318, 124] on button "Add" at bounding box center [323, 119] width 25 height 11
type input "0"
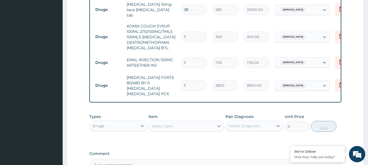
scroll to position [253, 0]
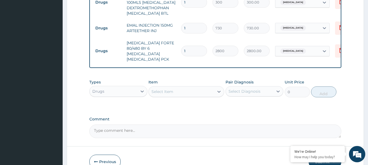
click at [180, 95] on div "Select Item" at bounding box center [181, 91] width 65 height 9
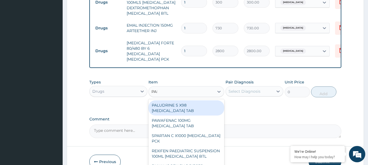
type input "PARA"
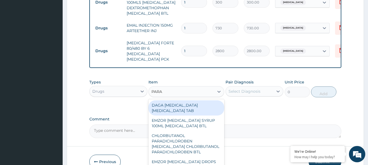
click at [190, 106] on div "DAGA [MEDICAL_DATA] [MEDICAL_DATA] TAB" at bounding box center [186, 107] width 76 height 15
type input "20"
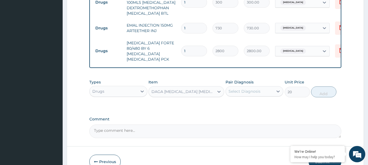
click at [241, 91] on div "Select Diagnosis" at bounding box center [244, 91] width 32 height 5
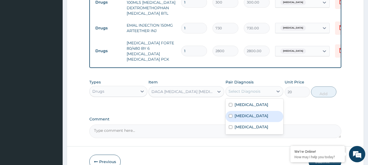
click at [256, 117] on div "Malaria" at bounding box center [254, 116] width 58 height 11
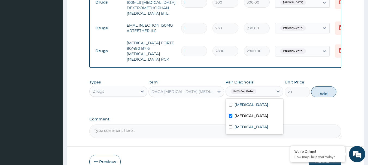
checkbox input "true"
click at [323, 99] on div "Types Drugs Item DAGA PARACETAMOL ACETAMINOPHEN TAB Pair Diagnosis option Malar…" at bounding box center [215, 88] width 252 height 23
click at [323, 97] on button "Add" at bounding box center [323, 92] width 25 height 11
type input "0"
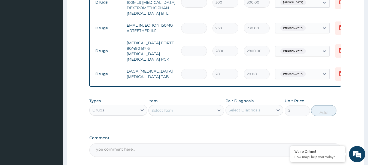
click at [180, 113] on div "Select Item" at bounding box center [181, 110] width 65 height 9
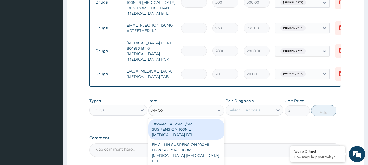
type input "AMOXIL"
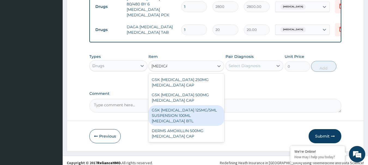
scroll to position [303, 0]
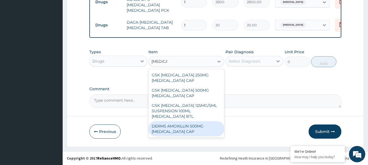
click at [202, 132] on div "DERMS AMOXILLIN 500MG [MEDICAL_DATA] CAP" at bounding box center [186, 128] width 76 height 15
type input "70"
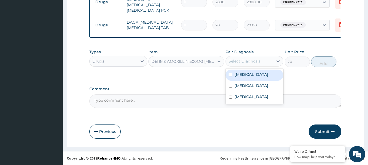
click at [253, 65] on div "Select Diagnosis" at bounding box center [250, 61] width 48 height 9
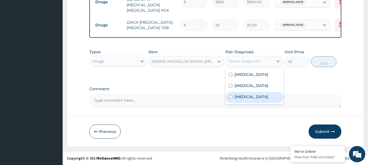
click at [261, 98] on label "Upper respiratory infection" at bounding box center [251, 96] width 34 height 5
checkbox input "true"
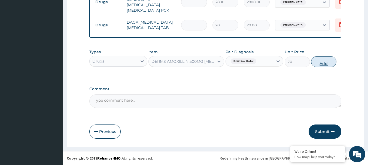
click at [330, 58] on button "Add" at bounding box center [323, 61] width 25 height 11
type input "0"
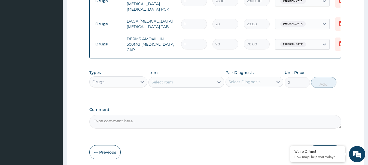
click at [173, 81] on div "Select Item" at bounding box center [181, 82] width 65 height 9
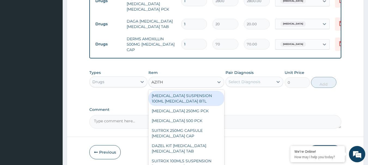
type input "AZITHR"
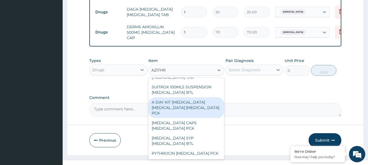
scroll to position [325, 0]
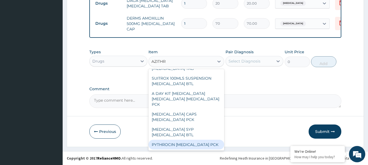
click at [196, 144] on div "PYTHROCIN [MEDICAL_DATA] PCK" at bounding box center [186, 145] width 76 height 10
type input "1200"
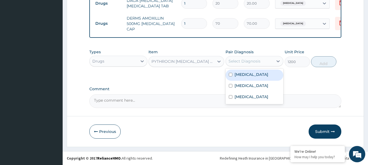
click at [256, 59] on div "Select Diagnosis" at bounding box center [244, 61] width 32 height 5
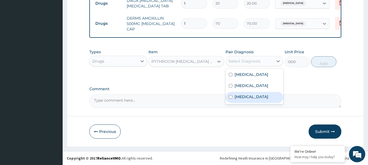
click at [267, 100] on label "Upper respiratory infection" at bounding box center [251, 96] width 34 height 5
checkbox input "true"
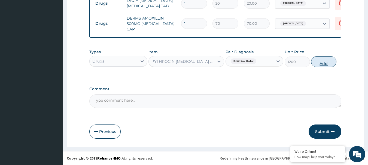
click at [328, 57] on button "Add" at bounding box center [323, 61] width 25 height 11
type input "0"
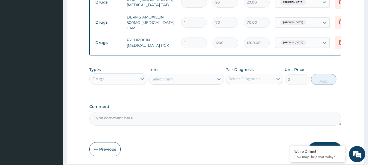
scroll to position [298, 0]
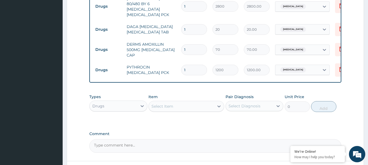
click at [173, 109] on div "Select Item" at bounding box center [181, 106] width 65 height 9
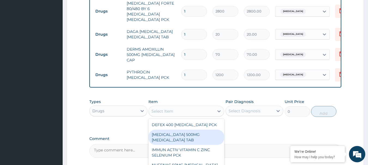
scroll to position [325, 0]
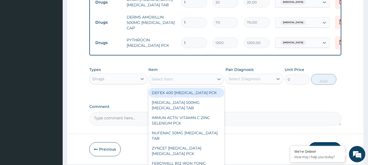
click at [109, 79] on div "Drugs" at bounding box center [114, 79] width 48 height 9
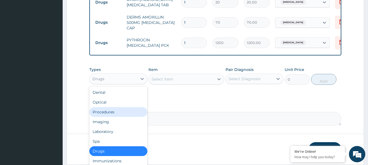
drag, startPoint x: 110, startPoint y: 114, endPoint x: 158, endPoint y: 92, distance: 52.8
click at [110, 114] on div "Procedures" at bounding box center [118, 112] width 58 height 10
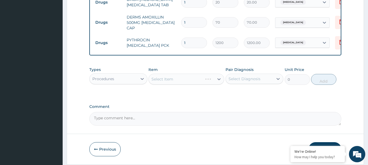
click at [184, 81] on div "Select Item" at bounding box center [186, 79] width 76 height 11
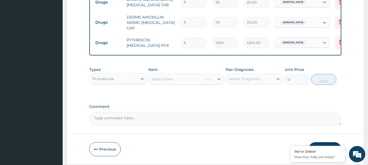
click at [184, 81] on div "Select Item" at bounding box center [186, 79] width 76 height 11
click at [184, 81] on div "Select Item" at bounding box center [181, 79] width 65 height 9
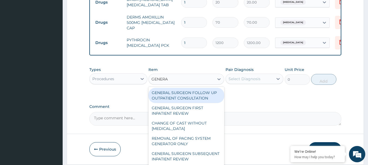
type input "GENERAL"
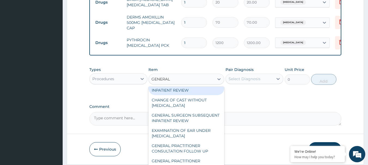
scroll to position [54, 0]
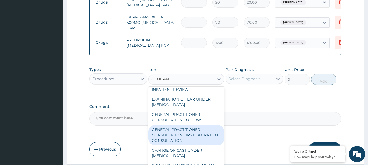
click at [182, 142] on div "GENERAL PRACTITIONER CONSULTATION FIRST OUTPATIENT CONSULTATION" at bounding box center [186, 135] width 76 height 21
type input "3000"
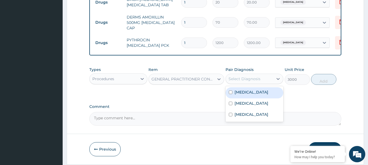
click at [252, 81] on div "Select Diagnosis" at bounding box center [244, 78] width 32 height 5
drag, startPoint x: 259, startPoint y: 93, endPoint x: 254, endPoint y: 105, distance: 12.7
click at [259, 94] on label "Essential hypertension" at bounding box center [251, 92] width 34 height 5
checkbox input "true"
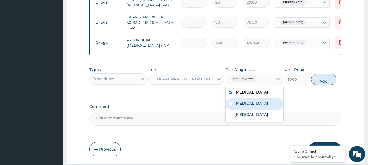
click at [254, 105] on div "[MEDICAL_DATA]" at bounding box center [254, 104] width 58 height 11
checkbox input "true"
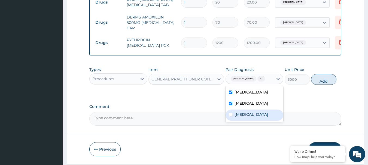
drag, startPoint x: 251, startPoint y: 125, endPoint x: 299, endPoint y: 118, distance: 48.9
click at [255, 117] on label "Upper respiratory infection" at bounding box center [251, 114] width 34 height 5
checkbox input "true"
click at [326, 85] on button "Add" at bounding box center [323, 79] width 25 height 11
type input "0"
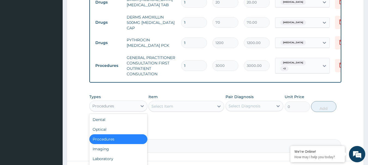
click at [106, 107] on div "Procedures" at bounding box center [103, 105] width 22 height 5
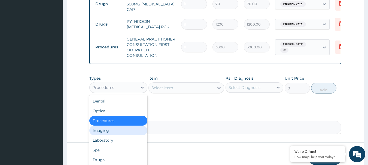
scroll to position [352, 0]
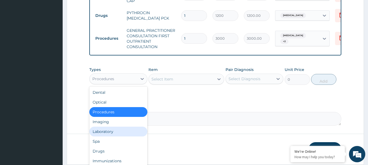
click at [114, 136] on div "Laboratory" at bounding box center [118, 132] width 58 height 10
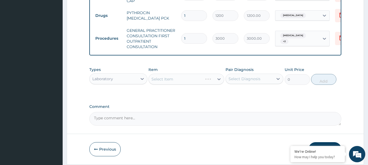
click at [184, 82] on div "Select Item" at bounding box center [186, 79] width 76 height 11
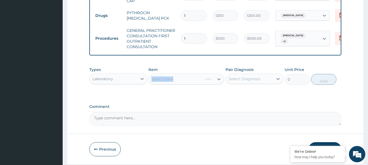
click at [184, 82] on div "Select Item" at bounding box center [186, 79] width 76 height 11
click at [184, 82] on div "Select Item" at bounding box center [181, 79] width 65 height 9
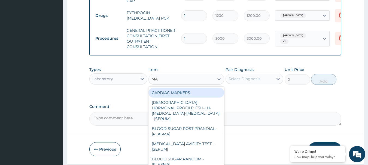
type input "MALA"
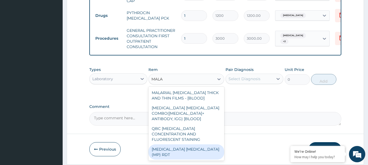
click at [174, 145] on div "[MEDICAL_DATA] [MEDICAL_DATA] (MP) RDT" at bounding box center [186, 152] width 76 height 15
type input "1500"
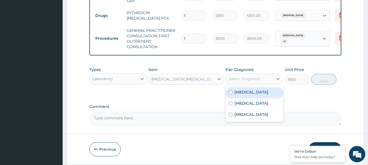
click at [251, 80] on div "Select Diagnosis" at bounding box center [244, 78] width 32 height 5
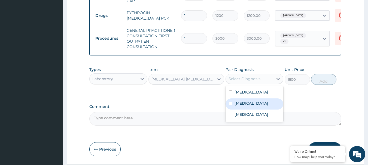
click at [251, 106] on div "[MEDICAL_DATA]" at bounding box center [254, 104] width 58 height 11
checkbox input "true"
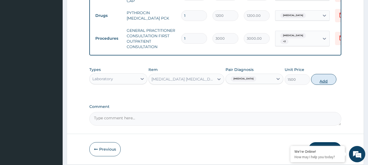
click at [321, 84] on button "Add" at bounding box center [323, 79] width 25 height 11
type input "0"
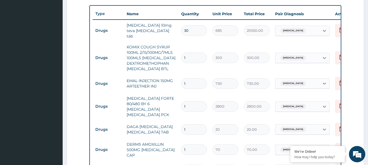
scroll to position [189, 0]
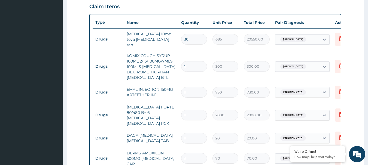
drag, startPoint x: 191, startPoint y: 38, endPoint x: 174, endPoint y: 41, distance: 16.9
click at [174, 41] on tr "Drugs amlodipine 10mg teva amlodipine tab 30 685 20550.00 Essential hypertensio…" at bounding box center [226, 40] width 267 height 22
type input "1"
type input "685.00"
type input "10"
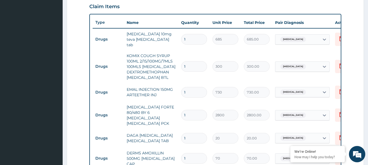
type input "6850.00"
type input "10"
drag, startPoint x: 192, startPoint y: 93, endPoint x: 163, endPoint y: 100, distance: 29.9
click at [163, 100] on tr "Drugs EMAL INJECTION 150MG ARTEETHER INJ 1 730 730.00 Malaria Delete" at bounding box center [226, 92] width 267 height 19
type input "3"
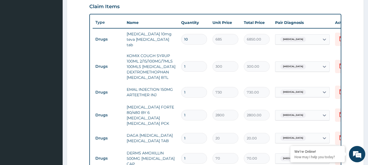
type input "2190.00"
type input "3"
drag, startPoint x: 191, startPoint y: 135, endPoint x: 176, endPoint y: 136, distance: 15.0
click at [177, 136] on tr "Drugs DAGA PARACETAMOL ACETAMINOPHEN TAB 1 20 20.00 Malaria Delete" at bounding box center [226, 138] width 267 height 19
type input "2"
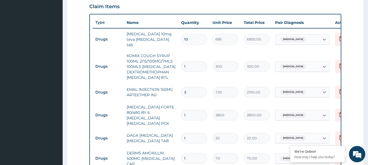
type input "40.00"
type input "24"
type input "480.00"
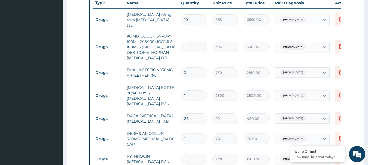
scroll to position [216, 0]
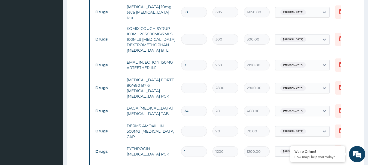
type input "24"
click at [193, 129] on input "1" at bounding box center [194, 131] width 26 height 11
type input "15"
type input "1050.00"
type input "15"
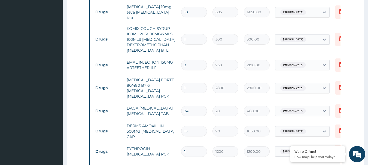
click at [192, 138] on tr "Drugs DERMS AMOXILLIN 500MG AMOXICILLIN CAP 15 70 1050.00 Upper respiratory inf…" at bounding box center [226, 132] width 267 height 22
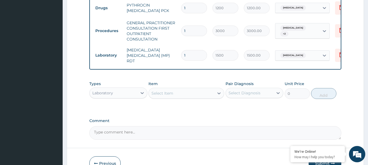
scroll to position [390, 0]
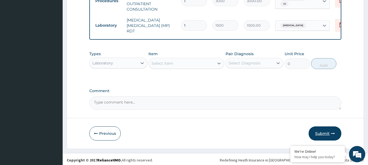
click at [318, 133] on button "Submit" at bounding box center [325, 134] width 33 height 14
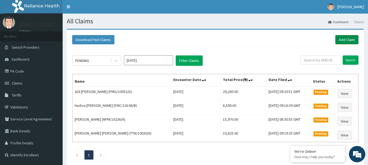
click at [341, 40] on link "Add Claim" at bounding box center [346, 39] width 23 height 9
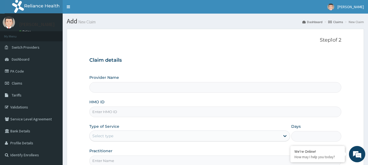
scroll to position [27, 0]
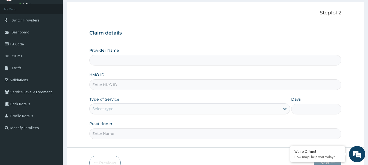
type input "International Clinics And Hospitals Ltd"
click at [136, 84] on input "HMO ID" at bounding box center [215, 85] width 252 height 11
type input "DER/10050/E"
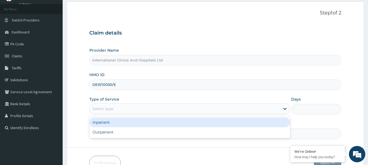
click at [114, 108] on div "Select type" at bounding box center [185, 109] width 190 height 9
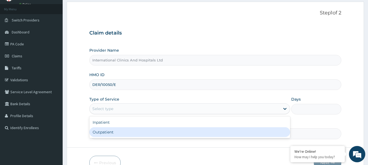
click at [109, 131] on div "Outpatient" at bounding box center [189, 132] width 201 height 10
type input "1"
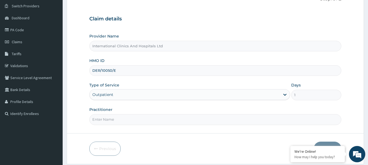
scroll to position [54, 0]
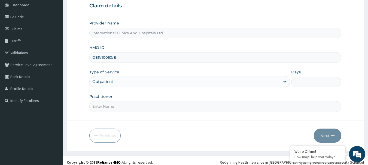
click at [126, 109] on input "Practitioner" at bounding box center [215, 106] width 252 height 11
type input "[PERSON_NAME]"
click at [323, 136] on button "Next" at bounding box center [328, 136] width 28 height 14
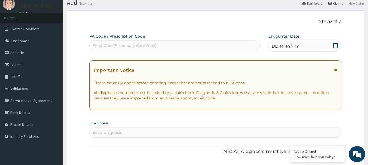
scroll to position [0, 0]
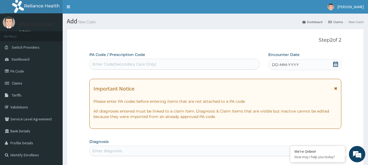
click at [168, 60] on div "Enter Code(Secondary Care Only)" at bounding box center [175, 64] width 170 height 9
click at [163, 60] on div "Enter Code(Secondary Care Only)" at bounding box center [174, 64] width 170 height 11
paste input "PA/3BE063"
type input "PA/3BE063"
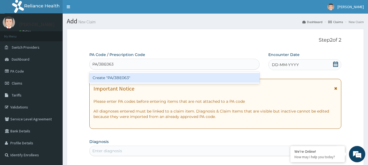
click at [122, 79] on div "Create "PA/3BE063"" at bounding box center [174, 78] width 170 height 10
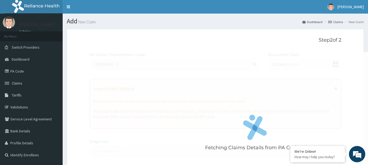
scroll to position [144, 0]
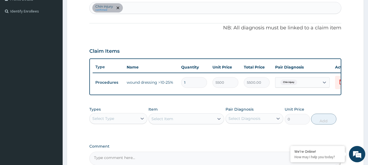
click at [154, 30] on p "NB: All diagnosis must be linked to a claim item" at bounding box center [215, 28] width 252 height 7
click at [135, 9] on div "Chin injury confirmed" at bounding box center [216, 7] width 252 height 11
type input "[MEDICAL_DATA]"
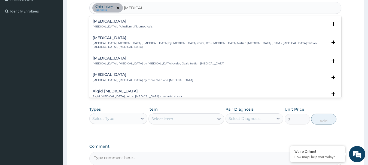
click at [100, 27] on p "[MEDICAL_DATA] , Paludism , Plasmodiosis" at bounding box center [123, 27] width 60 height 4
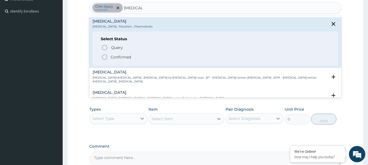
click at [104, 59] on icon "status option filled" at bounding box center [104, 57] width 7 height 7
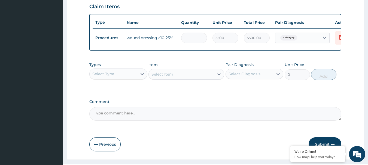
scroll to position [198, 0]
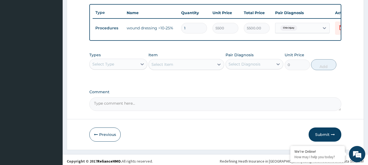
click at [118, 69] on div "Select Type" at bounding box center [114, 64] width 48 height 9
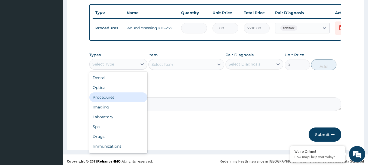
drag, startPoint x: 115, startPoint y: 102, endPoint x: 168, endPoint y: 89, distance: 54.4
click at [115, 102] on div "Procedures" at bounding box center [118, 98] width 58 height 10
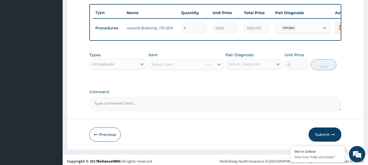
click at [184, 70] on div "Select Item" at bounding box center [186, 64] width 76 height 11
click at [183, 70] on div "Select Item" at bounding box center [186, 64] width 76 height 11
click at [183, 69] on div "Select Item" at bounding box center [181, 64] width 65 height 9
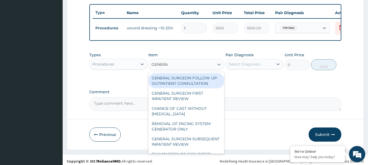
type input "GENERAL"
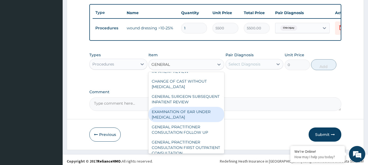
scroll to position [54, 0]
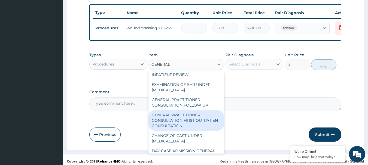
click at [198, 123] on div "GENERAL PRACTITIONER CONSULTATION FIRST OUTPATIENT CONSULTATION" at bounding box center [186, 120] width 76 height 21
type input "3000"
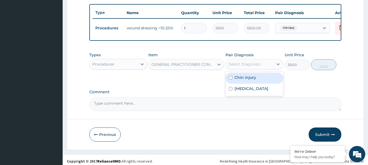
click at [243, 67] on div "Select Diagnosis" at bounding box center [244, 64] width 32 height 5
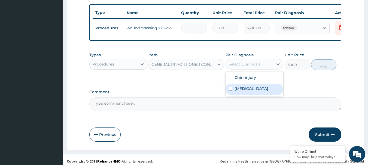
click at [251, 95] on div "[MEDICAL_DATA]" at bounding box center [254, 89] width 58 height 11
checkbox input "true"
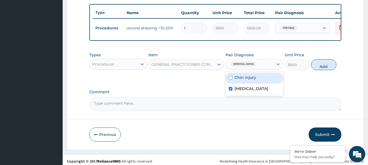
click at [265, 77] on div "Chin injury" at bounding box center [254, 78] width 58 height 11
checkbox input "true"
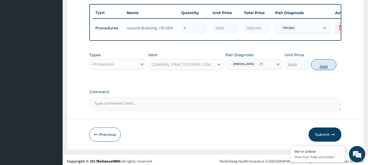
click at [320, 70] on button "Add" at bounding box center [323, 64] width 25 height 11
type input "0"
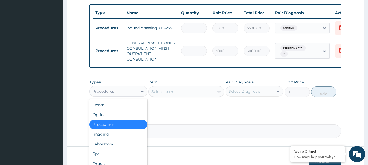
click at [123, 95] on div "Procedures" at bounding box center [114, 91] width 48 height 9
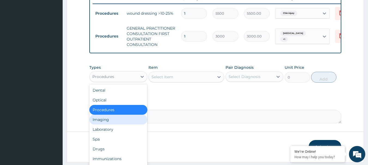
scroll to position [226, 0]
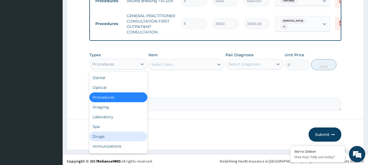
drag, startPoint x: 116, startPoint y: 140, endPoint x: 142, endPoint y: 106, distance: 42.9
click at [116, 139] on div "Drugs" at bounding box center [118, 137] width 58 height 10
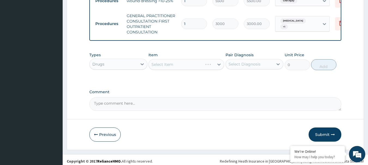
click at [176, 66] on div "Select Item" at bounding box center [186, 64] width 76 height 11
click at [176, 66] on div "Select Item" at bounding box center [181, 64] width 65 height 9
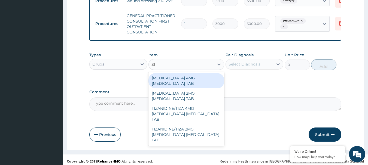
type input "S"
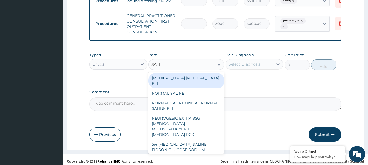
type input "SALIN"
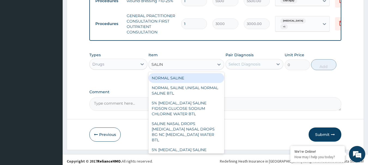
click at [186, 83] on div "NORMAL SALINE" at bounding box center [186, 78] width 76 height 10
type input "1500"
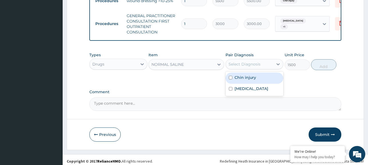
click at [250, 67] on div "Select Diagnosis" at bounding box center [244, 64] width 32 height 5
drag, startPoint x: 249, startPoint y: 82, endPoint x: 250, endPoint y: 87, distance: 5.7
click at [249, 80] on label "Chin injury" at bounding box center [245, 77] width 22 height 5
checkbox input "true"
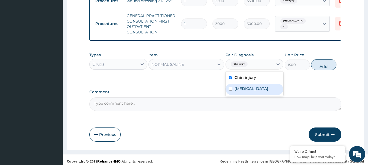
click at [251, 91] on div "[MEDICAL_DATA]" at bounding box center [254, 89] width 58 height 11
checkbox input "true"
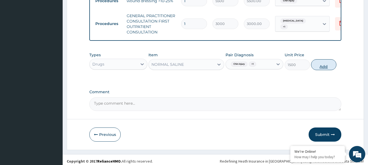
click at [317, 70] on button "Add" at bounding box center [323, 64] width 25 height 11
type input "0"
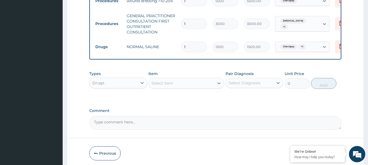
click at [178, 88] on div "Select Item" at bounding box center [181, 83] width 65 height 9
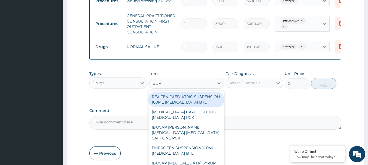
type input "IBUPR"
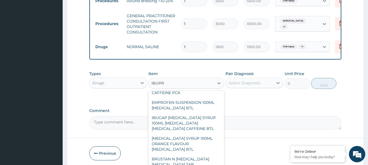
scroll to position [54, 0]
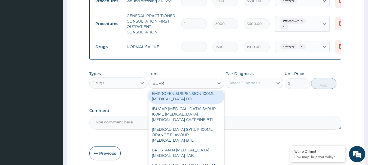
click at [167, 104] on div "EMPROFEN SUSPENSION 100ML [MEDICAL_DATA] BTL" at bounding box center [186, 96] width 76 height 15
type input "460"
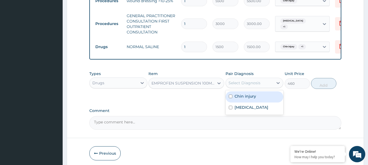
click at [242, 87] on div "Select Diagnosis" at bounding box center [250, 83] width 48 height 9
click at [258, 103] on div "Chin injury" at bounding box center [254, 96] width 58 height 11
checkbox input "true"
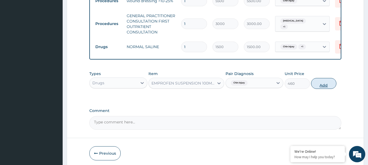
click at [323, 89] on button "Add" at bounding box center [323, 83] width 25 height 11
type input "0"
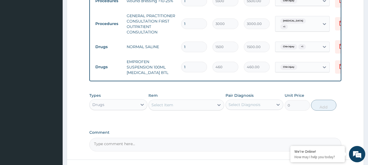
click at [181, 109] on div "Select Item" at bounding box center [181, 105] width 65 height 9
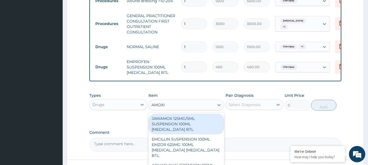
type input "[MEDICAL_DATA]"
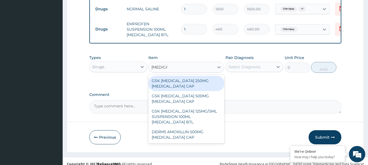
scroll to position [273, 0]
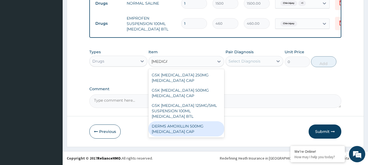
click at [181, 135] on div "DERMS AMOXILLIN 500MG [MEDICAL_DATA] CAP" at bounding box center [186, 128] width 76 height 15
type input "70"
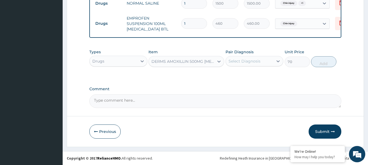
click at [184, 58] on div "DERMS AMOXILLIN 500MG [MEDICAL_DATA] CAP" at bounding box center [181, 61] width 65 height 9
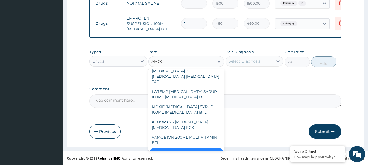
scroll to position [687, 0]
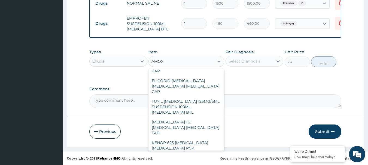
type input "[MEDICAL_DATA]"
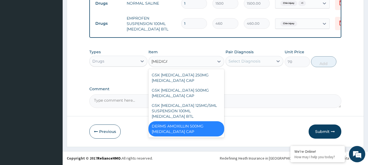
scroll to position [0, 0]
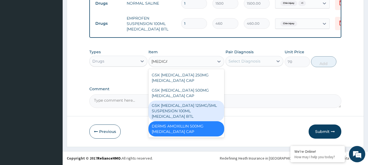
click at [179, 111] on div "GSK [MEDICAL_DATA] 125MG/5ML SUSPENSION 100ML [MEDICAL_DATA] BTL" at bounding box center [186, 111] width 76 height 21
type input "1000"
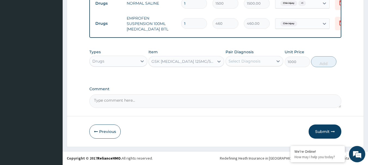
click at [253, 63] on div "Select Diagnosis" at bounding box center [244, 61] width 32 height 5
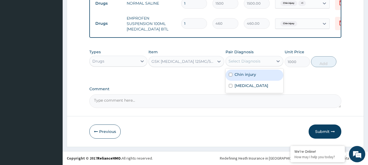
click at [256, 75] on div "Chin injury" at bounding box center [254, 75] width 58 height 11
checkbox input "true"
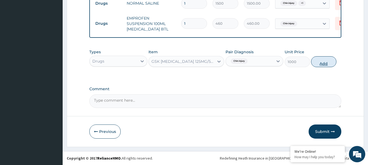
click at [326, 66] on button "Add" at bounding box center [323, 61] width 25 height 11
type input "0"
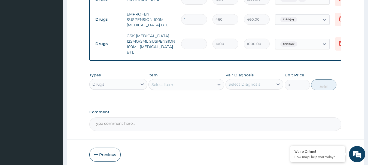
click at [168, 86] on div "Select Item" at bounding box center [181, 84] width 65 height 9
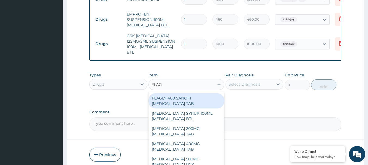
type input "FLAGY"
click at [175, 102] on div "[MEDICAL_DATA] SYRUP 100ML [MEDICAL_DATA] BTL" at bounding box center [186, 100] width 76 height 15
type input "300"
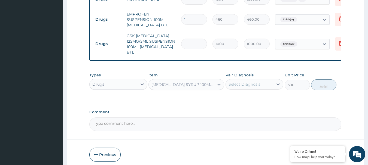
click at [255, 79] on div "Select Diagnosis" at bounding box center [254, 84] width 58 height 10
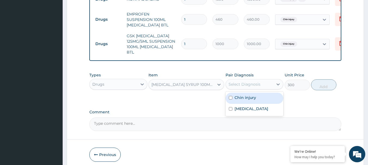
click at [255, 98] on label "Chin injury" at bounding box center [245, 97] width 22 height 5
checkbox input "true"
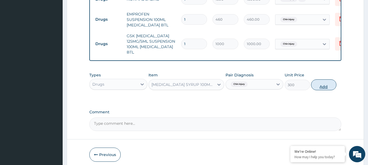
click at [332, 83] on button "Add" at bounding box center [323, 85] width 25 height 11
type input "0"
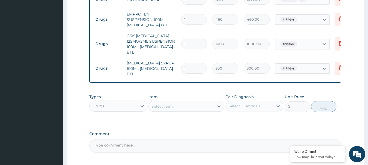
click at [165, 104] on div "Select Item" at bounding box center [162, 106] width 22 height 5
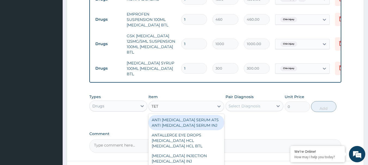
type input "TETA"
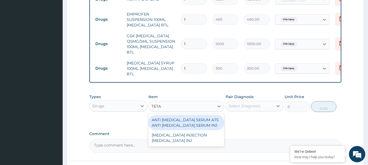
click at [179, 119] on div "ANTI [MEDICAL_DATA] SERUM ATS ANTI [MEDICAL_DATA] SERUM INJ" at bounding box center [186, 122] width 76 height 15
type input "200"
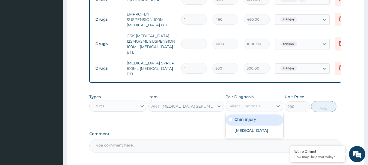
click at [252, 102] on div "Select Diagnosis" at bounding box center [250, 106] width 48 height 9
click at [258, 116] on div "Chin injury" at bounding box center [254, 120] width 58 height 11
checkbox input "true"
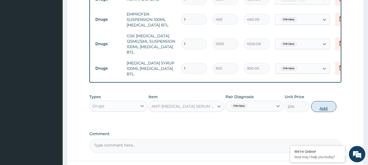
click at [323, 101] on button "Add" at bounding box center [323, 106] width 25 height 11
type input "0"
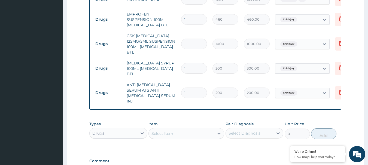
click at [175, 129] on div "Select Item" at bounding box center [181, 133] width 65 height 9
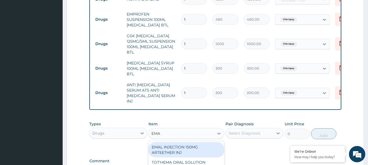
type input "EMAL"
click at [188, 142] on div "EMAL INJECTION 150MG ARTEETHER INJ" at bounding box center [186, 149] width 76 height 15
type input "730"
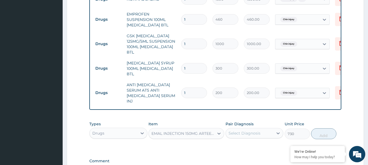
click at [251, 129] on div "Select Diagnosis" at bounding box center [250, 133] width 48 height 9
click at [249, 153] on div "[MEDICAL_DATA]" at bounding box center [254, 158] width 58 height 11
checkbox input "true"
click at [330, 129] on button "Add" at bounding box center [323, 134] width 25 height 11
type input "0"
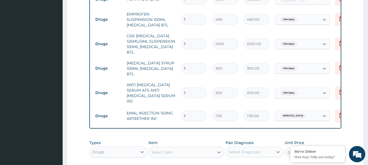
scroll to position [301, 0]
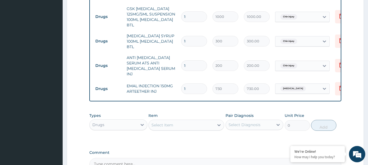
click at [174, 121] on div "Select Item" at bounding box center [181, 125] width 65 height 9
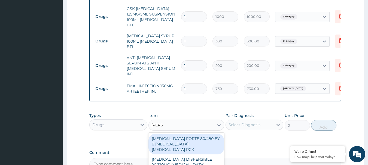
type input "COART"
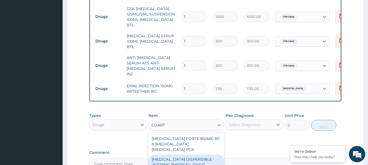
click at [188, 155] on div "[MEDICAL_DATA] DISPERSIBLE 20/120MG [MEDICAL_DATA] [MEDICAL_DATA] TAB" at bounding box center [186, 165] width 76 height 21
type input "450"
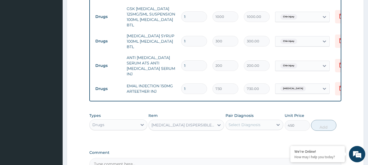
click at [249, 122] on div "Select Diagnosis" at bounding box center [244, 124] width 32 height 5
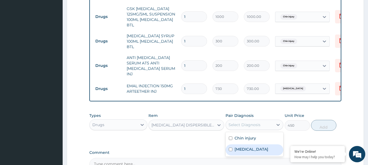
click at [250, 145] on div "[MEDICAL_DATA]" at bounding box center [254, 150] width 58 height 11
checkbox input "true"
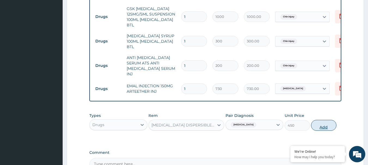
click at [316, 120] on button "Add" at bounding box center [323, 125] width 25 height 11
type input "0"
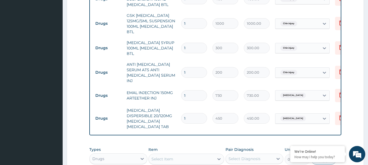
scroll to position [328, 0]
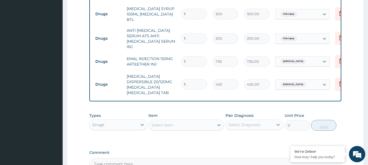
click at [172, 123] on div "Select Item" at bounding box center [162, 125] width 22 height 5
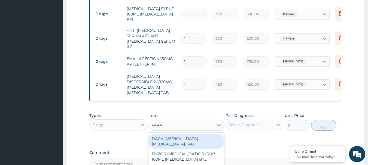
type input "PARAC"
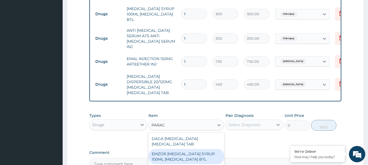
click at [182, 149] on div "EMZOR [MEDICAL_DATA] SYRUP 100ML [MEDICAL_DATA] BTL" at bounding box center [186, 156] width 76 height 15
type input "350"
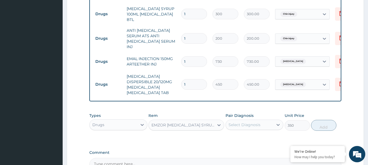
click at [243, 122] on div "Select Diagnosis" at bounding box center [244, 124] width 32 height 5
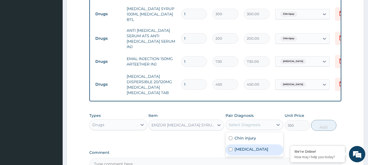
click at [255, 145] on div "[MEDICAL_DATA]" at bounding box center [254, 150] width 58 height 11
checkbox input "true"
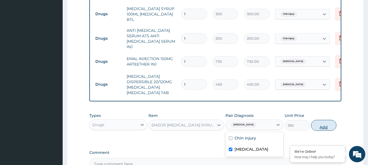
click at [323, 120] on button "Add" at bounding box center [323, 125] width 25 height 11
type input "0"
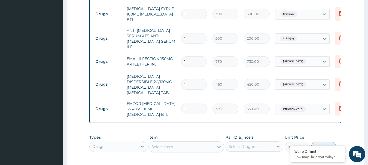
drag, startPoint x: 194, startPoint y: 67, endPoint x: 145, endPoint y: 75, distance: 49.7
click at [145, 75] on tr "Drugs [MEDICAL_DATA] DISPERSIBLE 20/120MG [MEDICAL_DATA] [MEDICAL_DATA] TAB 1 4…" at bounding box center [226, 84] width 267 height 27
type input "6"
type input "2700.00"
type input "6"
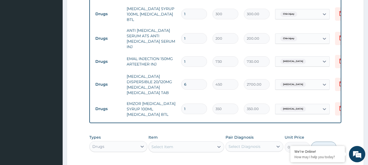
click at [175, 33] on td "ANTI [MEDICAL_DATA] SERUM ATS ANTI [MEDICAL_DATA] SERUM INJ" at bounding box center [151, 38] width 54 height 27
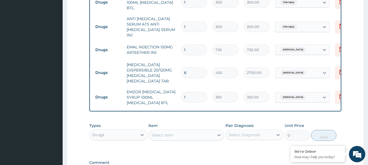
scroll to position [355, 0]
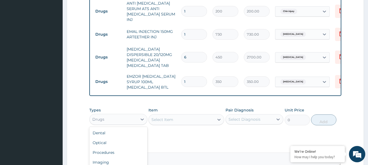
click at [99, 117] on div "Drugs" at bounding box center [98, 119] width 12 height 5
drag, startPoint x: 110, startPoint y: 158, endPoint x: 180, endPoint y: 108, distance: 85.9
click at [173, 114] on div "Select Item" at bounding box center [186, 119] width 76 height 11
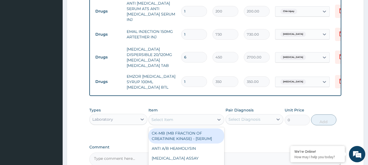
click at [173, 115] on div "Select Item" at bounding box center [181, 119] width 65 height 9
type input "MALARI"
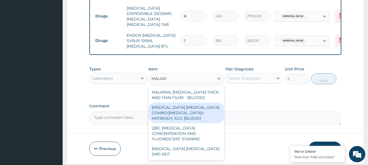
scroll to position [398, 0]
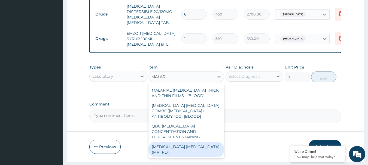
click at [196, 142] on div "[MEDICAL_DATA] [MEDICAL_DATA] (MP) RDT" at bounding box center [186, 149] width 76 height 15
type input "1500"
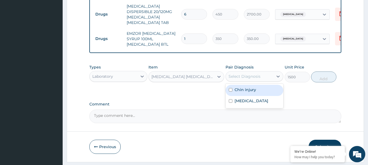
click at [253, 72] on div "Select Diagnosis" at bounding box center [250, 76] width 48 height 9
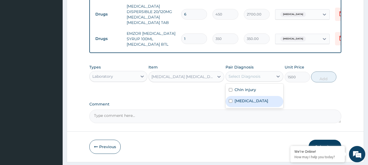
click at [249, 96] on div "[MEDICAL_DATA]" at bounding box center [254, 101] width 58 height 11
checkbox input "true"
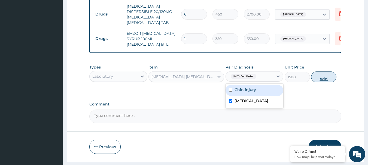
click at [316, 72] on button "Add" at bounding box center [323, 77] width 25 height 11
type input "0"
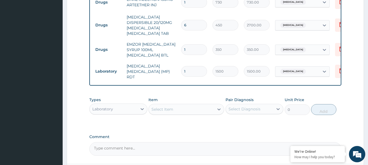
scroll to position [417, 0]
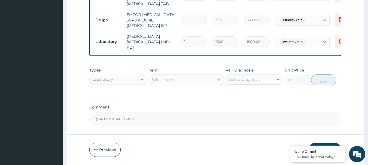
click at [319, 143] on button "Submit" at bounding box center [325, 150] width 33 height 14
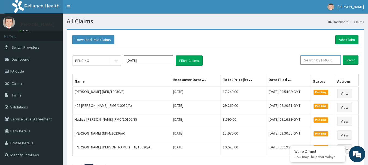
click at [319, 60] on input "text" at bounding box center [320, 60] width 40 height 9
type input "NEL/10060/B"
click at [351, 58] on input "Search" at bounding box center [351, 60] width 16 height 9
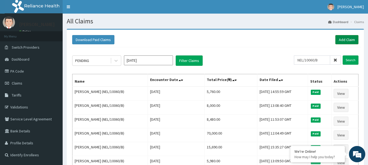
click at [342, 40] on link "Add Claim" at bounding box center [346, 39] width 23 height 9
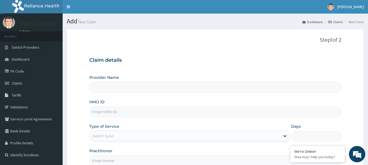
type input "International Clinics And Hospitals Ltd"
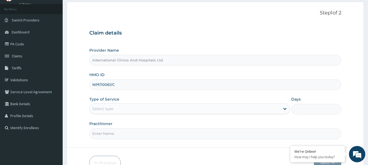
type input "NPF/10061/C"
click at [118, 111] on div "Select type" at bounding box center [185, 109] width 190 height 9
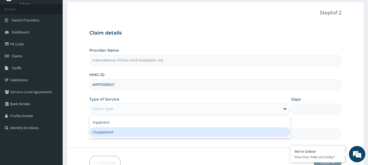
click at [118, 131] on div "Outpatient" at bounding box center [189, 132] width 201 height 10
type input "1"
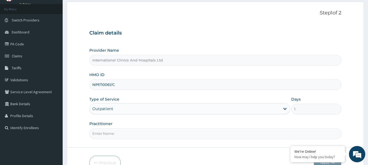
click at [117, 132] on input "Practitioner" at bounding box center [215, 134] width 252 height 11
type input "[PERSON_NAME]"
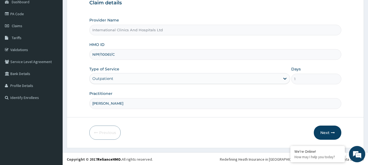
scroll to position [59, 0]
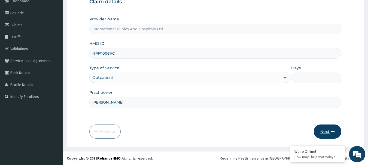
click at [320, 130] on button "Next" at bounding box center [328, 132] width 28 height 14
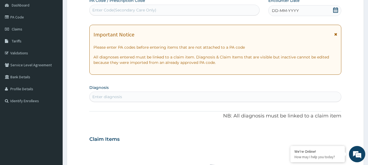
scroll to position [0, 0]
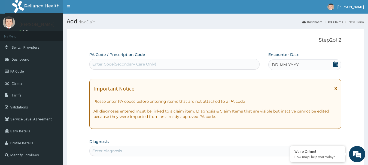
click at [299, 66] on div "DD-MM-YYYY" at bounding box center [304, 64] width 73 height 11
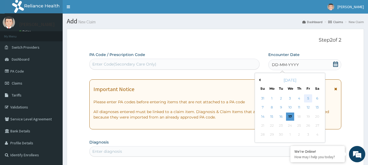
click at [310, 101] on div "5" at bounding box center [308, 98] width 8 height 8
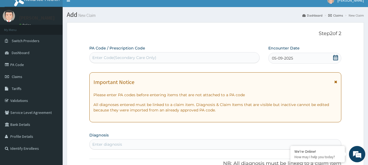
scroll to position [27, 0]
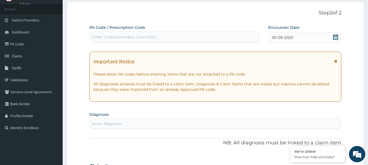
click at [136, 121] on div "Enter diagnosis" at bounding box center [216, 124] width 252 height 9
type input "[MEDICAL_DATA]"
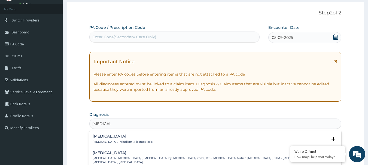
click at [102, 139] on div "[MEDICAL_DATA] [MEDICAL_DATA] , Paludism , Plasmodiosis" at bounding box center [123, 140] width 60 height 10
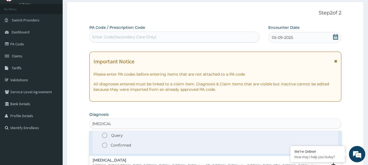
click at [106, 146] on icon "status option filled" at bounding box center [104, 145] width 7 height 7
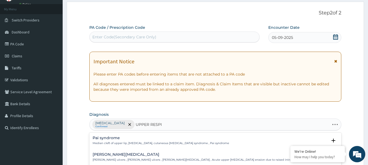
type input "UPPER RESPIR"
click at [112, 139] on h4 "Upper respiratory infection" at bounding box center [167, 138] width 148 height 4
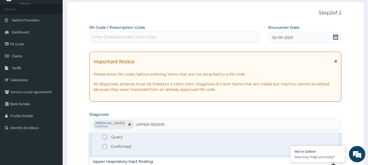
click at [106, 149] on icon "status option filled" at bounding box center [104, 146] width 7 height 7
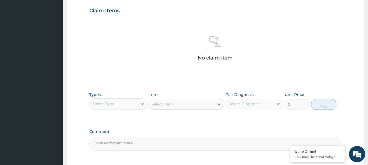
scroll to position [191, 0]
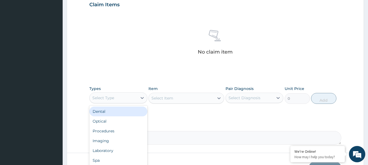
click at [113, 100] on div "Select Type" at bounding box center [103, 97] width 22 height 5
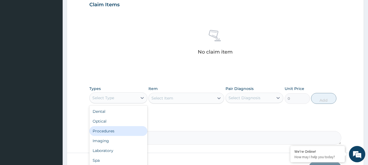
click at [118, 132] on div "Procedures" at bounding box center [118, 131] width 58 height 10
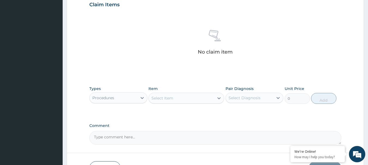
click at [176, 96] on div "Select Item" at bounding box center [181, 98] width 65 height 9
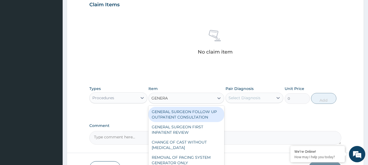
type input "GENERAL"
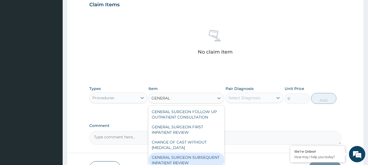
scroll to position [54, 0]
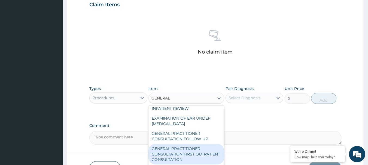
click at [191, 156] on div "GENERAL PRACTITIONER CONSULTATION FIRST OUTPATIENT CONSULTATION" at bounding box center [186, 154] width 76 height 21
type input "3000"
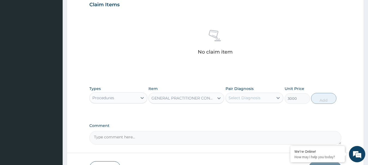
click at [256, 100] on div "Select Diagnosis" at bounding box center [244, 97] width 32 height 5
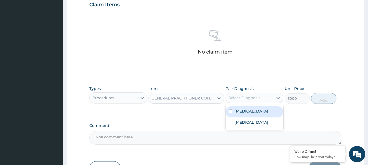
click at [256, 110] on div "[MEDICAL_DATA]" at bounding box center [254, 111] width 58 height 11
checkbox input "true"
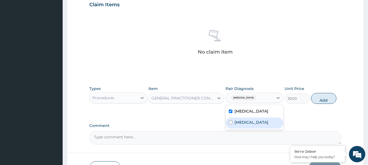
click at [264, 125] on label "Upper respiratory infection" at bounding box center [251, 122] width 34 height 5
checkbox input "true"
click at [323, 102] on button "Add" at bounding box center [323, 98] width 25 height 11
type input "0"
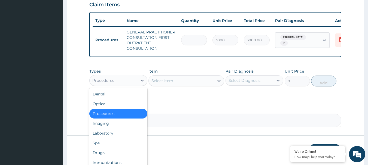
click at [109, 83] on div "Procedures" at bounding box center [103, 80] width 22 height 5
drag, startPoint x: 114, startPoint y: 135, endPoint x: 146, endPoint y: 112, distance: 39.4
click at [114, 134] on div "Laboratory" at bounding box center [118, 134] width 58 height 10
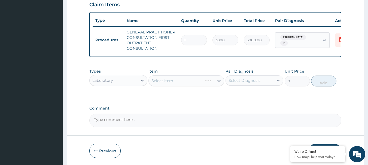
click at [182, 85] on div "Select Item" at bounding box center [186, 80] width 76 height 11
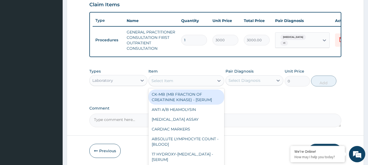
click at [182, 85] on div "Select Item" at bounding box center [181, 81] width 65 height 9
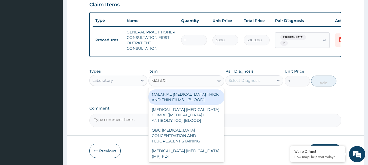
type input "MALARIA"
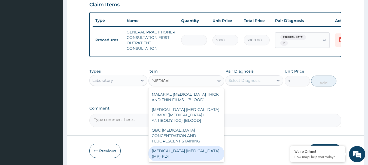
click at [174, 151] on div "MALARIA PARASITE (MP) RDT" at bounding box center [186, 153] width 76 height 15
type input "1500"
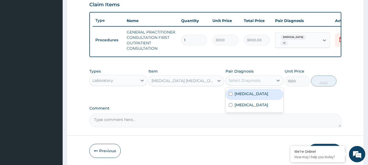
click at [248, 83] on div "Select Diagnosis" at bounding box center [244, 80] width 32 height 5
click at [249, 100] on div "Malaria" at bounding box center [254, 94] width 58 height 11
checkbox input "true"
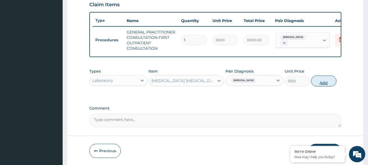
click at [323, 87] on button "Add" at bounding box center [323, 81] width 25 height 11
type input "0"
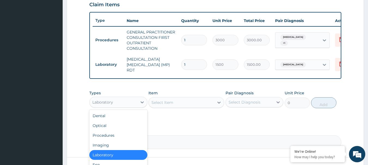
click at [115, 102] on div "Laboratory" at bounding box center [114, 102] width 48 height 9
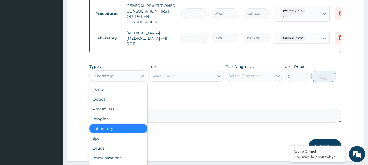
scroll to position [233, 0]
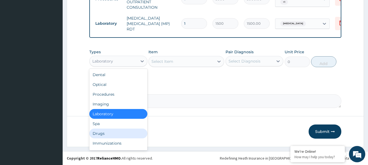
click at [115, 136] on div "Drugs" at bounding box center [118, 134] width 58 height 10
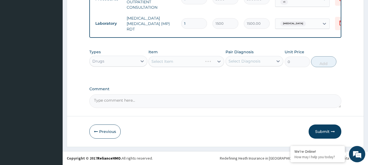
click at [176, 61] on div "Select Item" at bounding box center [186, 61] width 76 height 11
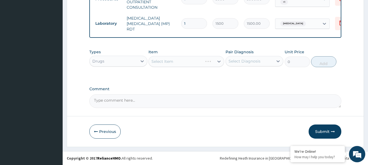
click at [172, 61] on div "Select Item" at bounding box center [162, 61] width 22 height 5
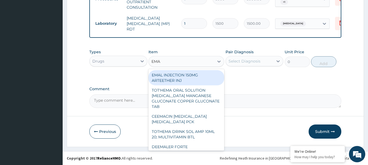
type input "EMAL"
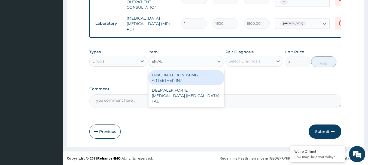
click at [199, 74] on div "EMAL INJECTION 150MG ARTEETHER INJ" at bounding box center [186, 77] width 76 height 15
type input "730"
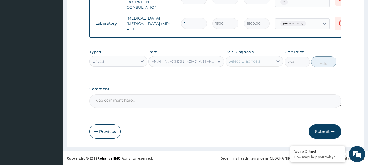
click at [256, 60] on div "Select Diagnosis" at bounding box center [244, 61] width 32 height 5
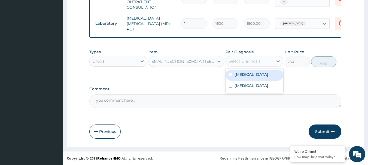
click at [262, 78] on div "Malaria" at bounding box center [254, 75] width 58 height 11
checkbox input "true"
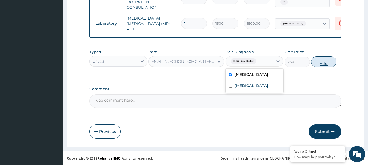
click at [323, 63] on button "Add" at bounding box center [323, 61] width 25 height 11
type input "0"
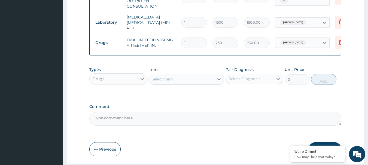
click at [186, 81] on div "Select Item" at bounding box center [181, 79] width 65 height 9
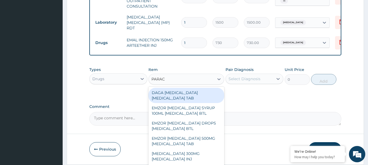
type input "PARACE"
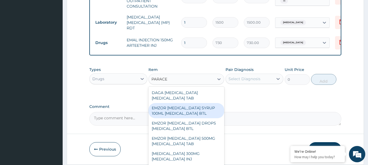
click at [189, 110] on div "EMZOR PARACETAMOL SYRUP 100ML ACETAMINOPHEN BTL" at bounding box center [186, 110] width 76 height 15
type input "350"
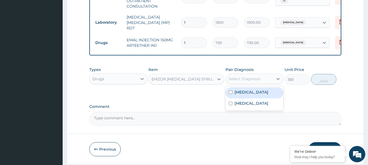
click at [254, 82] on div "Select Diagnosis" at bounding box center [244, 78] width 32 height 5
click at [256, 95] on div "[MEDICAL_DATA]" at bounding box center [254, 92] width 58 height 11
checkbox input "true"
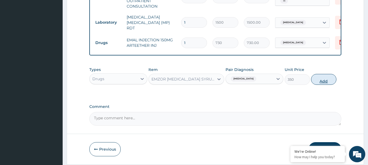
click at [326, 84] on button "Add" at bounding box center [323, 79] width 25 height 11
type input "0"
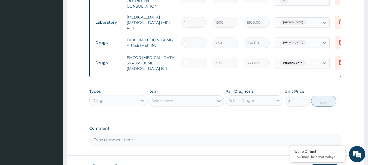
click at [164, 103] on div "Select Item" at bounding box center [162, 100] width 22 height 5
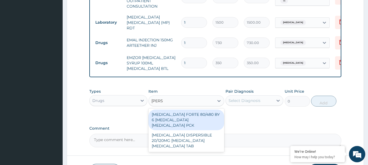
type input "COART"
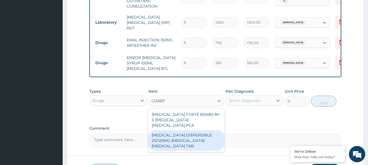
click at [193, 135] on div "[MEDICAL_DATA] DISPERSIBLE 20/120MG [MEDICAL_DATA] [MEDICAL_DATA] TAB" at bounding box center [186, 140] width 76 height 21
type input "450"
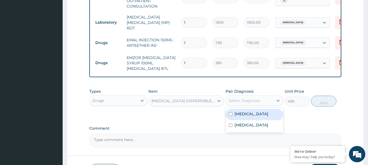
click at [249, 103] on div "Select Diagnosis" at bounding box center [244, 100] width 32 height 5
click at [252, 116] on div "[MEDICAL_DATA]" at bounding box center [254, 114] width 58 height 11
checkbox input "true"
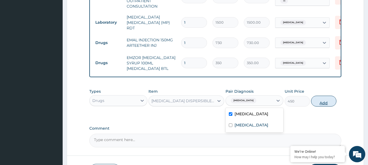
click at [329, 105] on button "Add" at bounding box center [323, 101] width 25 height 11
type input "0"
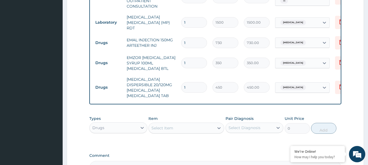
click at [171, 126] on div "Select Item" at bounding box center [162, 128] width 22 height 5
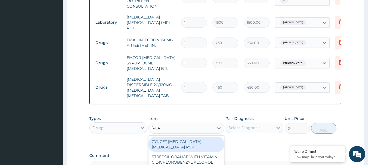
type input "LORAT"
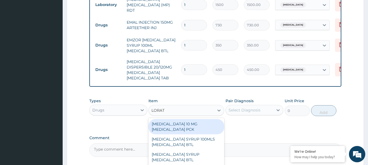
scroll to position [260, 0]
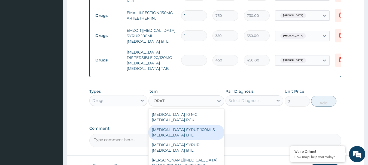
click at [188, 126] on div "[MEDICAL_DATA] SYRUP 100MLS [MEDICAL_DATA] BTL" at bounding box center [186, 132] width 76 height 15
type input "800"
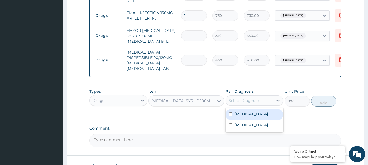
click at [256, 98] on div "Select Diagnosis" at bounding box center [244, 100] width 32 height 5
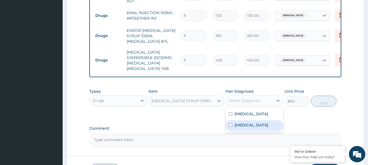
click at [256, 124] on label "Upper respiratory infection" at bounding box center [251, 125] width 34 height 5
checkbox input "true"
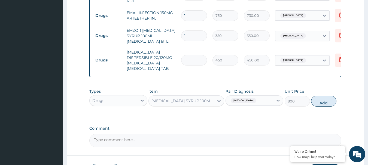
click at [324, 96] on button "Add" at bounding box center [323, 101] width 25 height 11
type input "0"
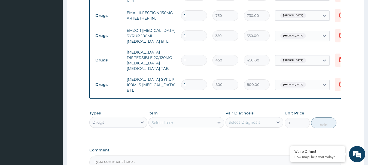
click at [178, 118] on div "Select Item" at bounding box center [181, 122] width 65 height 9
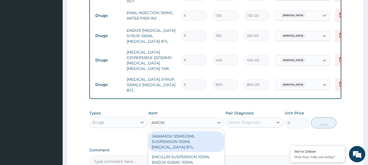
type input "AMOXIL"
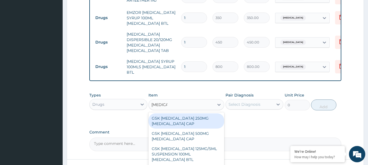
scroll to position [314, 0]
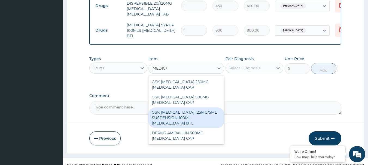
click at [191, 116] on div "GSK [MEDICAL_DATA] 125MG/5ML SUSPENSION 100ML [MEDICAL_DATA] BTL" at bounding box center [186, 118] width 76 height 21
type input "1000"
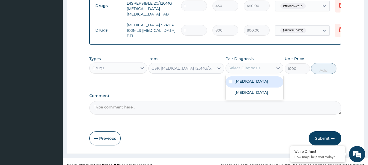
click at [253, 68] on div "Select Diagnosis" at bounding box center [250, 68] width 48 height 9
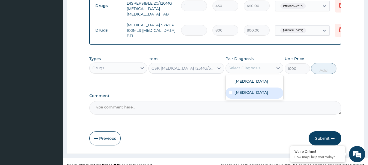
click at [263, 90] on label "Upper respiratory infection" at bounding box center [251, 92] width 34 height 5
checkbox input "true"
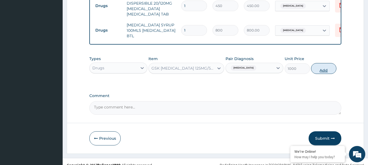
click at [322, 63] on button "Add" at bounding box center [323, 68] width 25 height 11
type input "0"
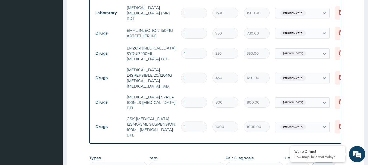
scroll to position [233, 0]
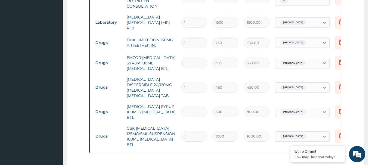
drag, startPoint x: 190, startPoint y: 84, endPoint x: 171, endPoint y: 85, distance: 19.3
click at [171, 85] on tr "Drugs [MEDICAL_DATA] DISPERSIBLE 20/120MG [MEDICAL_DATA] [MEDICAL_DATA] TAB 1 4…" at bounding box center [226, 87] width 267 height 27
type input "6"
type input "2700.00"
type input "6"
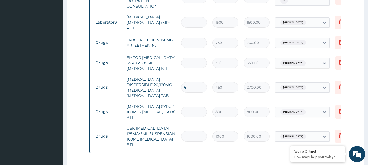
click at [175, 38] on td "EMAL INJECTION 150MG ARTEETHER INJ" at bounding box center [151, 43] width 54 height 16
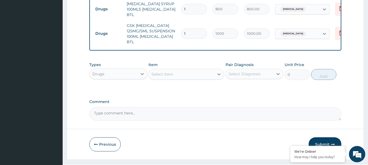
scroll to position [339, 0]
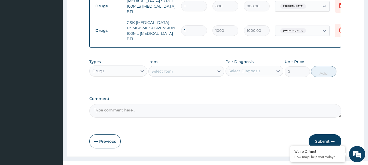
click at [323, 135] on button "Submit" at bounding box center [325, 142] width 33 height 14
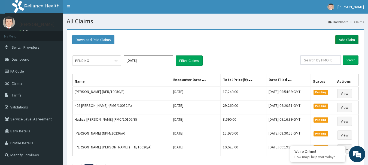
click at [346, 41] on link "Add Claim" at bounding box center [346, 39] width 23 height 9
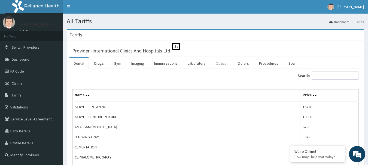
click at [227, 63] on link "Optical" at bounding box center [221, 63] width 20 height 11
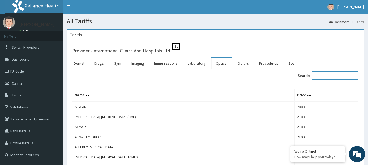
click at [320, 78] on input "Search:" at bounding box center [334, 76] width 47 height 8
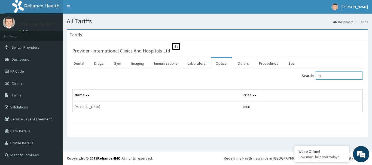
type input "S"
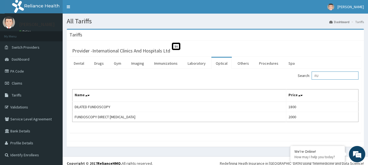
type input "F"
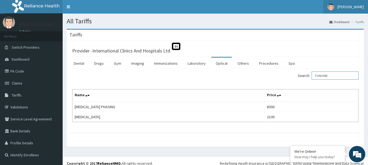
type input "TONOME"
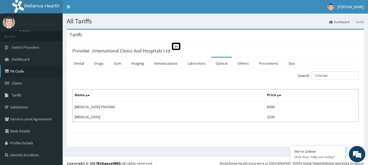
click at [26, 70] on link "PA Code" at bounding box center [31, 71] width 63 height 12
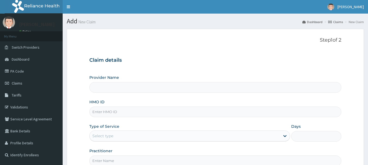
type input "International Clinics And Hospitals Ltd"
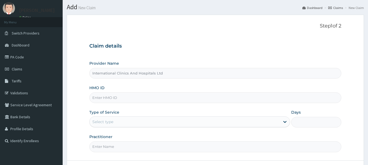
scroll to position [27, 0]
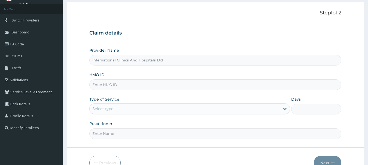
click at [125, 87] on input "HMO ID" at bounding box center [215, 85] width 252 height 11
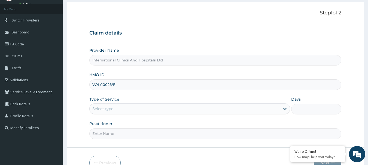
scroll to position [0, 0]
type input "VOL/10028/E"
click at [122, 105] on div "Select type" at bounding box center [185, 109] width 190 height 9
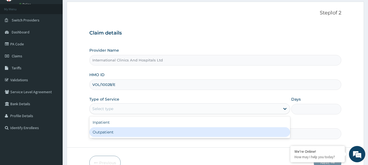
click at [121, 136] on div "Outpatient" at bounding box center [189, 132] width 201 height 10
type input "1"
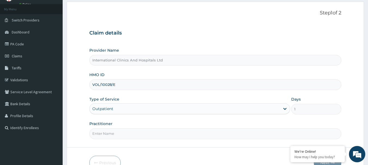
click at [126, 134] on input "Practitioner" at bounding box center [215, 134] width 252 height 11
type input "DR.NONSO"
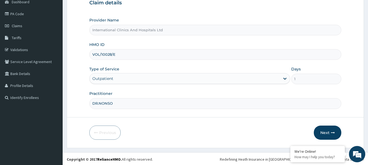
scroll to position [59, 0]
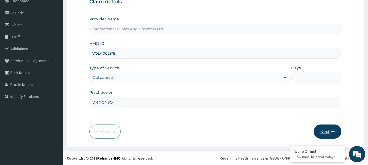
click at [321, 135] on button "Next" at bounding box center [328, 132] width 28 height 14
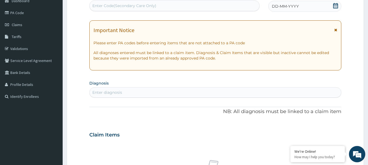
scroll to position [0, 0]
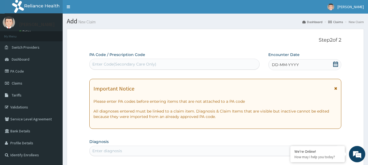
click at [292, 62] on span "DD-MM-YYYY" at bounding box center [285, 64] width 27 height 5
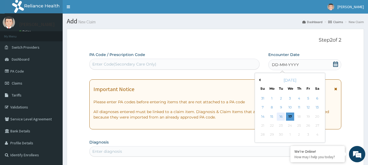
click at [280, 119] on div "16" at bounding box center [281, 117] width 8 height 8
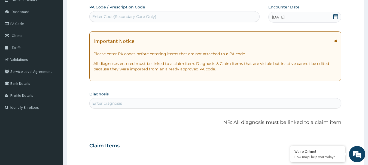
scroll to position [54, 0]
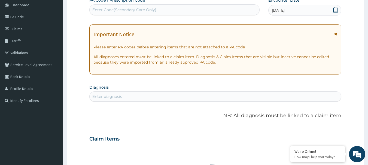
click at [137, 99] on div "Enter diagnosis" at bounding box center [216, 96] width 252 height 9
type input "[MEDICAL_DATA]"
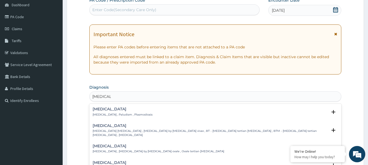
click at [101, 110] on h4 "[MEDICAL_DATA]" at bounding box center [123, 109] width 60 height 4
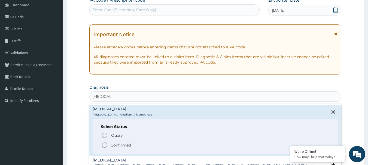
click at [102, 142] on icon "status option filled" at bounding box center [104, 145] width 7 height 7
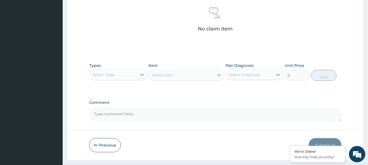
scroll to position [218, 0]
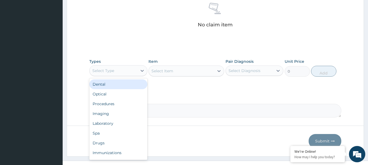
click at [117, 72] on div "Select Type" at bounding box center [114, 70] width 48 height 9
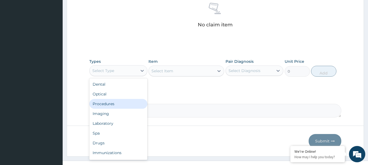
click at [129, 102] on div "Procedures" at bounding box center [118, 104] width 58 height 10
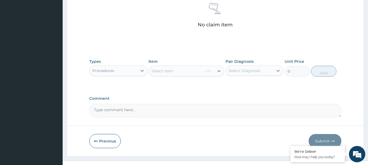
click at [186, 74] on div "Select Item" at bounding box center [186, 71] width 76 height 11
click at [180, 74] on div "Select Item" at bounding box center [186, 71] width 76 height 11
click at [179, 71] on div "Select Item" at bounding box center [186, 71] width 76 height 11
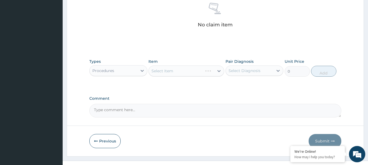
click at [179, 71] on div "Select Item" at bounding box center [186, 71] width 76 height 11
click at [179, 71] on div "Select Item" at bounding box center [181, 71] width 65 height 9
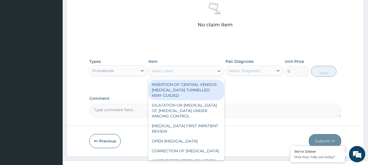
click at [179, 71] on div "Select Item" at bounding box center [181, 71] width 65 height 9
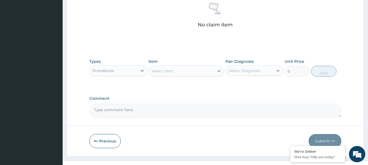
click at [179, 71] on div "Select Item" at bounding box center [181, 71] width 65 height 9
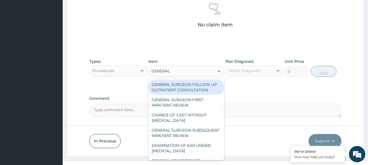
type input "GENERAL"
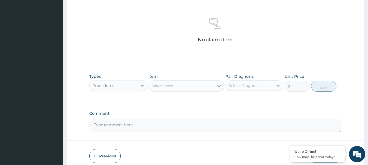
scroll to position [227, 0]
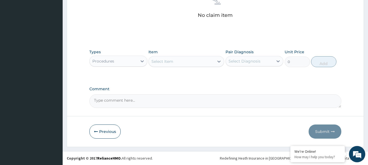
click at [178, 63] on div "Select Item" at bounding box center [181, 61] width 65 height 9
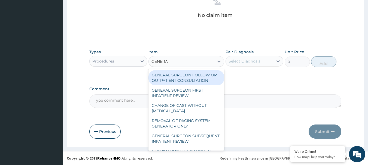
type input "GENERAL"
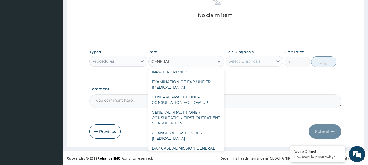
scroll to position [54, 0]
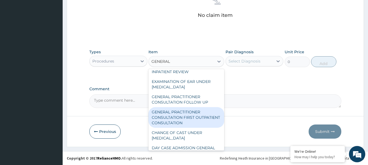
click at [188, 125] on div "GENERAL PRACTITIONER CONSULTATION FIRST OUTPATIENT CONSULTATION" at bounding box center [186, 117] width 76 height 21
type input "3000"
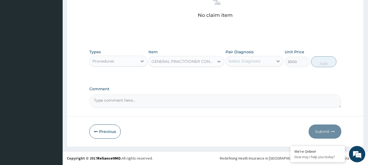
click at [245, 62] on div "Select Diagnosis" at bounding box center [244, 61] width 32 height 5
click at [244, 73] on label "[MEDICAL_DATA]" at bounding box center [251, 74] width 34 height 5
checkbox input "true"
click at [328, 61] on button "Add" at bounding box center [323, 61] width 25 height 11
type input "0"
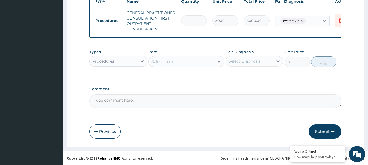
scroll to position [214, 0]
click at [117, 62] on div "Procedures" at bounding box center [114, 61] width 48 height 9
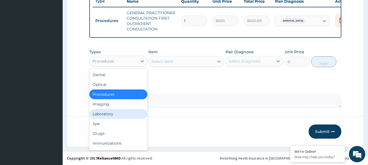
click at [112, 111] on div "Laboratory" at bounding box center [118, 114] width 58 height 10
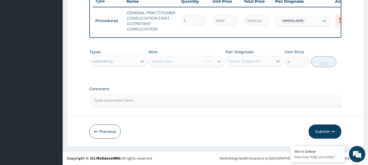
click at [168, 63] on div "Select Item" at bounding box center [186, 61] width 76 height 11
click at [168, 63] on div "Select Item" at bounding box center [162, 61] width 22 height 5
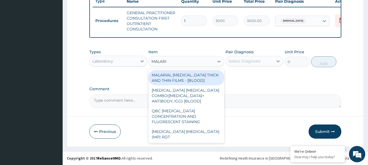
type input "[MEDICAL_DATA]"
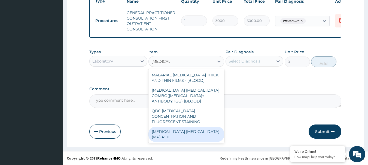
click at [173, 131] on div "[MEDICAL_DATA] [MEDICAL_DATA] (MP) RDT" at bounding box center [186, 134] width 76 height 15
type input "1500"
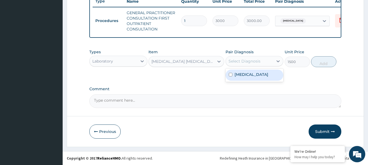
click at [260, 60] on div "Select Diagnosis" at bounding box center [250, 61] width 48 height 9
click at [258, 71] on div "[MEDICAL_DATA]" at bounding box center [254, 75] width 58 height 11
checkbox input "true"
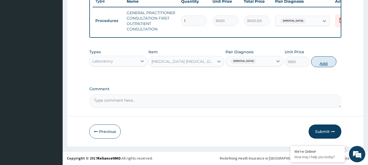
click at [324, 65] on button "Add" at bounding box center [323, 61] width 25 height 11
type input "0"
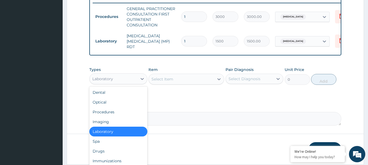
click at [102, 82] on div "Laboratory" at bounding box center [102, 78] width 21 height 5
drag, startPoint x: 101, startPoint y: 151, endPoint x: 107, endPoint y: 149, distance: 5.9
click at [101, 151] on div "Drugs" at bounding box center [118, 151] width 58 height 10
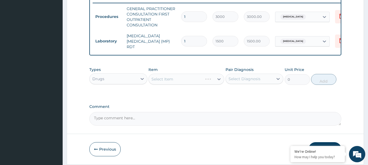
click at [179, 85] on div "Select Item" at bounding box center [186, 79] width 76 height 11
click at [177, 75] on div "Select Item" at bounding box center [186, 79] width 76 height 11
click at [179, 81] on div "Select Item" at bounding box center [186, 79] width 76 height 11
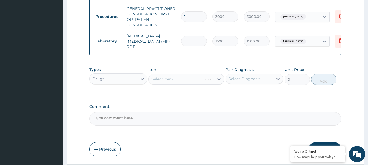
click at [179, 81] on div "Select Item" at bounding box center [186, 79] width 76 height 11
click at [179, 81] on div "Select Item" at bounding box center [181, 79] width 65 height 9
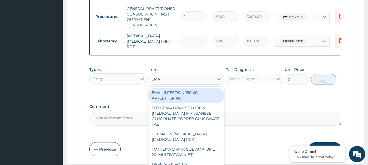
type input "EMAL"
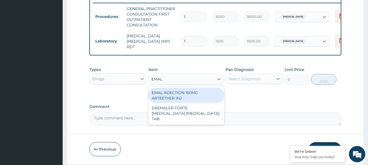
click at [193, 97] on div "EMAL INJECTION 150MG ARTEETHER INJ" at bounding box center [186, 95] width 76 height 15
type input "730"
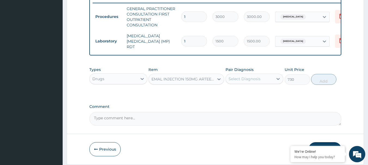
click at [249, 79] on div "Select Diagnosis" at bounding box center [244, 78] width 32 height 5
click at [250, 94] on div "[MEDICAL_DATA]" at bounding box center [254, 92] width 58 height 11
checkbox input "true"
click at [329, 79] on button "Add" at bounding box center [323, 79] width 25 height 11
type input "0"
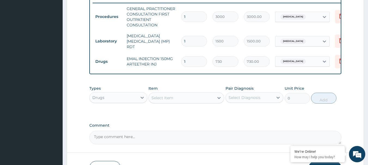
click at [168, 99] on div "Select Item" at bounding box center [162, 97] width 22 height 5
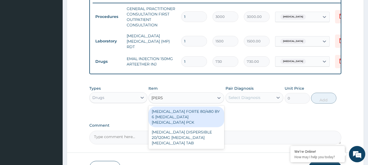
type input "COART"
click at [184, 119] on div "[MEDICAL_DATA] FORTE 80/480 BY 6 [MEDICAL_DATA] [MEDICAL_DATA] PCK" at bounding box center [186, 117] width 76 height 21
type input "2800"
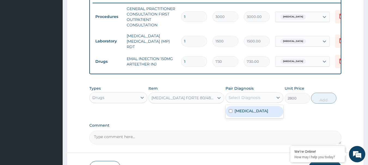
click at [261, 98] on div "Select Diagnosis" at bounding box center [250, 97] width 48 height 9
drag, startPoint x: 258, startPoint y: 116, endPoint x: 294, endPoint y: 106, distance: 37.2
click at [258, 115] on div "[MEDICAL_DATA]" at bounding box center [254, 111] width 58 height 11
checkbox input "true"
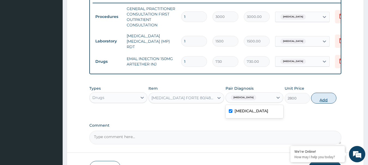
click at [331, 98] on button "Add" at bounding box center [323, 98] width 25 height 11
type input "0"
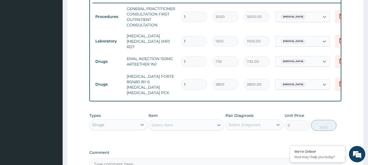
click at [165, 123] on div "Select Item" at bounding box center [162, 125] width 22 height 5
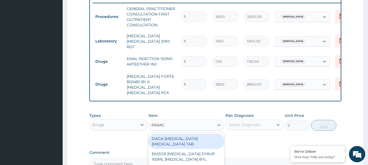
type input "PARACE"
click at [191, 136] on div "DAGA [MEDICAL_DATA] [MEDICAL_DATA] TAB" at bounding box center [186, 141] width 76 height 15
type input "20"
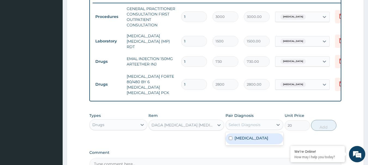
click at [259, 125] on div "Select Diagnosis" at bounding box center [254, 125] width 58 height 10
click at [260, 137] on div "[MEDICAL_DATA]" at bounding box center [254, 138] width 58 height 11
checkbox input "true"
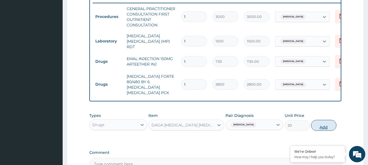
click at [327, 120] on button "Add" at bounding box center [323, 125] width 25 height 11
type input "0"
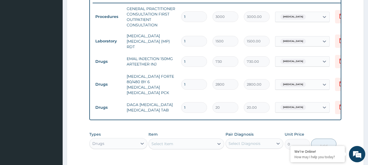
drag, startPoint x: 190, startPoint y: 99, endPoint x: 171, endPoint y: 104, distance: 20.3
click at [171, 104] on tr "Drugs DAGA [MEDICAL_DATA] [MEDICAL_DATA] TAB 1 20 20.00 [MEDICAL_DATA] Delete" at bounding box center [226, 107] width 267 height 19
type input "2"
type input "40.00"
type input "24"
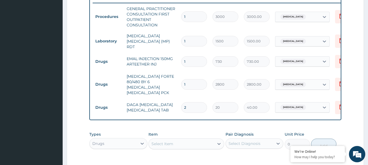
type input "480.00"
type input "24"
drag, startPoint x: 195, startPoint y: 62, endPoint x: 165, endPoint y: 63, distance: 30.5
click at [165, 63] on tr "Drugs EMAL INJECTION 150MG ARTEETHER INJ 1 730 730.00 [MEDICAL_DATA] Delete" at bounding box center [226, 61] width 267 height 19
type input "3"
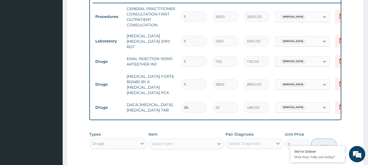
type input "2190.00"
type input "3"
click at [190, 121] on div "PA Code / Prescription Code Enter Code(Secondary Care Only) Encounter Date [DAT…" at bounding box center [215, 14] width 252 height 353
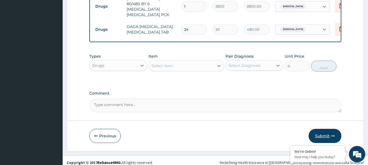
click at [322, 130] on button "Submit" at bounding box center [325, 136] width 33 height 14
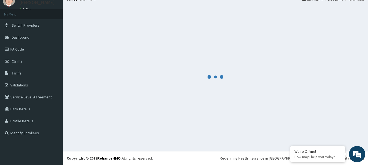
scroll to position [292, 0]
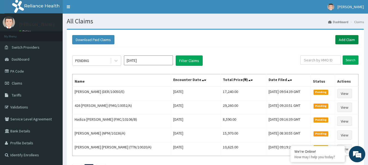
click at [344, 41] on link "Add Claim" at bounding box center [346, 39] width 23 height 9
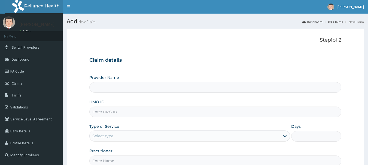
type input "International Clinics And Hospitals Ltd"
click at [138, 113] on input "HMO ID" at bounding box center [215, 112] width 252 height 11
click at [125, 111] on input "TOO/10244/A" at bounding box center [215, 112] width 252 height 11
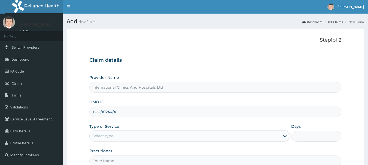
type input "TOO/10244/A"
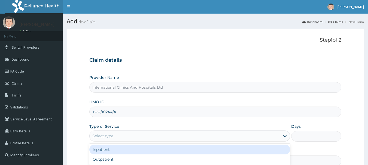
click at [128, 137] on div "Select type" at bounding box center [185, 136] width 190 height 9
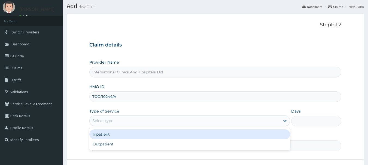
scroll to position [54, 0]
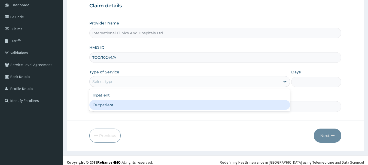
click at [119, 106] on div "Outpatient" at bounding box center [189, 105] width 201 height 10
type input "1"
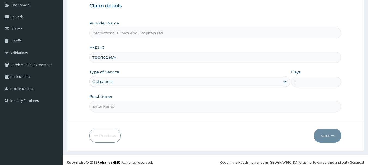
click at [130, 106] on input "Practitioner" at bounding box center [215, 106] width 252 height 11
type input "[PERSON_NAME]"
click at [327, 138] on button "Next" at bounding box center [328, 136] width 28 height 14
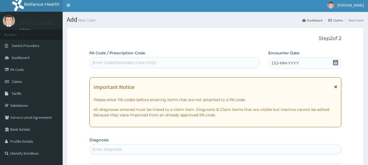
scroll to position [0, 0]
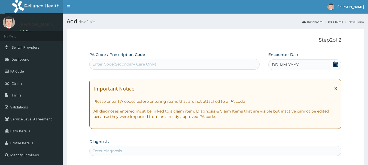
click at [141, 62] on div "Enter Code(Secondary Care Only)" at bounding box center [124, 64] width 64 height 5
type input "PA/55B986"
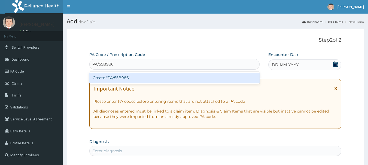
click at [117, 80] on div "Create "PA/55B986"" at bounding box center [174, 78] width 170 height 10
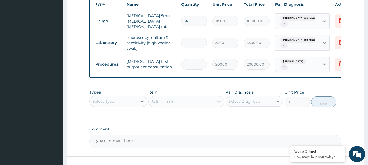
scroll to position [215, 0]
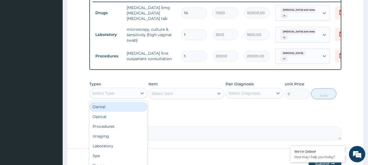
click at [116, 98] on div "Select Type" at bounding box center [114, 93] width 48 height 9
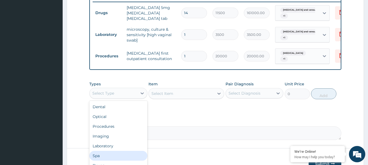
scroll to position [19, 0]
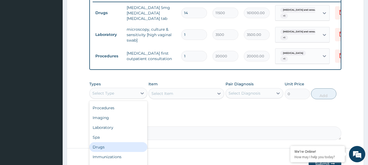
click at [122, 152] on div "Drugs" at bounding box center [118, 147] width 58 height 10
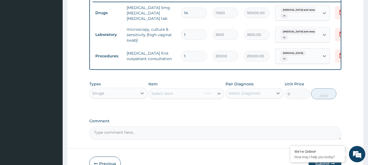
click at [178, 94] on div "Select Item" at bounding box center [186, 93] width 76 height 11
click at [172, 98] on div "Select Item" at bounding box center [186, 93] width 76 height 11
click at [172, 96] on div "Select Item" at bounding box center [186, 93] width 76 height 11
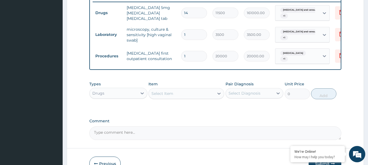
click at [172, 96] on div "Select Item" at bounding box center [162, 93] width 22 height 5
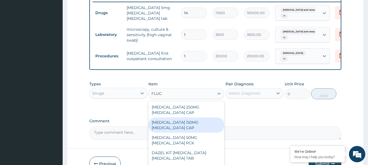
type input "FLUCL"
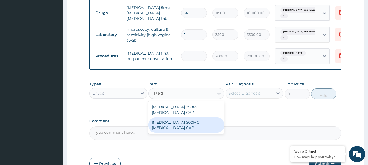
click at [177, 127] on div "[MEDICAL_DATA] 500MG [MEDICAL_DATA] CAP" at bounding box center [186, 125] width 76 height 15
type input "4900"
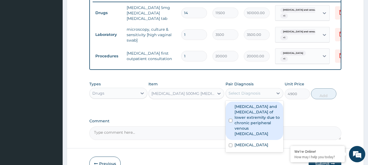
click at [244, 94] on div "Select Diagnosis" at bounding box center [244, 93] width 32 height 5
click at [256, 138] on div "[MEDICAL_DATA] and [MEDICAL_DATA] of lower extremity due to chronic peripheral …" at bounding box center [254, 121] width 58 height 38
checkbox input "true"
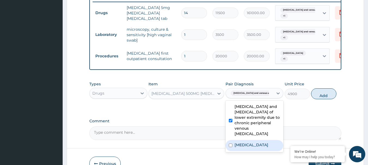
click at [253, 146] on label "[MEDICAL_DATA]" at bounding box center [251, 144] width 34 height 5
checkbox input "true"
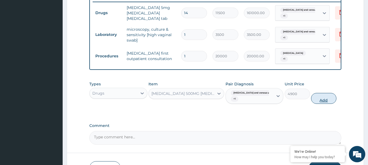
click at [322, 104] on button "Add" at bounding box center [323, 98] width 25 height 11
type input "0"
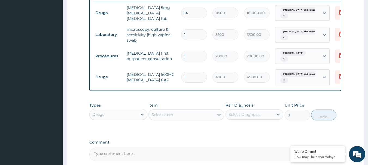
scroll to position [0, 21]
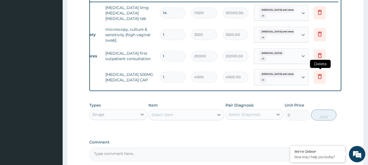
click at [319, 79] on icon at bounding box center [319, 76] width 7 height 7
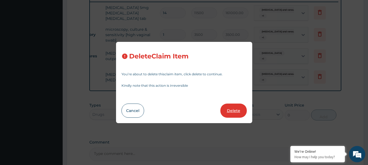
click at [234, 105] on button "Delete" at bounding box center [233, 111] width 26 height 14
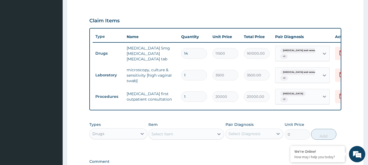
scroll to position [161, 0]
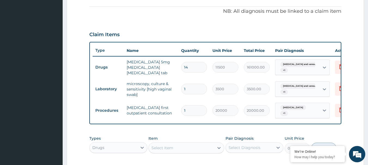
drag, startPoint x: 192, startPoint y: 67, endPoint x: 165, endPoint y: 68, distance: 26.7
click at [165, 68] on tr "Drugs [MEDICAL_DATA] 5mg [MEDICAL_DATA] [MEDICAL_DATA] tab 14 11500 161000.00 […" at bounding box center [226, 68] width 267 height 22
type input "1"
type input "11500.00"
drag, startPoint x: 195, startPoint y: 70, endPoint x: 177, endPoint y: 70, distance: 18.2
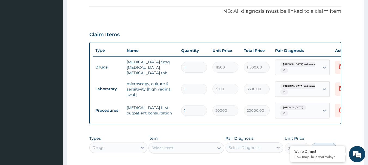
click at [177, 70] on tr "Drugs [MEDICAL_DATA] 5mg [MEDICAL_DATA] [MEDICAL_DATA] tab 1 11500 11500.00 [ME…" at bounding box center [226, 68] width 267 height 22
type input "3"
type input "34500.00"
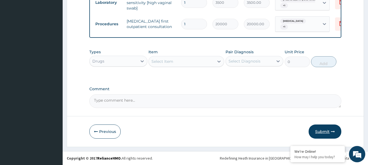
type input "3"
click at [313, 131] on button "Submit" at bounding box center [325, 132] width 33 height 14
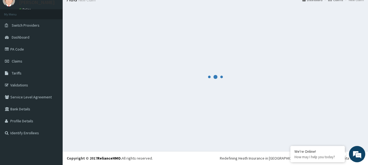
scroll to position [251, 0]
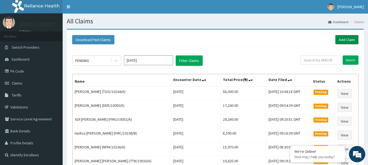
click at [340, 41] on link "Add Claim" at bounding box center [346, 39] width 23 height 9
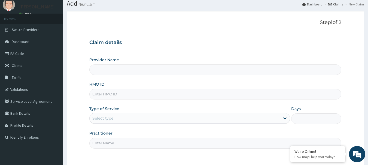
scroll to position [27, 0]
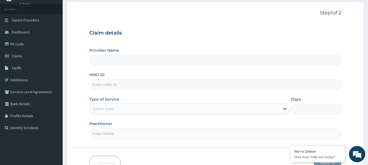
type input "International Clinics And Hospitals Ltd"
click at [135, 87] on input "HMO ID" at bounding box center [215, 85] width 252 height 11
type input "TOO/10244/D"
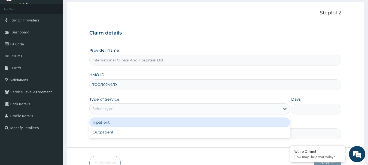
click at [128, 110] on div "Select type" at bounding box center [185, 109] width 190 height 9
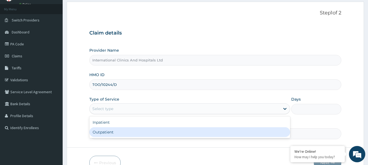
click at [123, 135] on div "Outpatient" at bounding box center [189, 132] width 201 height 10
type input "1"
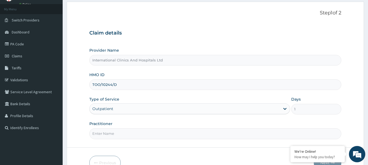
click at [123, 135] on input "Practitioner" at bounding box center [215, 134] width 252 height 11
click at [125, 136] on input "Practitioner" at bounding box center [215, 134] width 252 height 11
type input "[PERSON_NAME]"
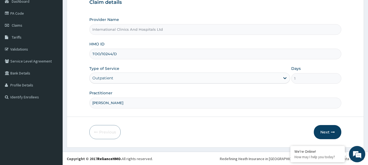
scroll to position [59, 0]
click at [325, 131] on button "Next" at bounding box center [328, 132] width 28 height 14
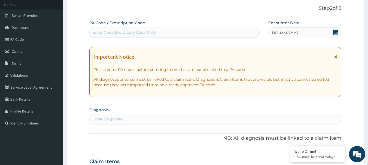
scroll to position [0, 0]
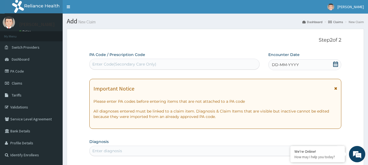
click at [296, 66] on span "DD-MM-YYYY" at bounding box center [285, 64] width 27 height 5
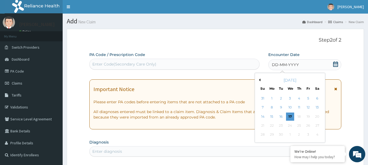
click at [260, 83] on div "[DATE]" at bounding box center [290, 80] width 66 height 5
click at [259, 79] on button "Previous Month" at bounding box center [259, 80] width 3 height 3
click at [297, 136] on div "28" at bounding box center [299, 135] width 8 height 8
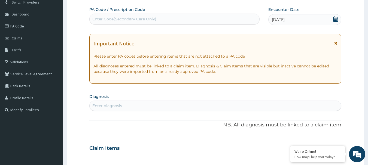
scroll to position [54, 0]
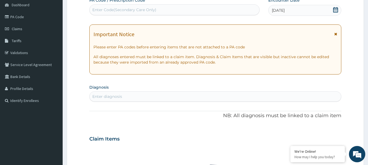
click at [132, 97] on div "Enter diagnosis" at bounding box center [216, 96] width 252 height 9
type input "[MEDICAL_DATA]"
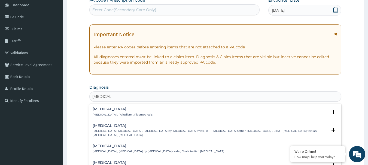
click at [100, 112] on div "[MEDICAL_DATA] [MEDICAL_DATA] , Paludism , Plasmodiosis" at bounding box center [123, 112] width 60 height 10
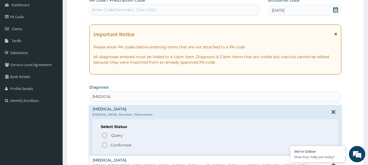
click at [105, 147] on icon "status option filled" at bounding box center [104, 145] width 7 height 7
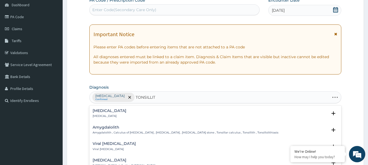
type input "TONSILLITI"
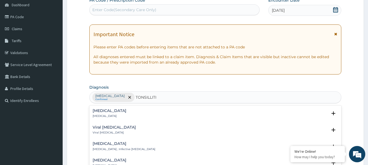
click at [97, 112] on h4 "[MEDICAL_DATA]" at bounding box center [110, 111] width 34 height 4
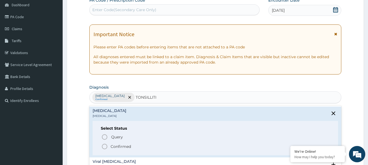
click at [103, 149] on circle "status option filled" at bounding box center [104, 146] width 5 height 5
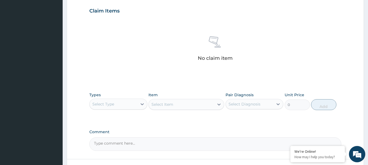
scroll to position [218, 0]
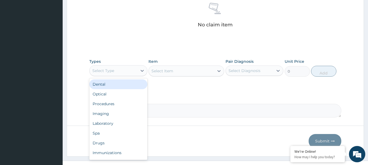
click at [120, 72] on div "Select Type" at bounding box center [114, 70] width 48 height 9
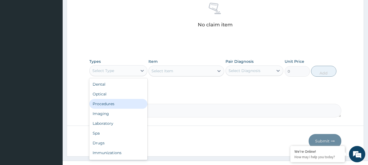
click at [125, 105] on div "Procedures" at bounding box center [118, 104] width 58 height 10
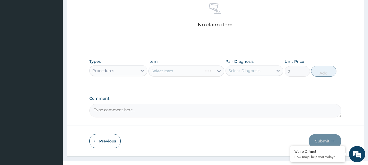
click at [185, 71] on div "Select Item" at bounding box center [186, 71] width 76 height 11
click at [175, 73] on div "Select Item" at bounding box center [186, 71] width 76 height 11
click at [175, 73] on div "Select Item" at bounding box center [181, 71] width 65 height 9
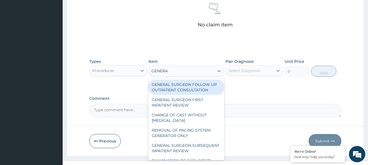
type input "GENERAL"
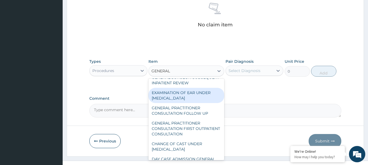
scroll to position [54, 0]
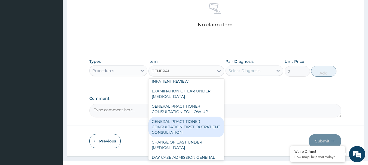
click at [185, 129] on div "GENERAL PRACTITIONER CONSULTATION FIRST OUTPATIENT CONSULTATION" at bounding box center [186, 127] width 76 height 21
type input "3000"
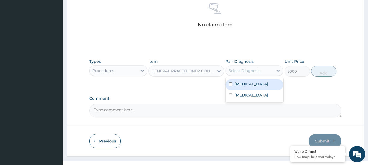
click at [246, 73] on div "Select Diagnosis" at bounding box center [244, 70] width 32 height 5
click at [247, 85] on label "[MEDICAL_DATA]" at bounding box center [251, 83] width 34 height 5
checkbox input "true"
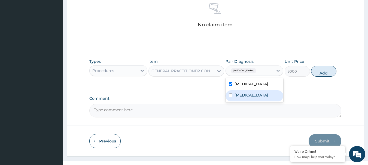
click at [251, 96] on label "[MEDICAL_DATA]" at bounding box center [251, 95] width 34 height 5
checkbox input "true"
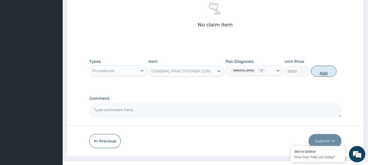
click at [331, 68] on button "Add" at bounding box center [323, 71] width 25 height 11
type input "0"
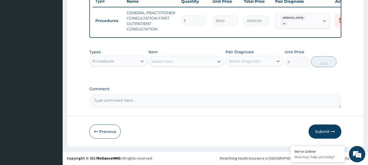
scroll to position [214, 0]
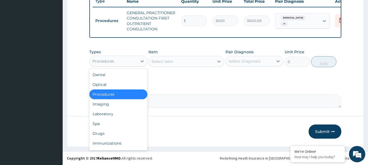
click at [108, 64] on div "Procedures" at bounding box center [114, 61] width 48 height 9
click at [113, 116] on div "Laboratory" at bounding box center [118, 114] width 58 height 10
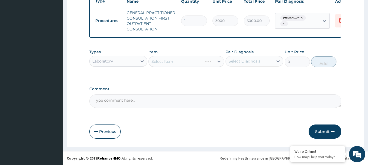
click at [175, 63] on div "Select Item" at bounding box center [186, 61] width 76 height 11
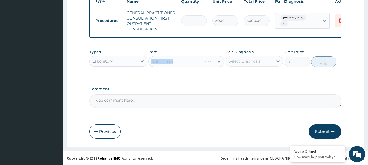
click at [175, 63] on div "Select Item" at bounding box center [186, 61] width 76 height 11
click at [185, 63] on div "Select Item" at bounding box center [186, 61] width 76 height 11
click at [185, 62] on div "Select Item" at bounding box center [186, 61] width 76 height 11
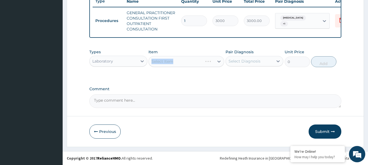
click at [185, 62] on div "Select Item" at bounding box center [186, 61] width 76 height 11
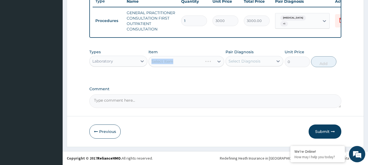
click at [185, 62] on div "Select Item" at bounding box center [186, 61] width 76 height 11
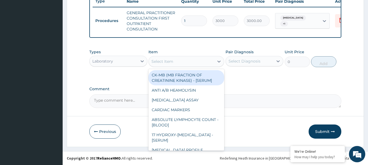
click at [185, 62] on div "Select Item" at bounding box center [181, 61] width 65 height 9
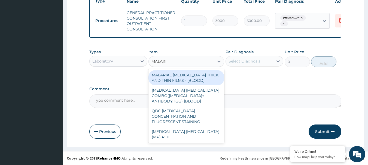
type input "[MEDICAL_DATA]"
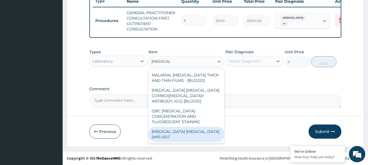
click at [170, 130] on div "[MEDICAL_DATA] [MEDICAL_DATA] (MP) RDT" at bounding box center [186, 134] width 76 height 15
type input "1500"
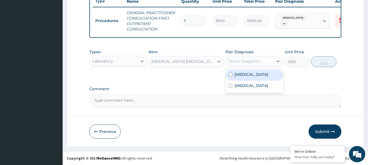
click at [245, 65] on div "Select Diagnosis" at bounding box center [250, 61] width 48 height 9
click at [249, 74] on div "[MEDICAL_DATA]" at bounding box center [254, 75] width 58 height 11
checkbox input "true"
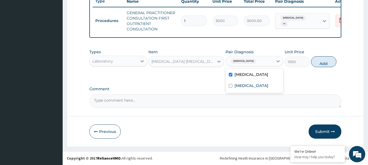
click at [322, 68] on div "Types Laboratory Item [MEDICAL_DATA] [MEDICAL_DATA] (MP) RDT Pair Diagnosis opt…" at bounding box center [215, 58] width 252 height 23
click at [316, 62] on button "Add" at bounding box center [323, 61] width 25 height 11
type input "0"
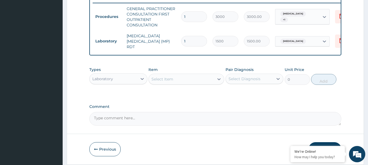
click at [123, 77] on div "Laboratory" at bounding box center [114, 79] width 48 height 9
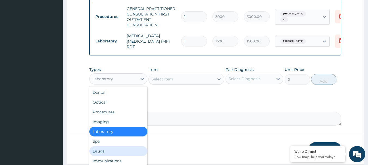
click at [118, 151] on div "Drugs" at bounding box center [118, 151] width 58 height 10
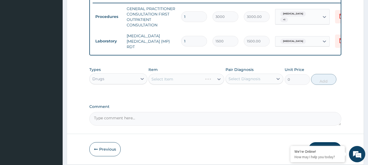
click at [193, 81] on div "Select Item" at bounding box center [186, 79] width 76 height 11
click at [186, 79] on div "Select Item" at bounding box center [186, 79] width 76 height 11
click at [186, 79] on div "Select Item" at bounding box center [181, 79] width 65 height 9
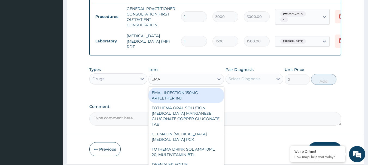
type input "EMAL"
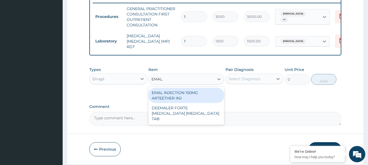
click at [192, 99] on div "EMAL INJECTION 150MG ARTEETHER INJ" at bounding box center [186, 95] width 76 height 15
type input "730"
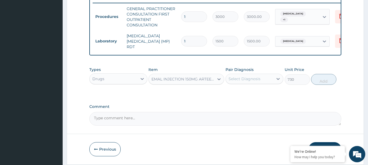
click at [259, 82] on div "Select Diagnosis" at bounding box center [244, 78] width 32 height 5
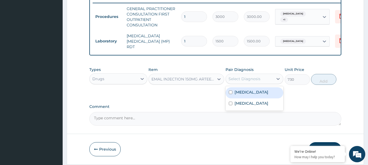
click at [257, 94] on div "[MEDICAL_DATA]" at bounding box center [254, 92] width 58 height 11
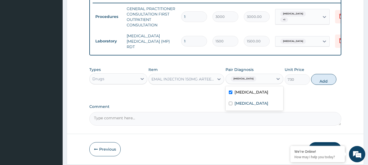
checkbox input "true"
click at [330, 81] on button "Add" at bounding box center [323, 79] width 25 height 11
type input "0"
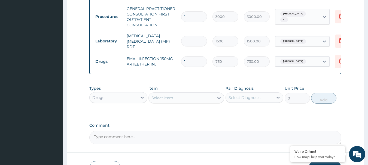
click at [170, 93] on div "Select Item" at bounding box center [186, 98] width 76 height 11
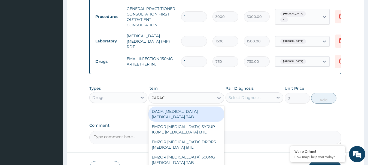
type input "PARACE"
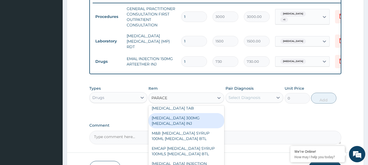
click at [191, 124] on div "[MEDICAL_DATA] 300MG [MEDICAL_DATA] INJ" at bounding box center [186, 120] width 76 height 15
type input "200"
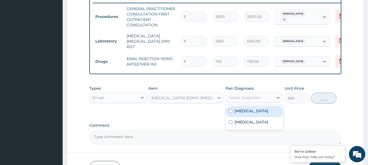
click at [254, 98] on div "Select Diagnosis" at bounding box center [244, 97] width 32 height 5
click at [253, 116] on div "[MEDICAL_DATA]" at bounding box center [254, 111] width 58 height 11
checkbox input "true"
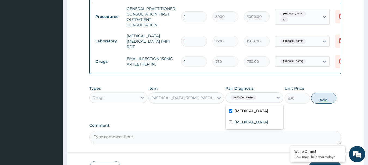
click at [319, 102] on button "Add" at bounding box center [323, 98] width 25 height 11
type input "0"
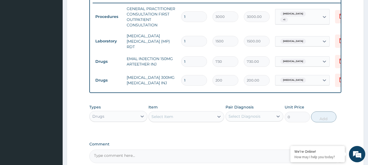
click at [177, 115] on div "Select Item" at bounding box center [181, 116] width 65 height 9
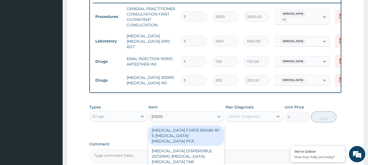
type input "COART"
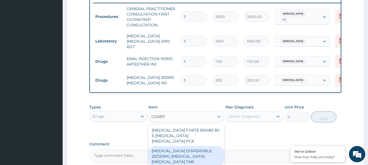
click at [205, 150] on div "[MEDICAL_DATA] DISPERSIBLE 20/120MG [MEDICAL_DATA] [MEDICAL_DATA] TAB" at bounding box center [186, 156] width 76 height 21
type input "450"
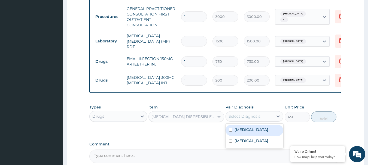
click at [263, 115] on div "Select Diagnosis" at bounding box center [250, 116] width 48 height 9
click at [259, 132] on div "[MEDICAL_DATA]" at bounding box center [254, 130] width 58 height 11
checkbox input "true"
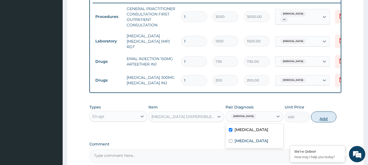
click at [317, 121] on button "Add" at bounding box center [323, 117] width 25 height 11
type input "0"
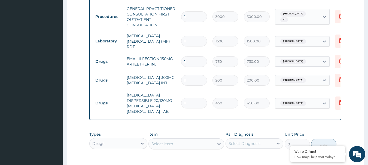
click at [177, 133] on div "Item Select Item" at bounding box center [186, 141] width 76 height 18
click at [185, 140] on div "Select Item" at bounding box center [181, 144] width 65 height 9
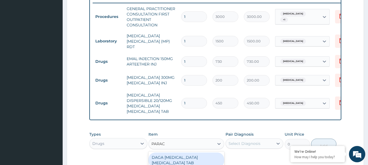
type input "PARACE"
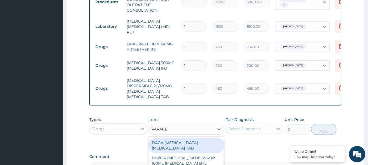
scroll to position [241, 0]
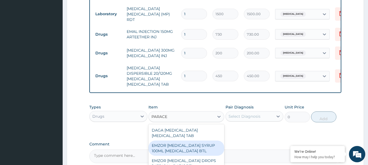
click at [193, 145] on div "EMZOR [MEDICAL_DATA] SYRUP 100ML [MEDICAL_DATA] BTL" at bounding box center [186, 148] width 76 height 15
type input "350"
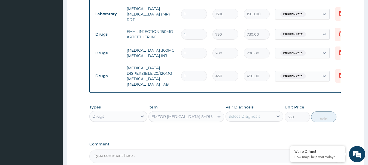
click at [249, 114] on div "Select Diagnosis" at bounding box center [244, 116] width 32 height 5
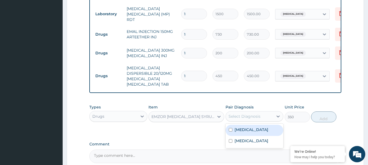
click at [255, 131] on div "[MEDICAL_DATA]" at bounding box center [254, 130] width 58 height 11
checkbox input "true"
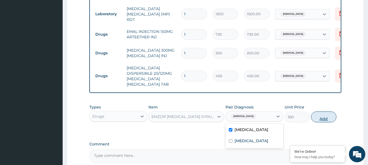
click at [317, 115] on button "Add" at bounding box center [323, 117] width 25 height 11
type input "0"
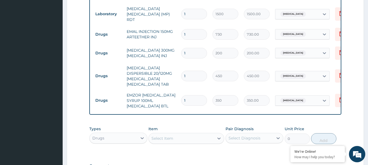
click at [176, 134] on div "Select Item" at bounding box center [181, 138] width 65 height 9
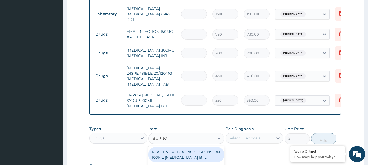
type input "IBUPROF"
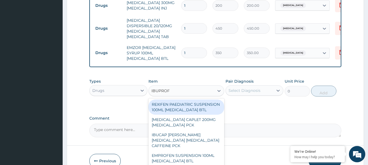
scroll to position [296, 0]
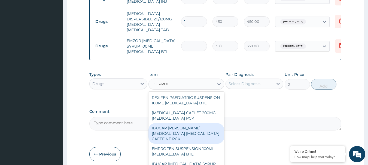
click at [204, 139] on div "IBUCAP [PERSON_NAME] [MEDICAL_DATA] [MEDICAL_DATA] CAFFEINE PCK" at bounding box center [186, 133] width 76 height 21
type input "250"
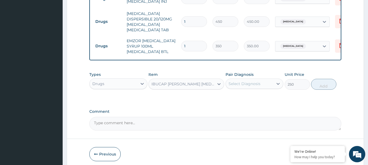
click at [197, 83] on div "IBUCAP [PERSON_NAME] [MEDICAL_DATA] [MEDICAL_DATA] CAFFEINE PCK" at bounding box center [181, 84] width 65 height 9
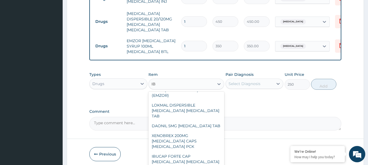
scroll to position [0, 0]
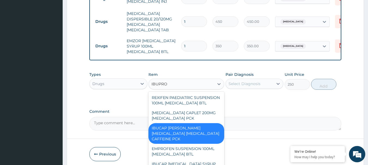
type input "IBUPROF"
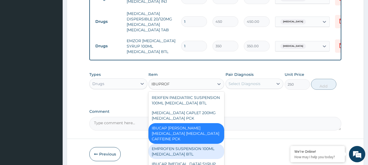
click at [193, 150] on div "EMPROFEN SUSPENSION 100ML [MEDICAL_DATA] BTL" at bounding box center [186, 151] width 76 height 15
type input "460"
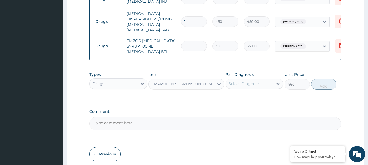
click at [243, 81] on div "Select Diagnosis" at bounding box center [244, 83] width 32 height 5
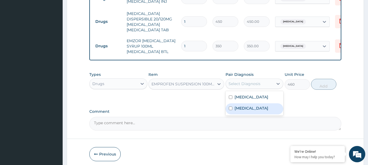
drag, startPoint x: 251, startPoint y: 105, endPoint x: 311, endPoint y: 89, distance: 62.1
click at [251, 106] on label "[MEDICAL_DATA]" at bounding box center [251, 108] width 34 height 5
checkbox input "true"
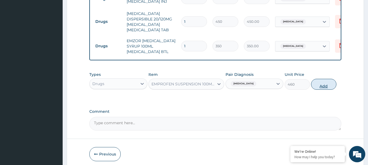
click at [319, 79] on button "Add" at bounding box center [323, 84] width 25 height 11
type input "0"
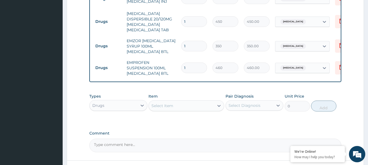
click at [173, 102] on div "Select Item" at bounding box center [181, 106] width 65 height 9
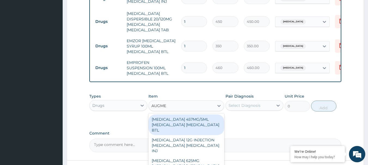
type input "AUGMEN"
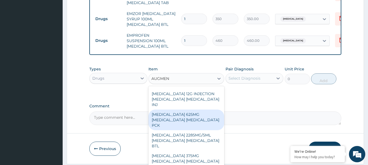
scroll to position [27, 0]
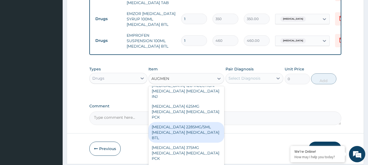
click at [176, 130] on div "[MEDICAL_DATA] 2285MG/5ML [MEDICAL_DATA] [MEDICAL_DATA] BTL" at bounding box center [186, 132] width 76 height 21
type input "4300"
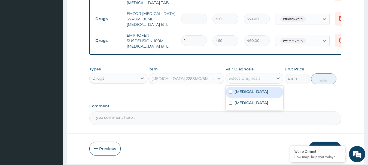
click at [260, 74] on div "Select Diagnosis" at bounding box center [250, 78] width 48 height 9
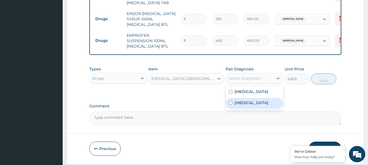
click at [257, 98] on div "[MEDICAL_DATA]" at bounding box center [254, 103] width 58 height 11
checkbox input "true"
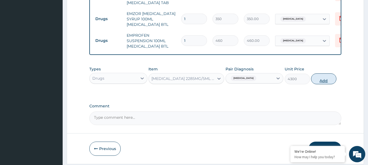
click at [316, 74] on button "Add" at bounding box center [323, 79] width 25 height 11
type input "0"
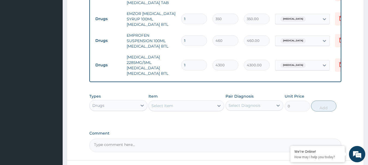
click at [166, 103] on div "Select Item" at bounding box center [162, 105] width 22 height 5
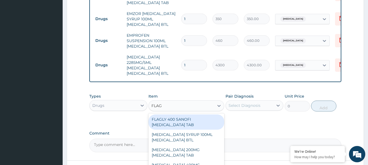
type input "FLAGY"
click at [184, 116] on div "[MEDICAL_DATA] SYRUP 100ML [MEDICAL_DATA] BTL" at bounding box center [186, 122] width 76 height 15
type input "300"
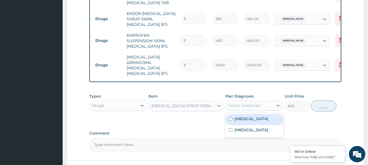
click at [246, 103] on div "Select Diagnosis" at bounding box center [244, 105] width 32 height 5
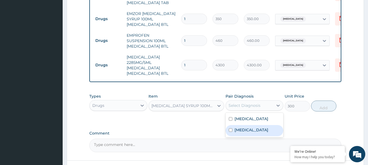
click at [251, 127] on label "[MEDICAL_DATA]" at bounding box center [251, 129] width 34 height 5
checkbox input "true"
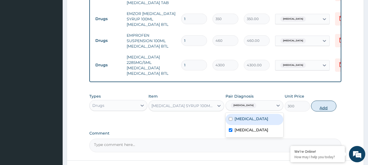
click at [324, 104] on button "Add" at bounding box center [323, 106] width 25 height 11
type input "0"
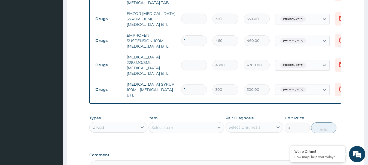
click at [172, 125] on div "Select Item" at bounding box center [162, 127] width 22 height 5
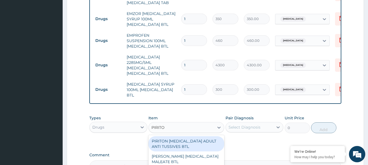
type input "PIRITON"
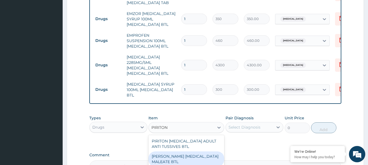
click at [188, 155] on div "[PERSON_NAME] [MEDICAL_DATA] MALEATE BTL" at bounding box center [186, 159] width 76 height 15
type input "650"
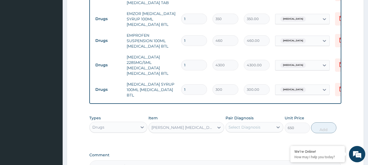
click at [259, 125] on div "Select Diagnosis" at bounding box center [244, 127] width 32 height 5
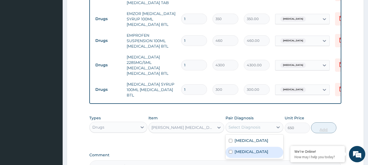
drag, startPoint x: 253, startPoint y: 146, endPoint x: 327, endPoint y: 120, distance: 78.5
click at [253, 147] on div "[MEDICAL_DATA]" at bounding box center [254, 152] width 58 height 11
checkbox input "true"
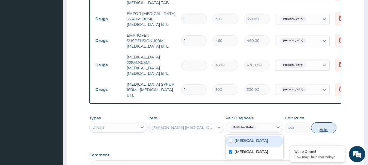
click at [329, 123] on button "Add" at bounding box center [323, 128] width 25 height 11
type input "0"
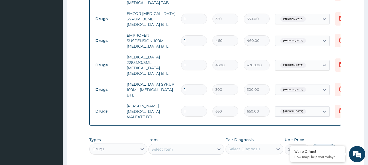
scroll to position [350, 0]
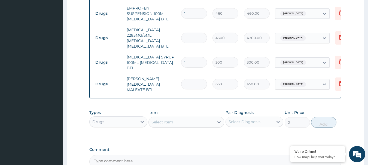
click at [181, 118] on div "Select Item" at bounding box center [181, 122] width 65 height 9
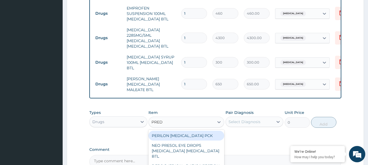
type input "PREDN"
click at [184, 131] on div "PERILON [MEDICAL_DATA] PCK" at bounding box center [186, 136] width 76 height 10
type input "2100"
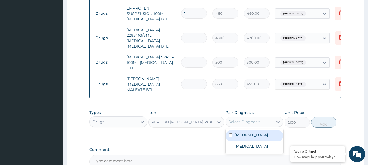
click at [252, 120] on div "Select Diagnosis" at bounding box center [254, 122] width 58 height 10
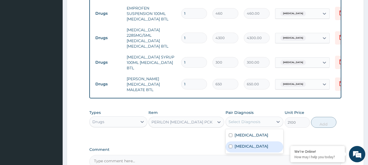
click at [255, 142] on div "[MEDICAL_DATA]" at bounding box center [254, 147] width 58 height 11
checkbox input "true"
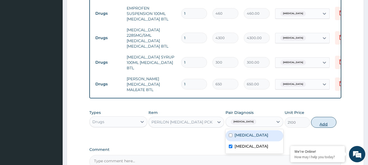
click at [317, 117] on button "Add" at bounding box center [323, 122] width 25 height 11
type input "0"
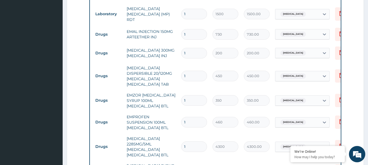
scroll to position [214, 0]
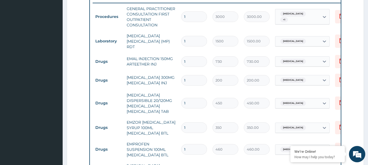
drag, startPoint x: 196, startPoint y: 99, endPoint x: 160, endPoint y: 99, distance: 36.5
click at [160, 99] on tr "Drugs [MEDICAL_DATA] DISPERSIBLE 20/120MG [MEDICAL_DATA] [MEDICAL_DATA] TAB 1 4…" at bounding box center [226, 103] width 267 height 27
type input "6"
type input "2700.00"
type input "6"
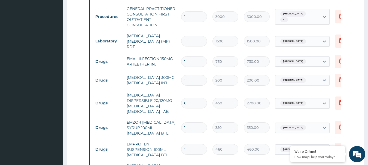
drag, startPoint x: 186, startPoint y: 59, endPoint x: 180, endPoint y: 59, distance: 5.4
click at [180, 59] on td "1" at bounding box center [193, 62] width 31 height 16
type input "2"
type input "1460.00"
type input "2"
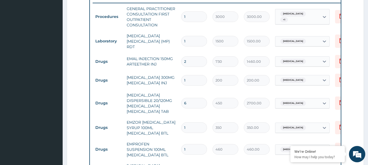
drag, startPoint x: 191, startPoint y: 100, endPoint x: 171, endPoint y: 98, distance: 20.2
click at [174, 99] on tr "Drugs [MEDICAL_DATA] DISPERSIBLE 20/120MG [MEDICAL_DATA] [MEDICAL_DATA] TAB 6 4…" at bounding box center [226, 103] width 267 height 27
type input "1"
type input "450.00"
type input "12"
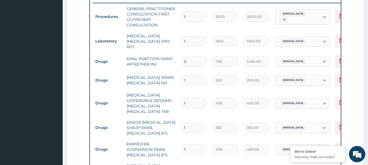
type input "5400.00"
type input "12"
click at [193, 108] on tr "Drugs [MEDICAL_DATA] DISPERSIBLE 20/120MG [MEDICAL_DATA] [MEDICAL_DATA] TAB 12 …" at bounding box center [226, 103] width 267 height 27
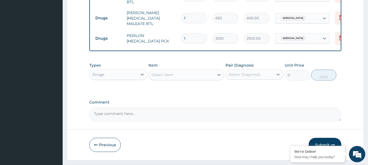
scroll to position [422, 0]
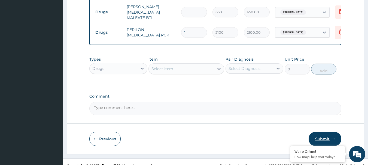
click at [324, 132] on button "Submit" at bounding box center [325, 139] width 33 height 14
